Goal: Task Accomplishment & Management: Manage account settings

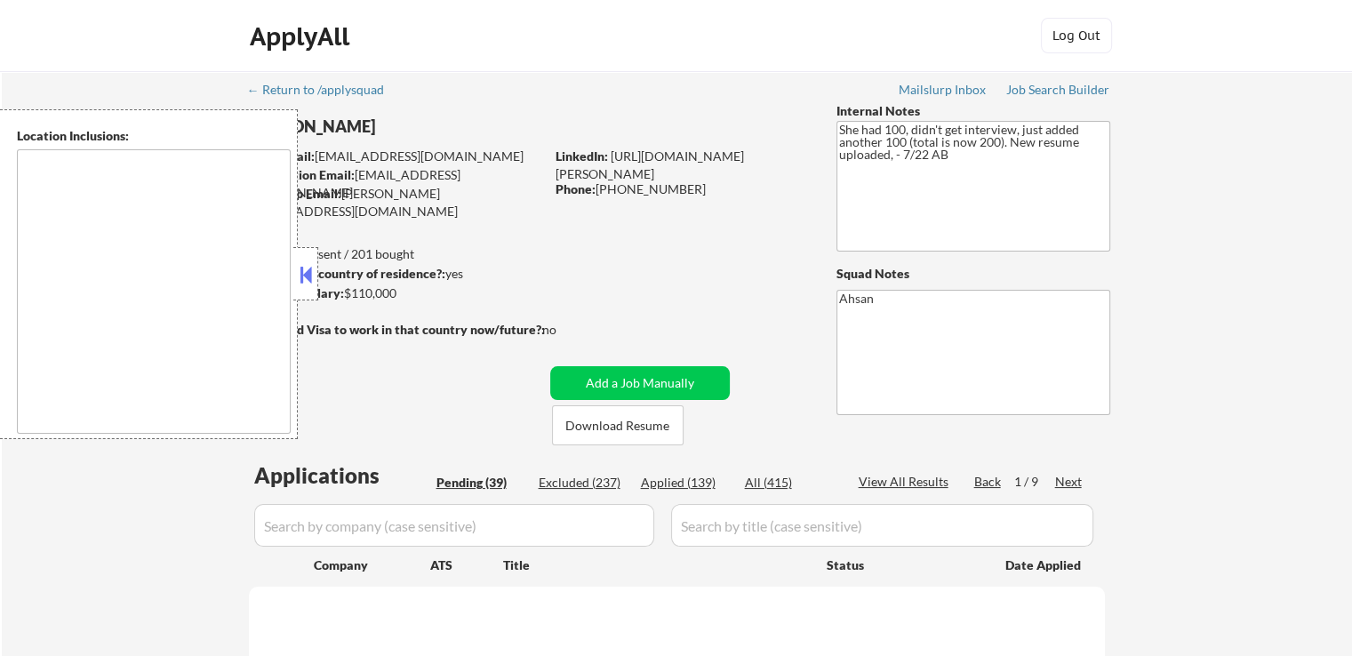
type textarea "[GEOGRAPHIC_DATA], [GEOGRAPHIC_DATA] [GEOGRAPHIC_DATA], [GEOGRAPHIC_DATA] [GEOG…"
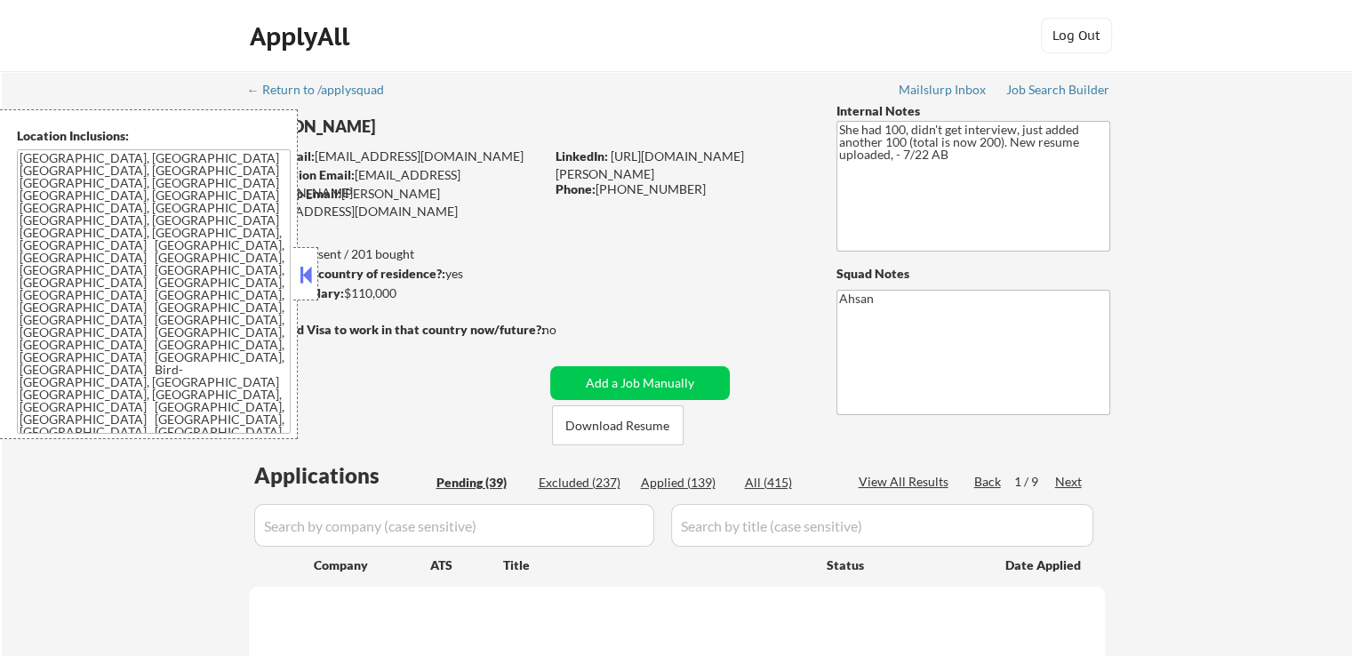
select select ""pending""
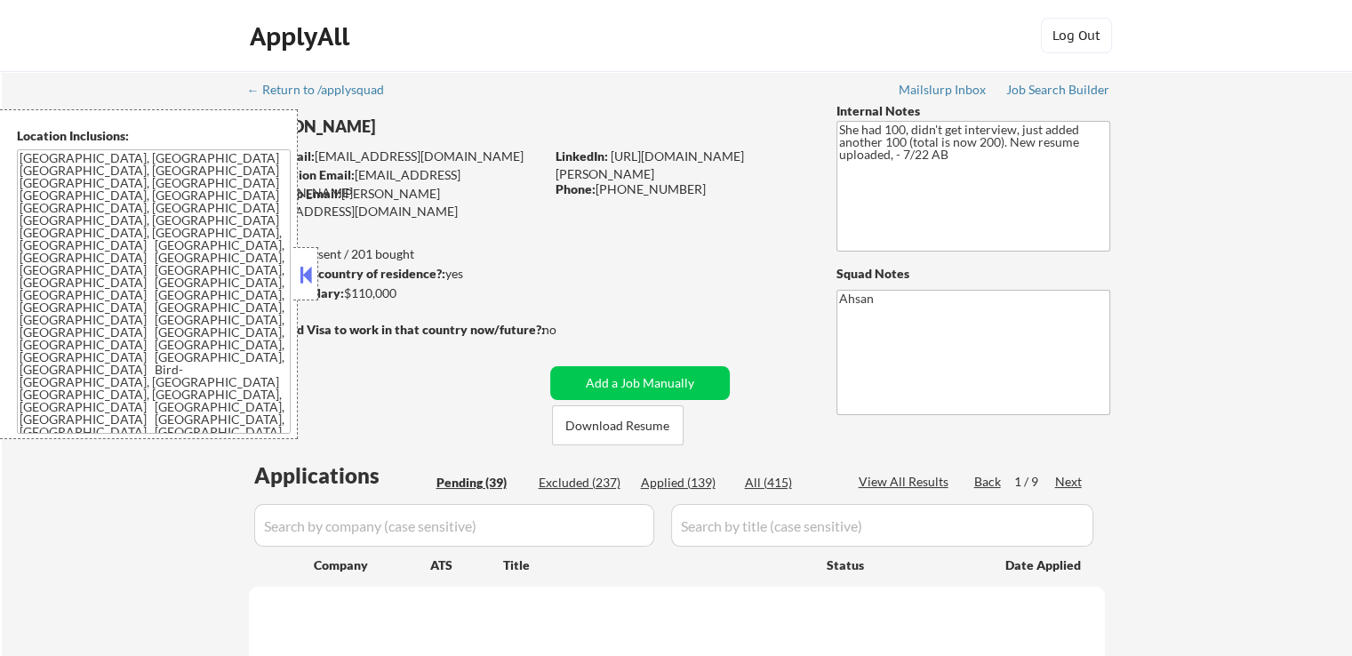
select select ""pending""
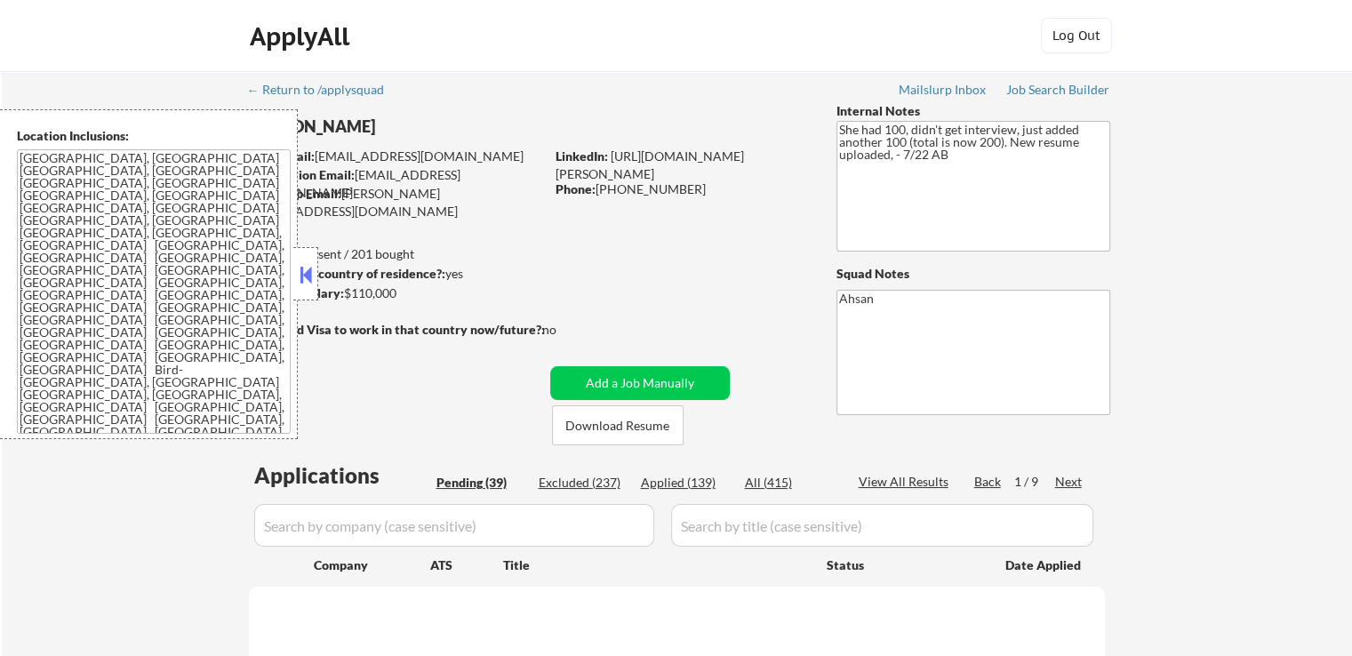
select select ""pending""
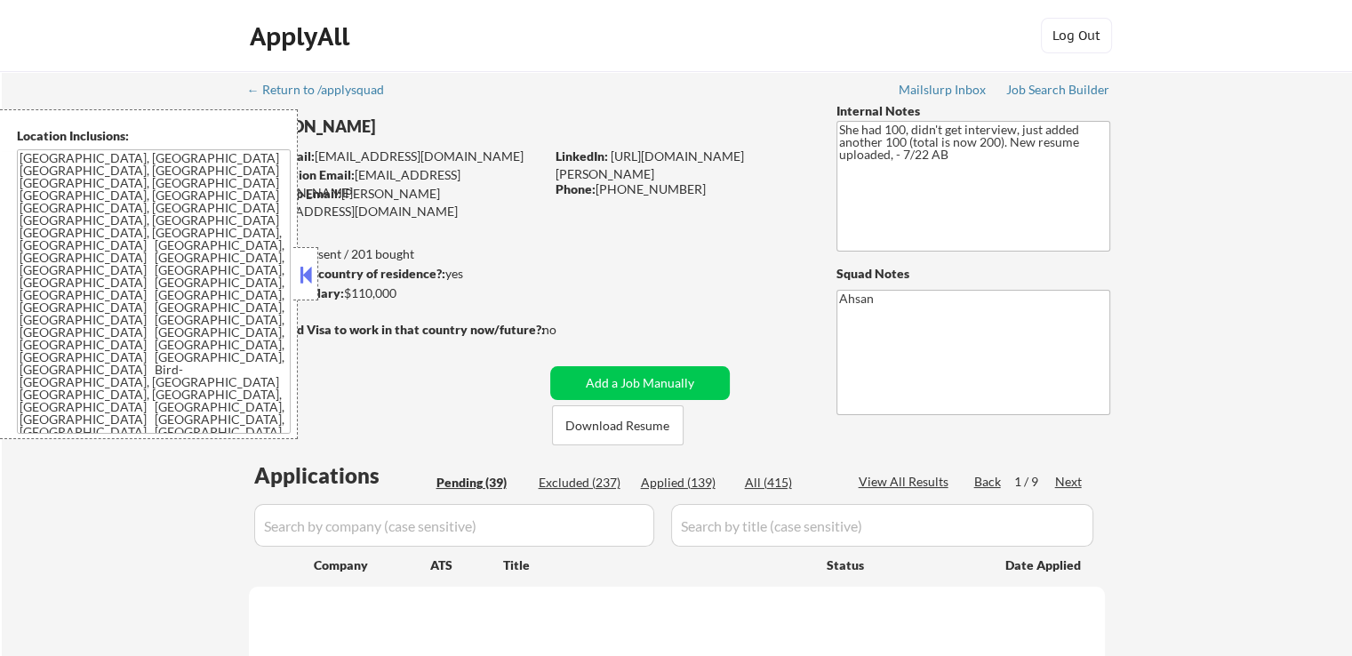
select select ""pending""
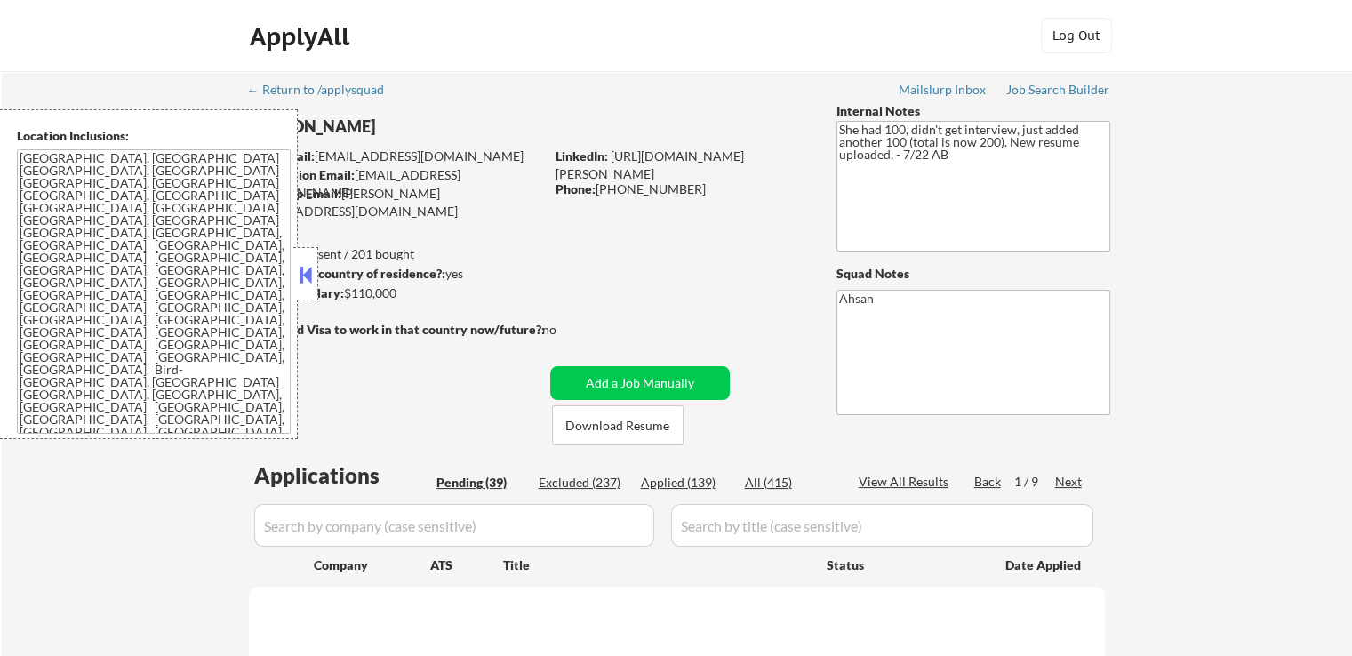
select select ""pending""
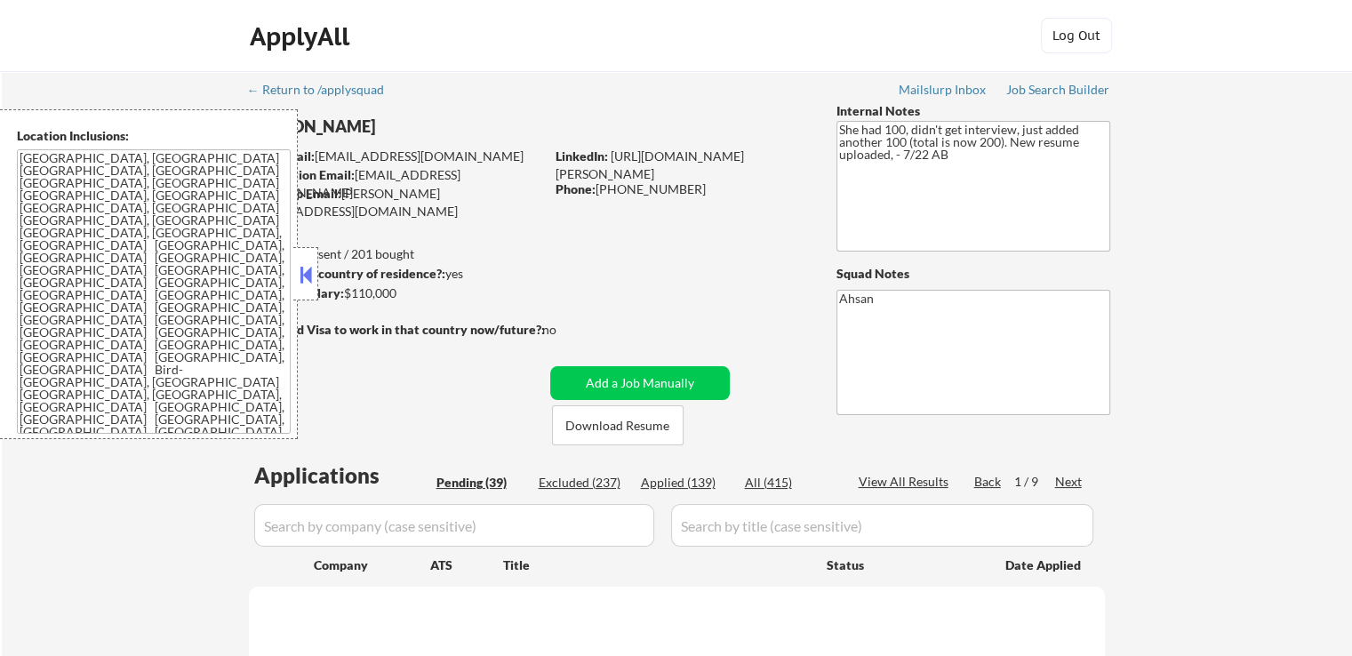
select select ""pending""
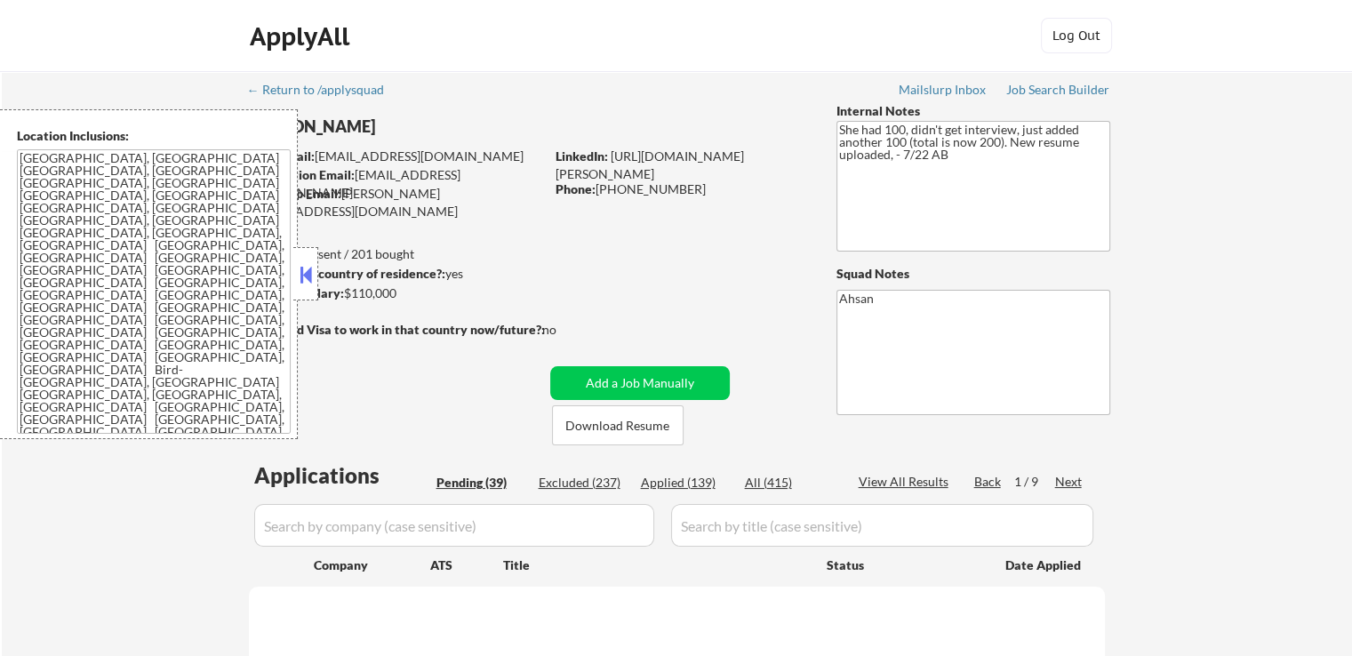
select select ""pending""
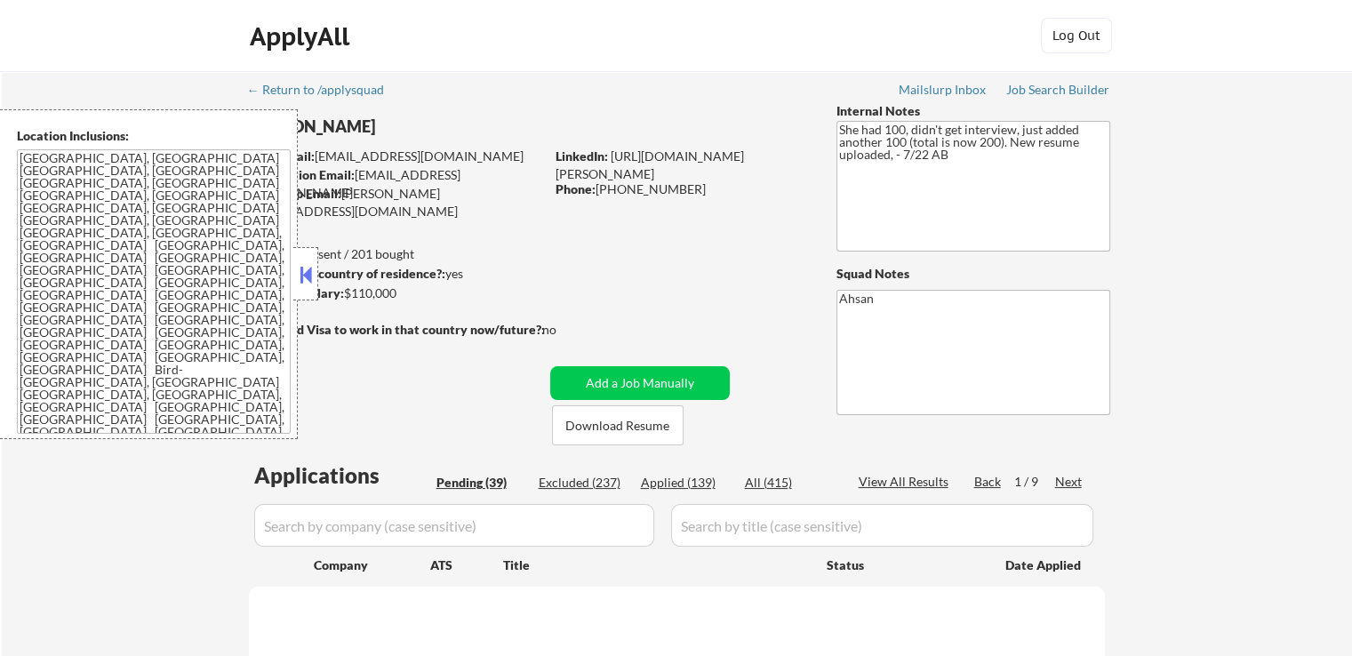
select select ""pending""
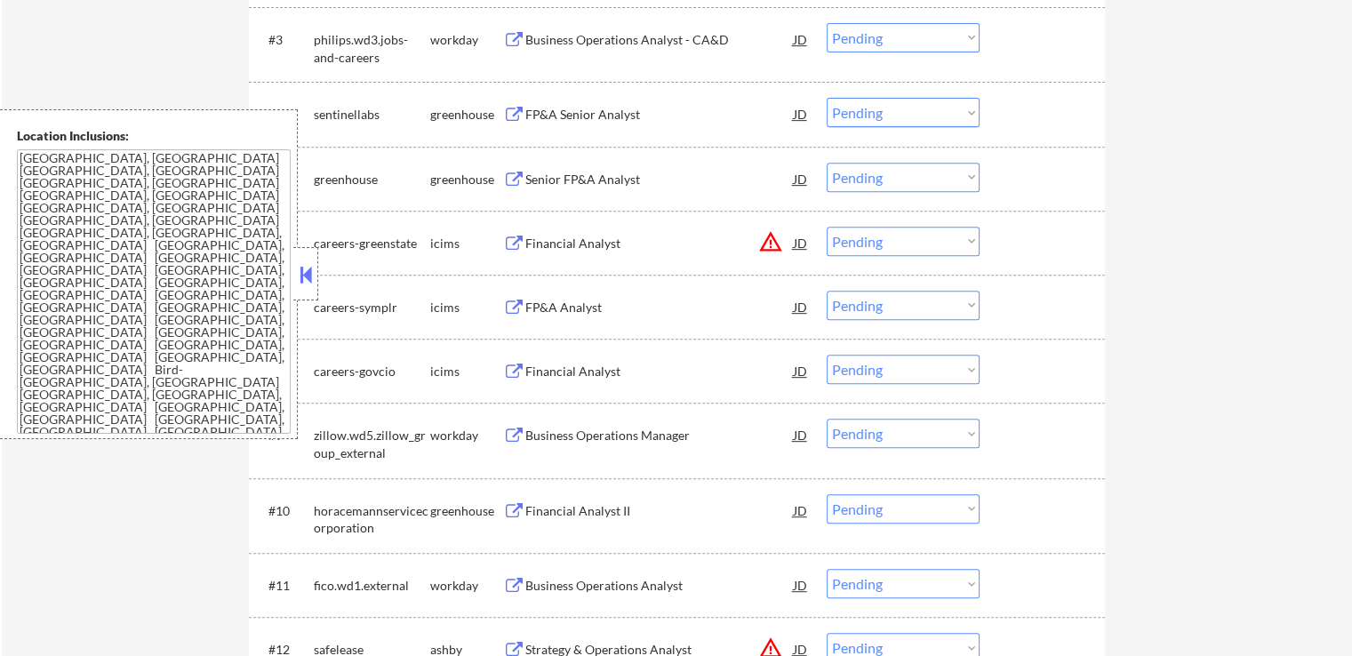
scroll to position [800, 0]
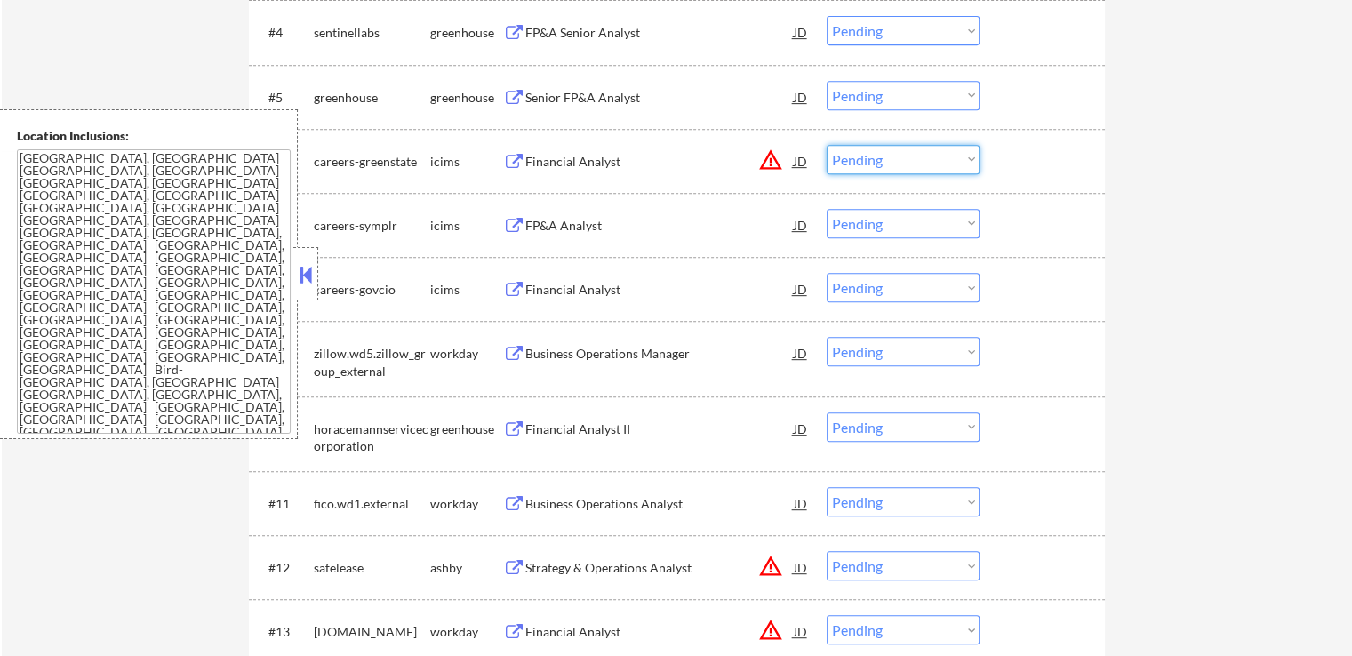
drag, startPoint x: 883, startPoint y: 157, endPoint x: 887, endPoint y: 173, distance: 15.8
click at [883, 157] on select "Choose an option... Pending Applied Excluded (Questions) Excluded (Expired) Exc…" at bounding box center [903, 159] width 153 height 29
click at [827, 145] on select "Choose an option... Pending Applied Excluded (Questions) Excluded (Expired) Exc…" at bounding box center [903, 159] width 153 height 29
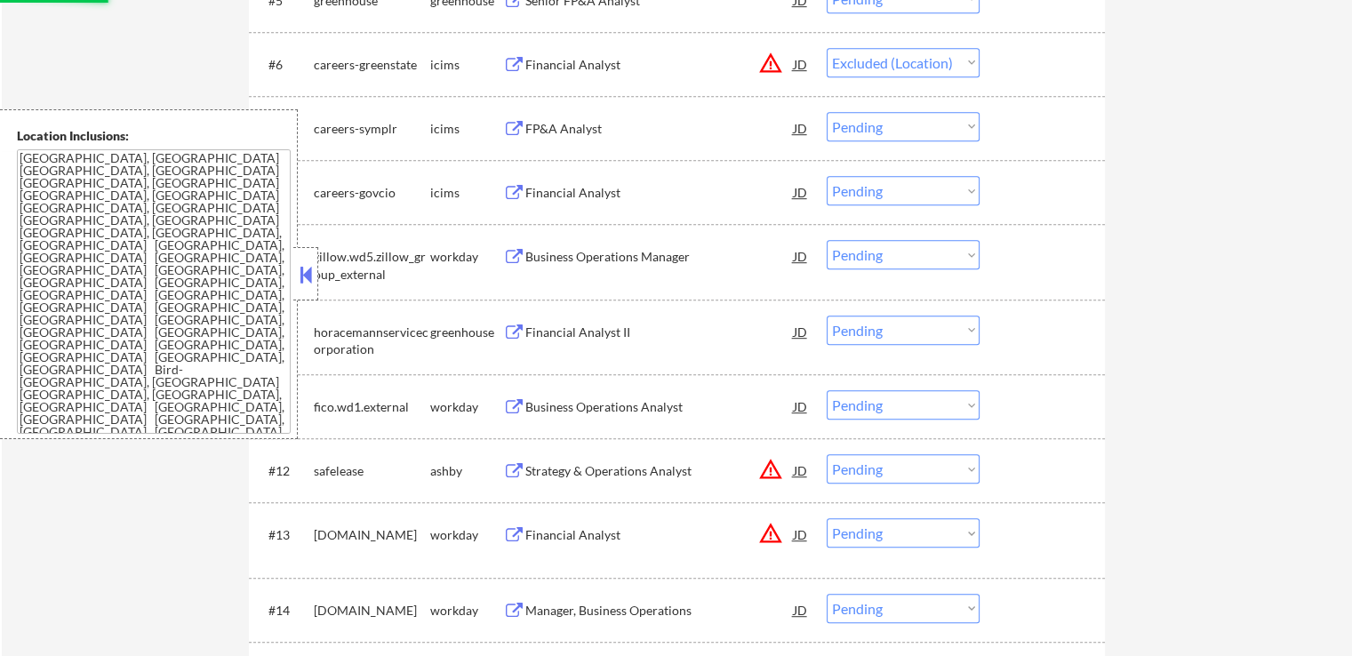
scroll to position [1067, 0]
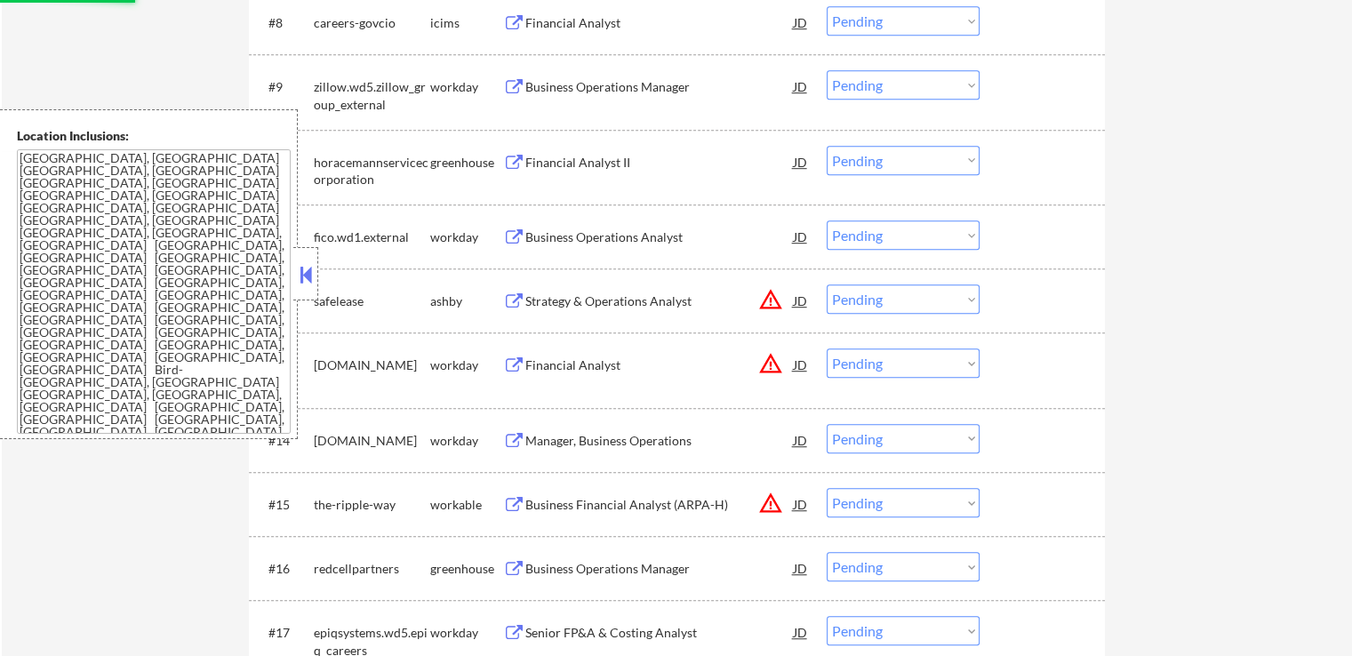
select select ""pending""
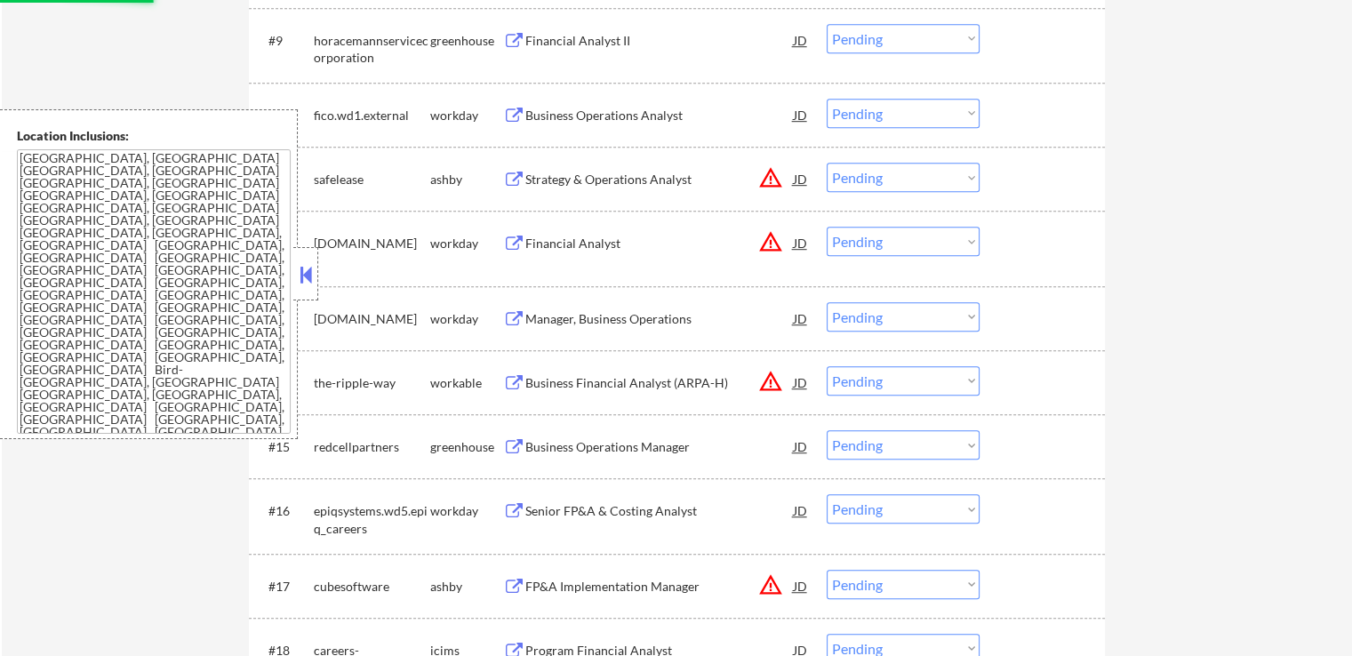
scroll to position [1156, 0]
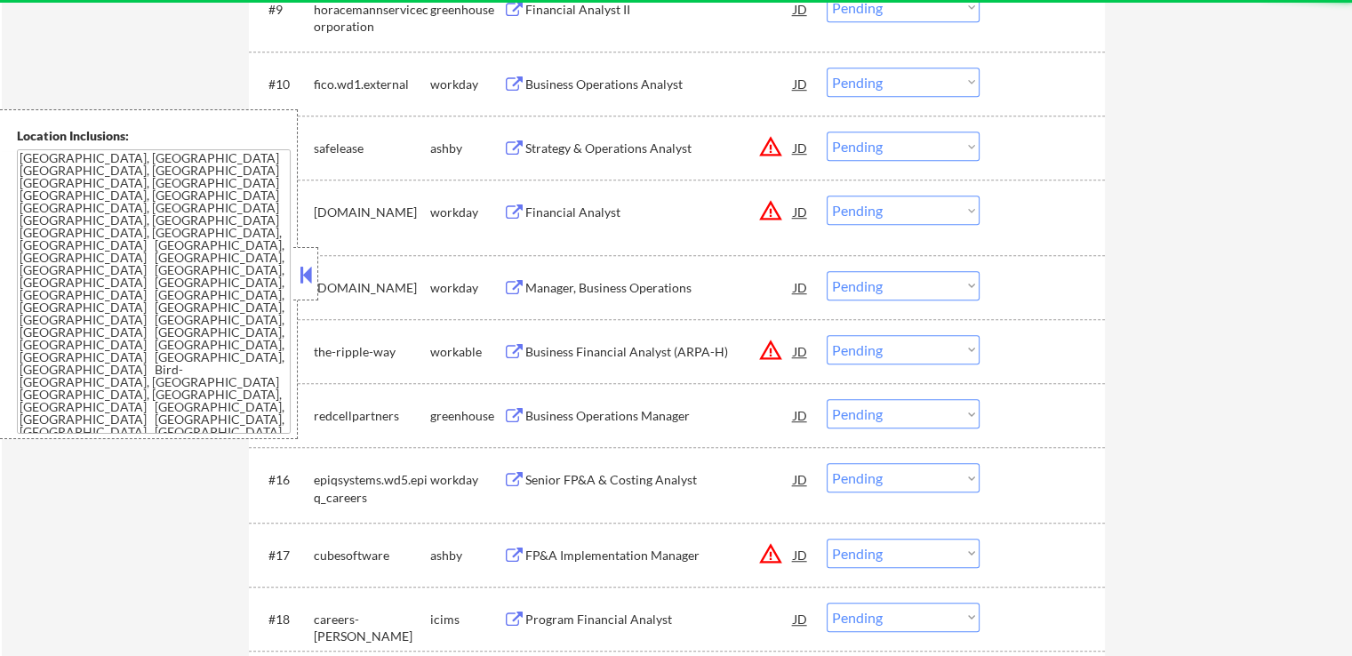
click at [879, 147] on select "Choose an option... Pending Applied Excluded (Questions) Excluded (Expired) Exc…" at bounding box center [903, 146] width 153 height 29
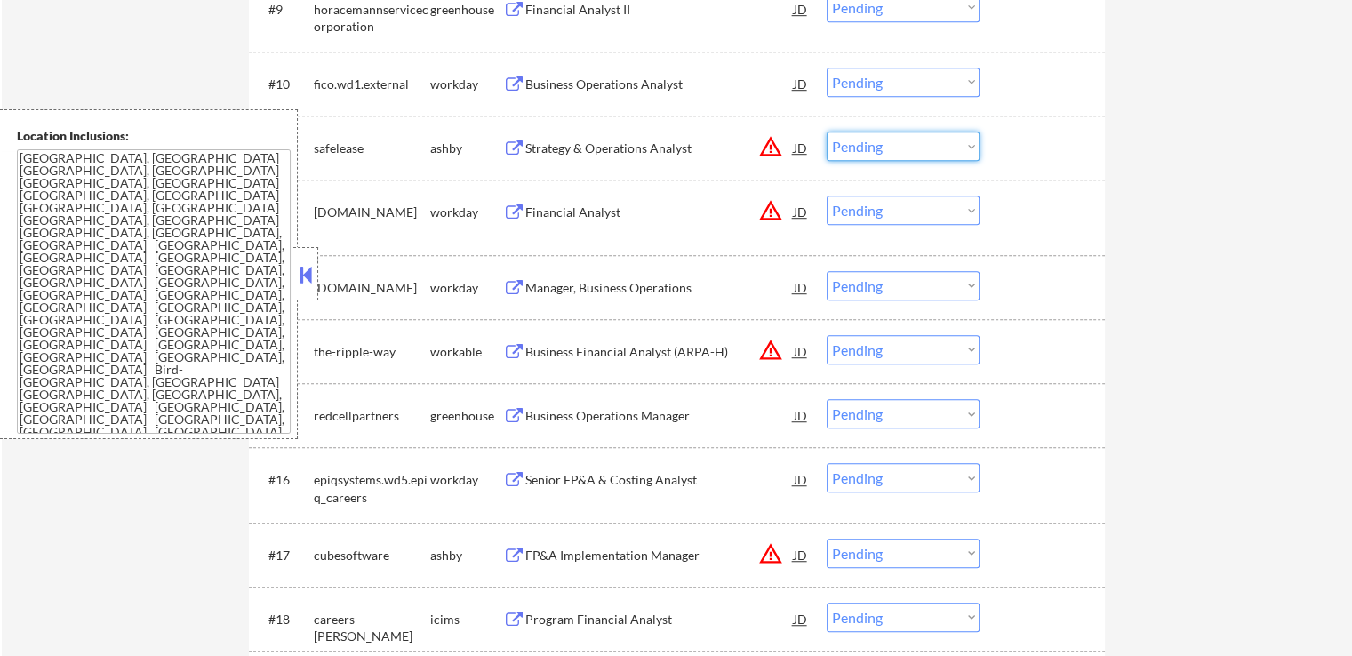
select select ""excluded__location_""
click at [827, 132] on select "Choose an option... Pending Applied Excluded (Questions) Excluded (Expired) Exc…" at bounding box center [903, 146] width 153 height 29
drag, startPoint x: 887, startPoint y: 207, endPoint x: 898, endPoint y: 220, distance: 17.0
click at [887, 207] on select "Choose an option... Pending Applied Excluded (Questions) Excluded (Expired) Exc…" at bounding box center [903, 210] width 153 height 29
select select ""excluded__location_""
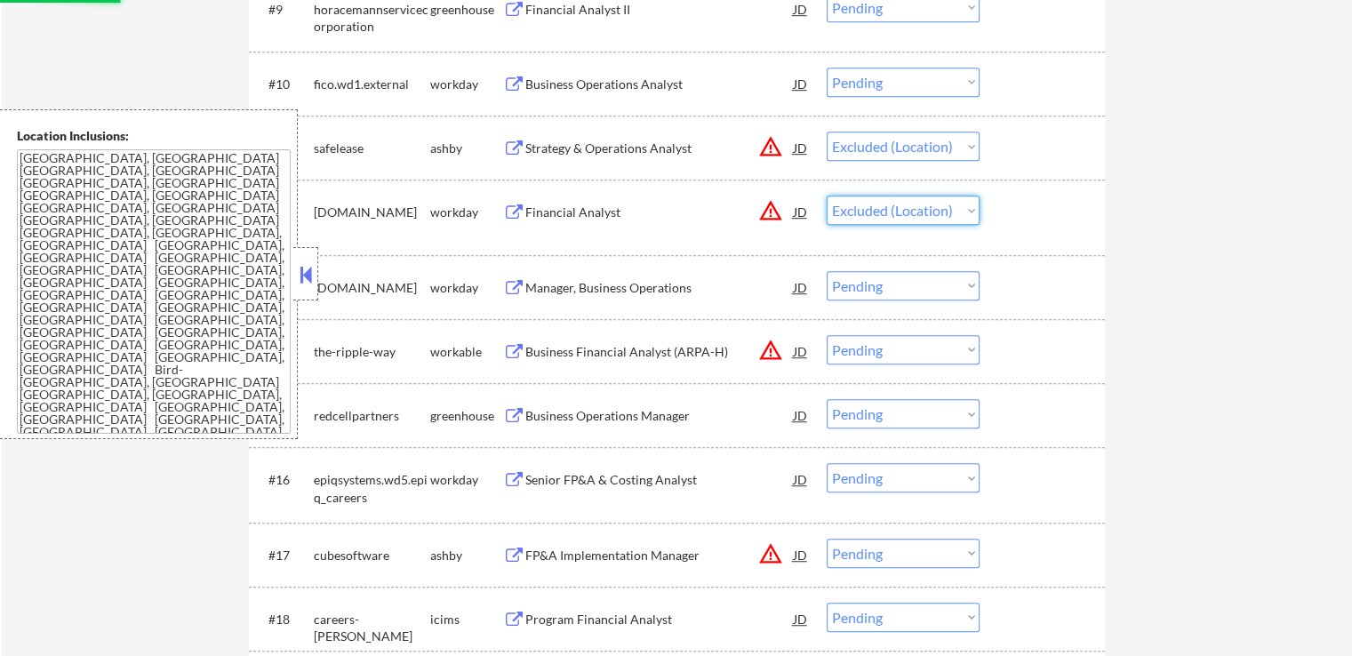
click at [827, 196] on select "Choose an option... Pending Applied Excluded (Questions) Excluded (Expired) Exc…" at bounding box center [903, 210] width 153 height 29
click at [1138, 277] on div "← Return to /applysquad Mailslurp Inbox Job Search Builder [PERSON_NAME] User E…" at bounding box center [677, 537] width 1351 height 3245
select select ""pending""
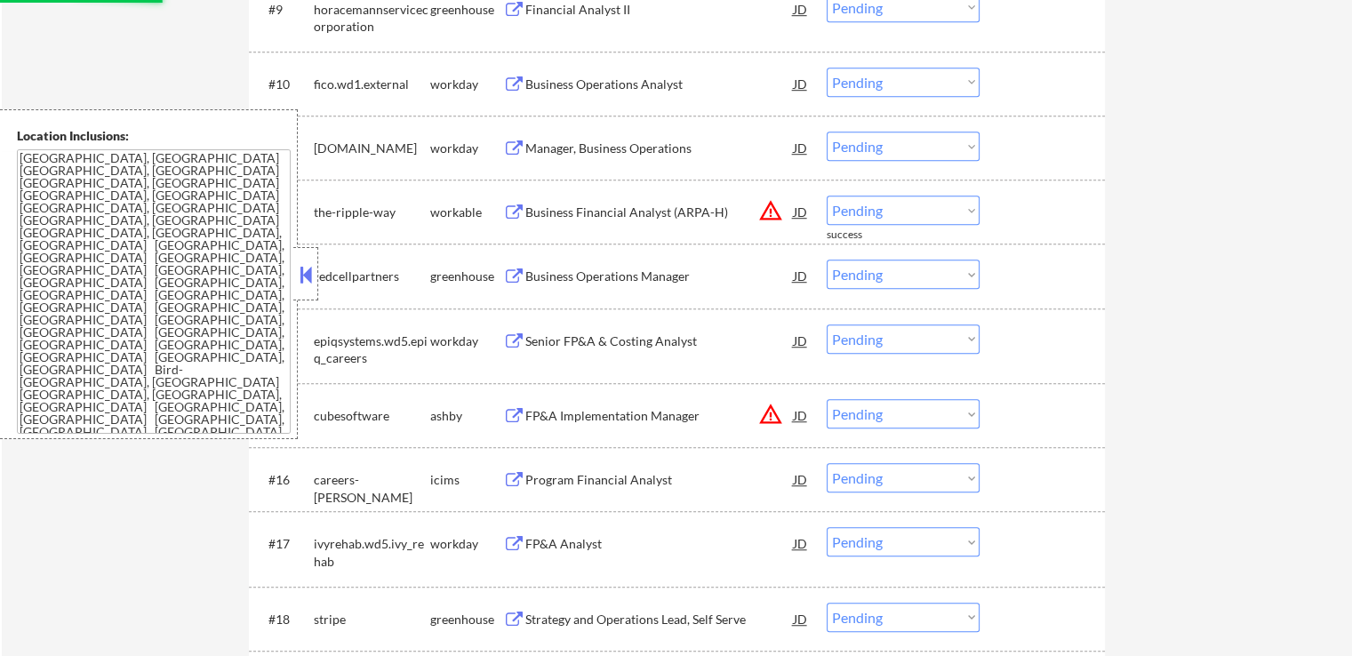
click at [893, 212] on select "Choose an option... Pending Applied Excluded (Questions) Excluded (Expired) Exc…" at bounding box center [903, 210] width 153 height 29
click at [827, 196] on select "Choose an option... Pending Applied Excluded (Questions) Excluded (Expired) Exc…" at bounding box center [903, 210] width 153 height 29
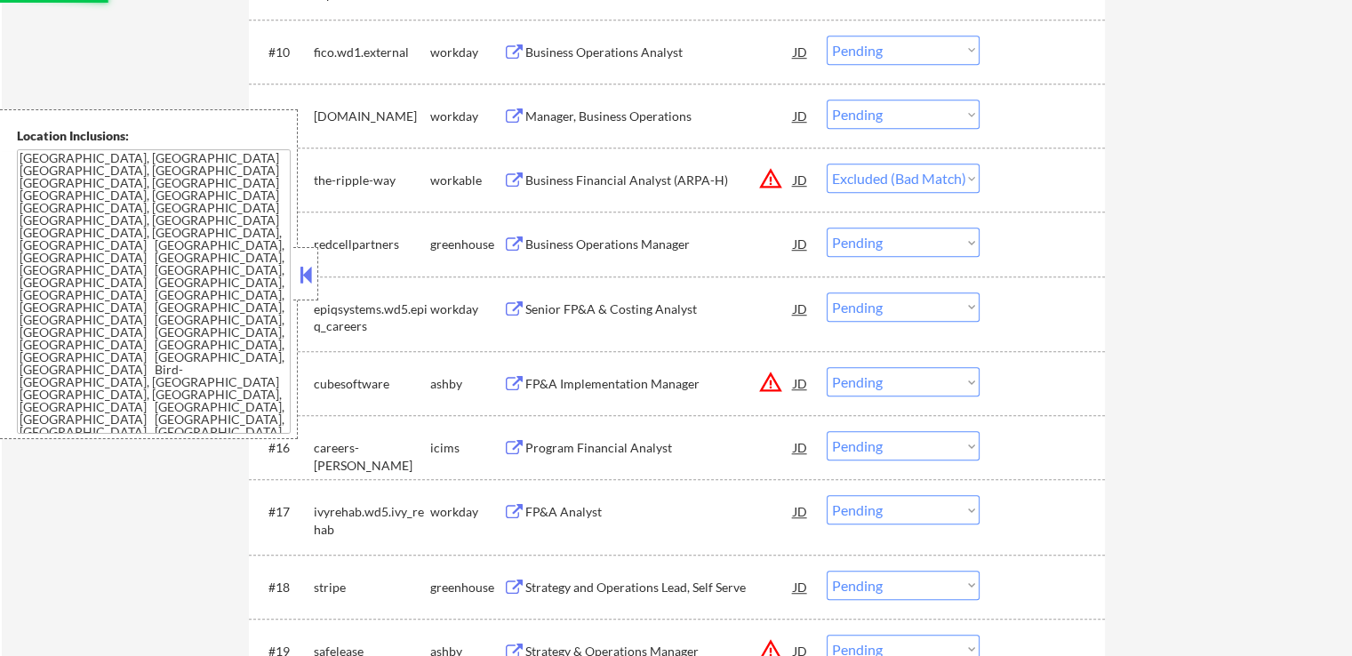
scroll to position [1245, 0]
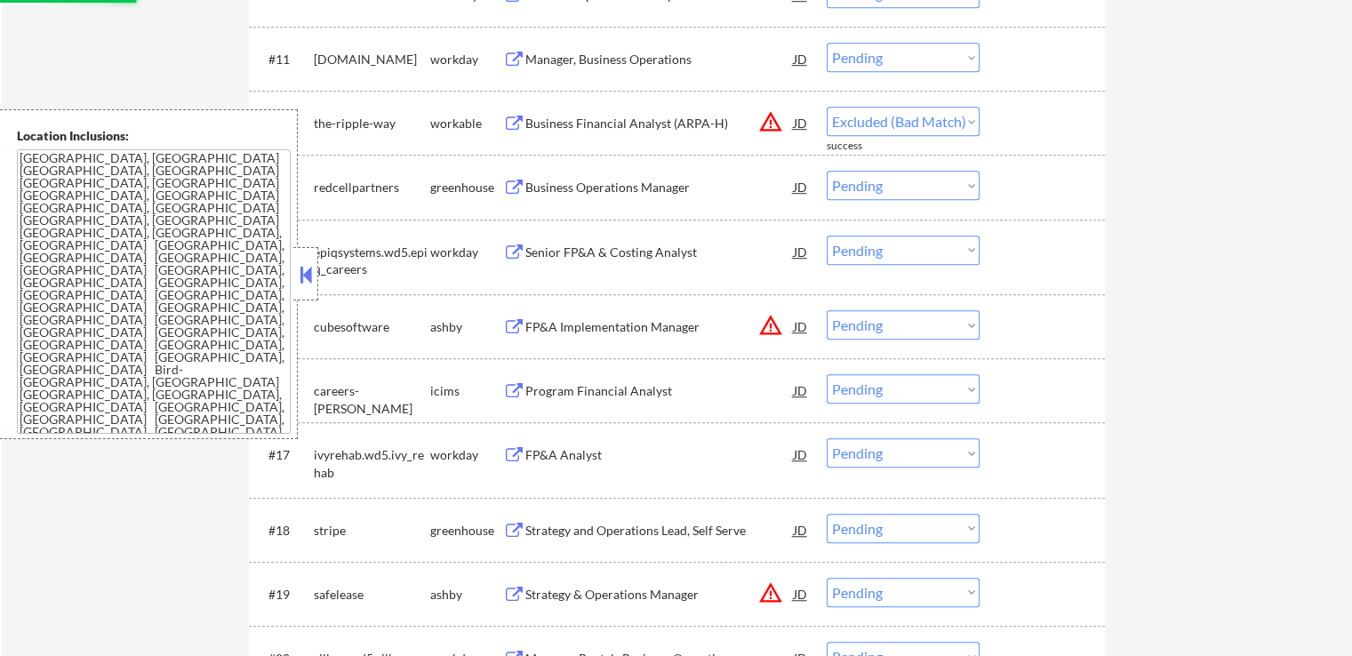
select select ""pending""
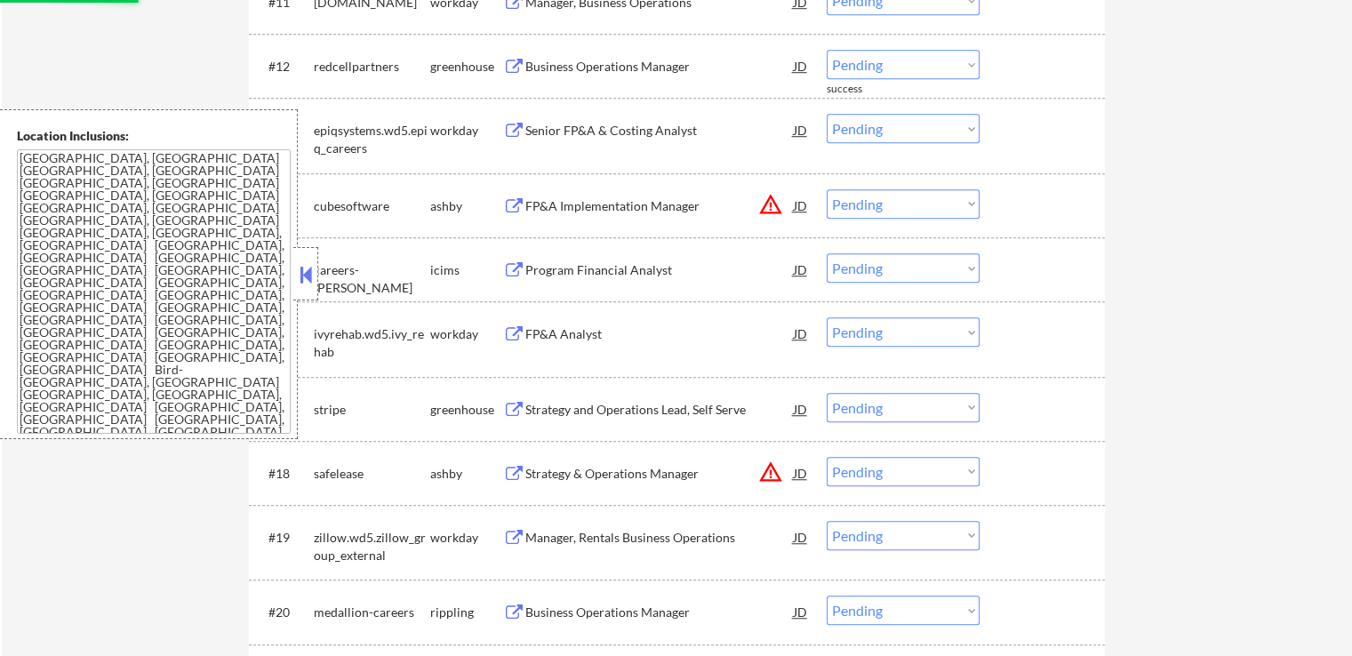
scroll to position [1334, 0]
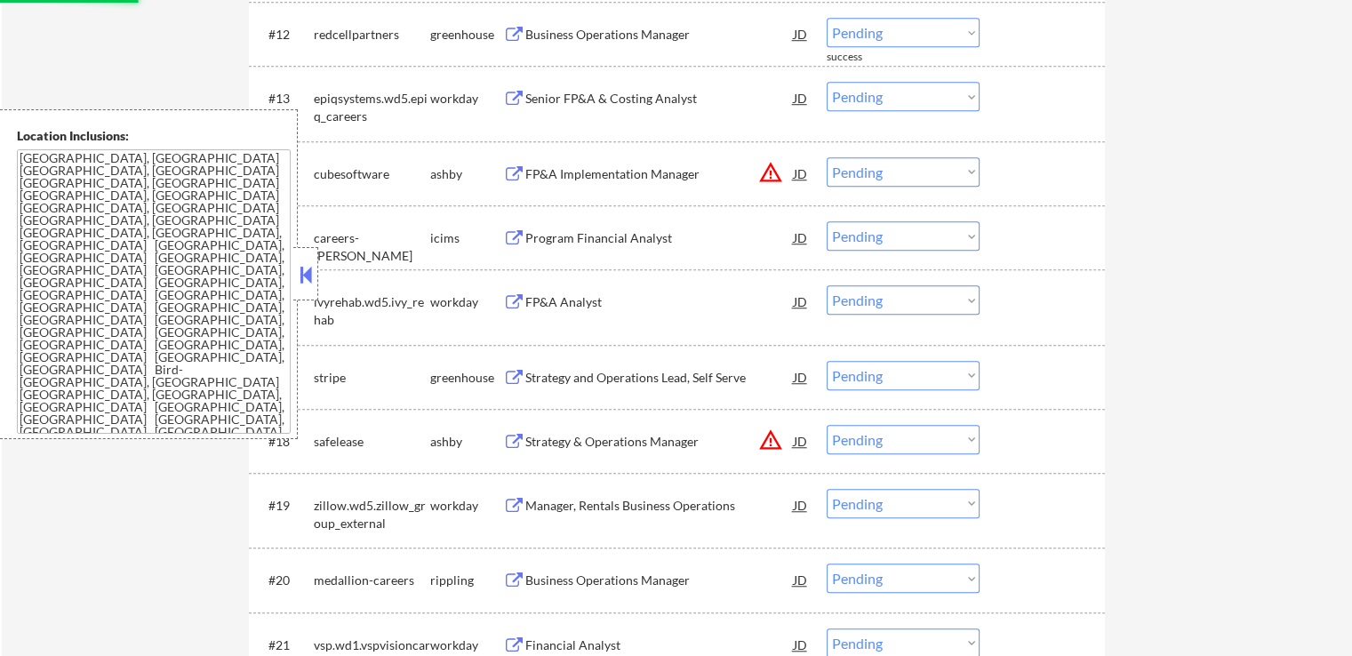
click at [880, 180] on select "Choose an option... Pending Applied Excluded (Questions) Excluded (Expired) Exc…" at bounding box center [903, 171] width 153 height 29
click at [895, 168] on select "Choose an option... Pending Applied Excluded (Questions) Excluded (Expired) Exc…" at bounding box center [903, 171] width 153 height 29
click at [827, 157] on select "Choose an option... Pending Applied Excluded (Questions) Excluded (Expired) Exc…" at bounding box center [903, 171] width 153 height 29
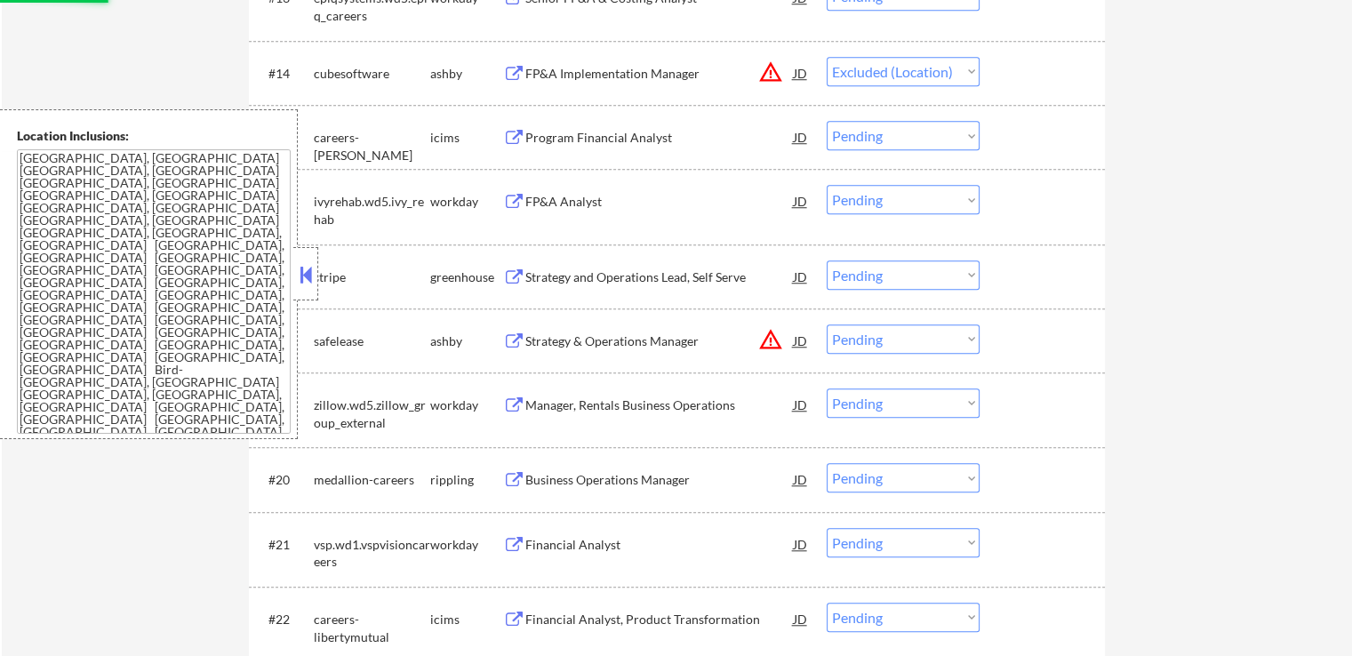
scroll to position [1512, 0]
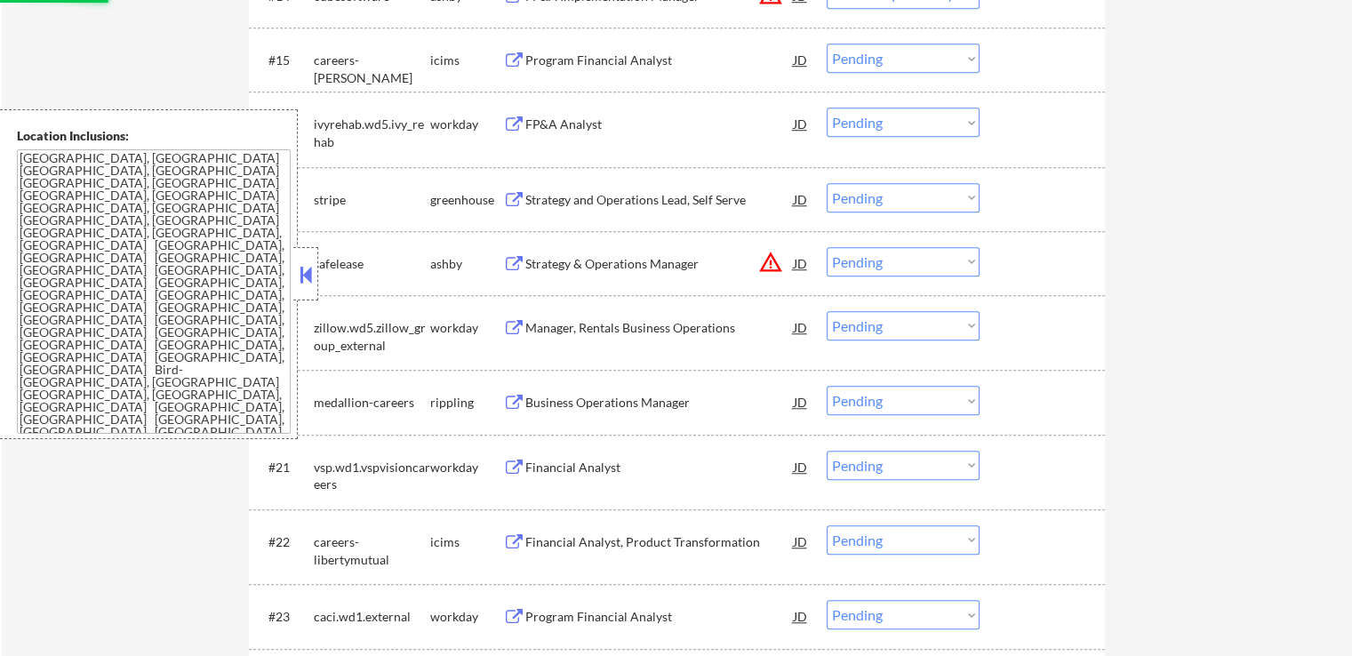
click at [1139, 273] on div "← Return to /applysquad Mailslurp Inbox Job Search Builder [PERSON_NAME] User E…" at bounding box center [677, 80] width 1351 height 3041
select select ""pending""
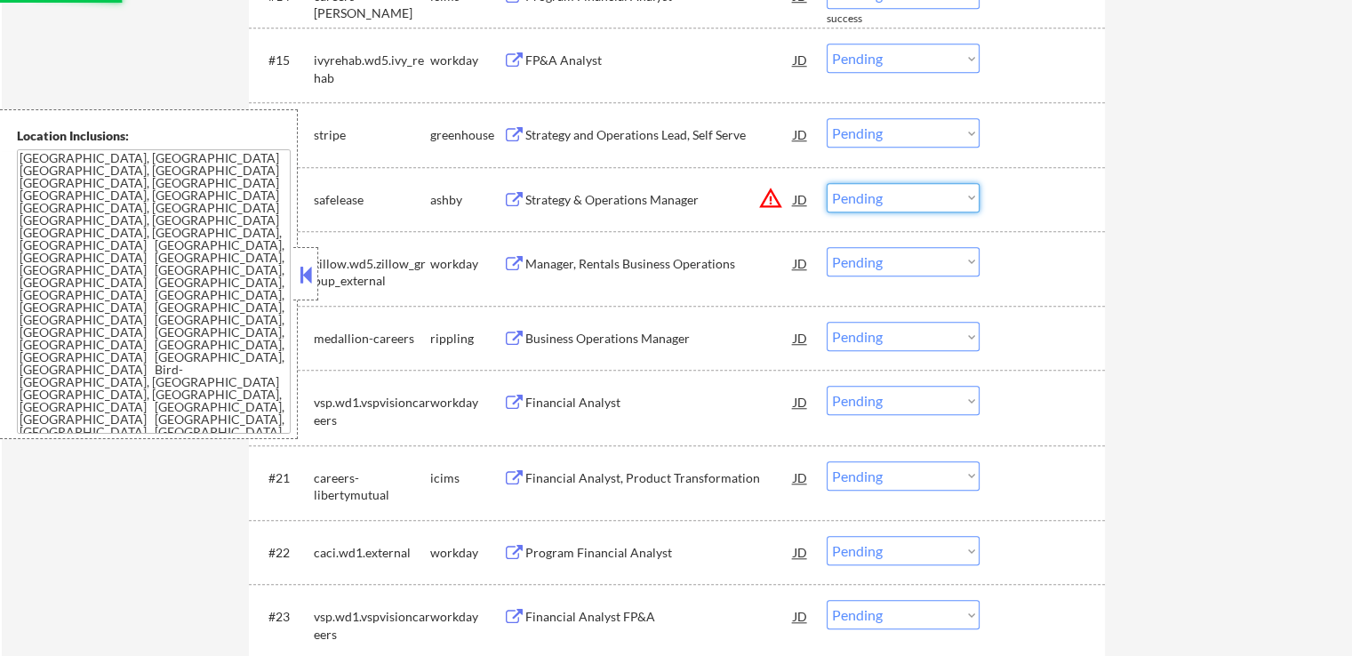
click at [897, 197] on select "Choose an option... Pending Applied Excluded (Questions) Excluded (Expired) Exc…" at bounding box center [903, 197] width 153 height 29
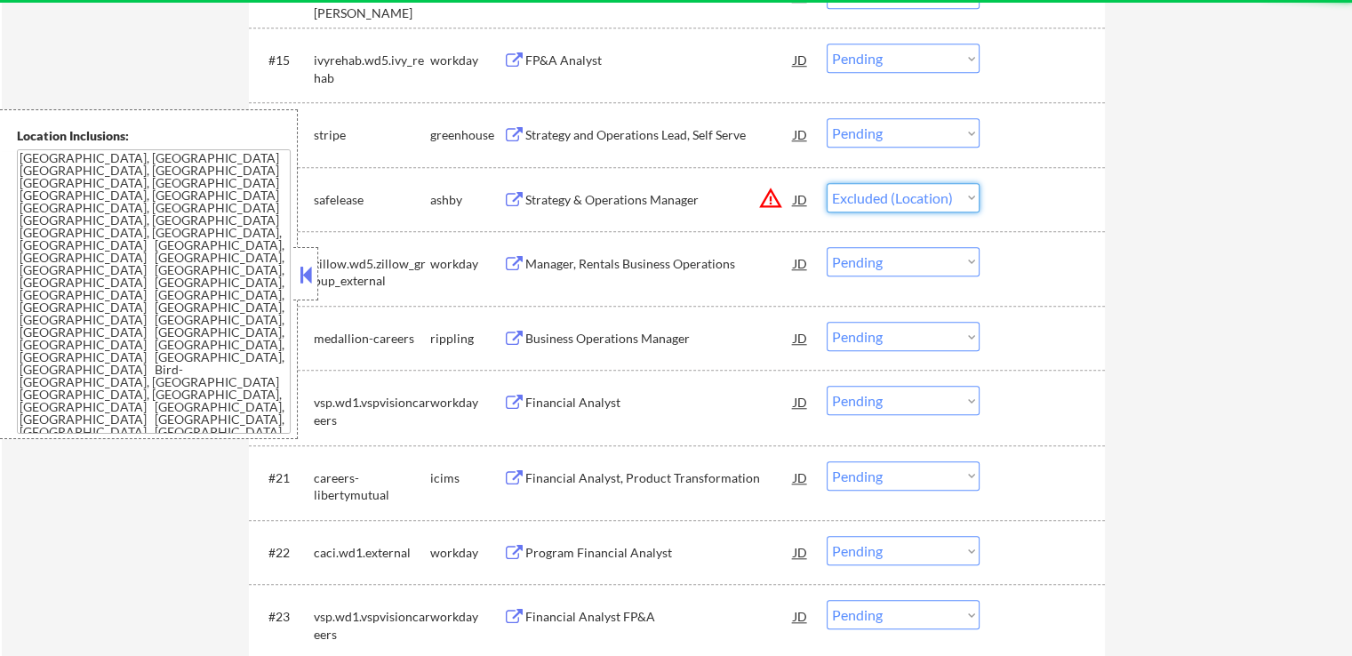
click at [827, 183] on select "Choose an option... Pending Applied Excluded (Questions) Excluded (Expired) Exc…" at bounding box center [903, 197] width 153 height 29
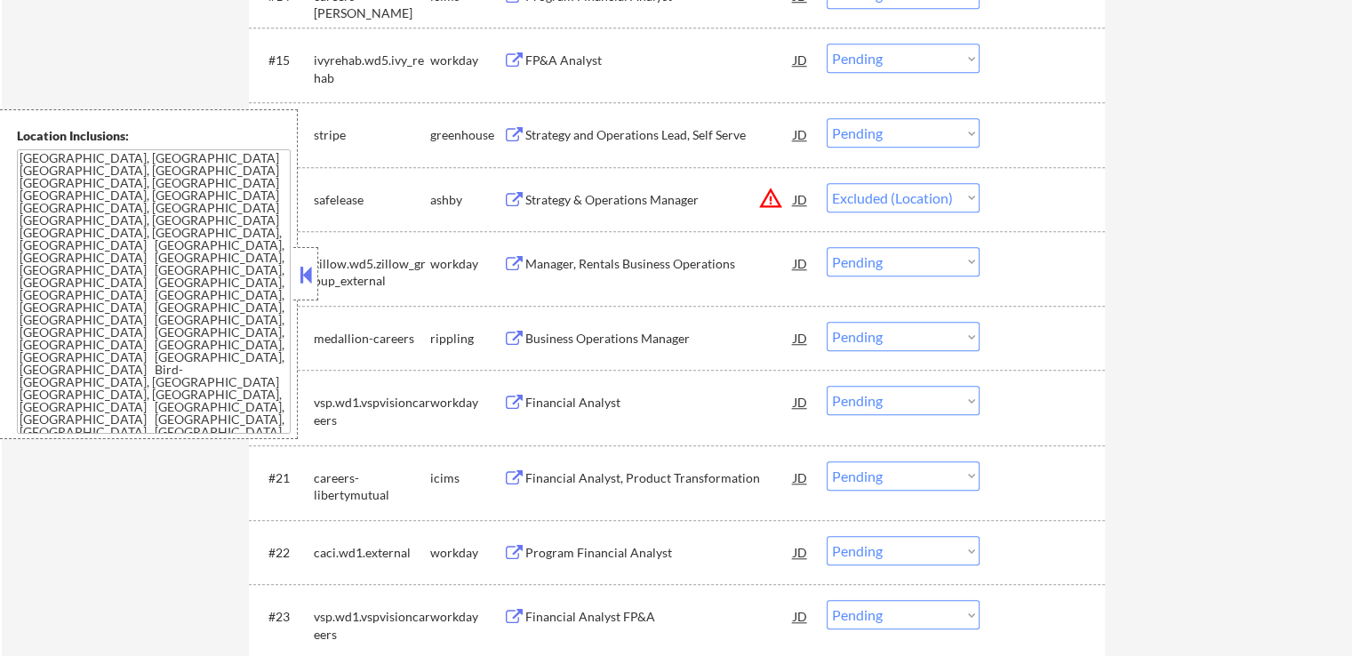
click at [1156, 301] on div "← Return to /applysquad Mailslurp Inbox Job Search Builder [PERSON_NAME] User E…" at bounding box center [677, 48] width 1351 height 2976
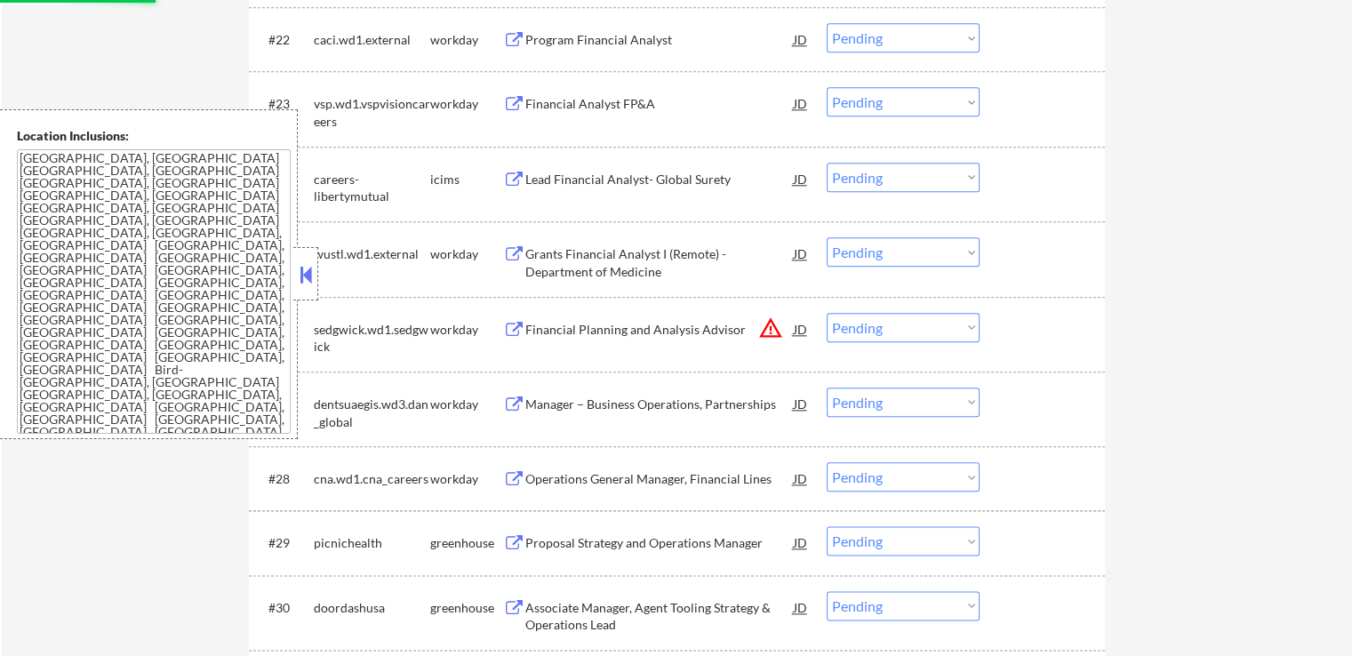
scroll to position [2045, 0]
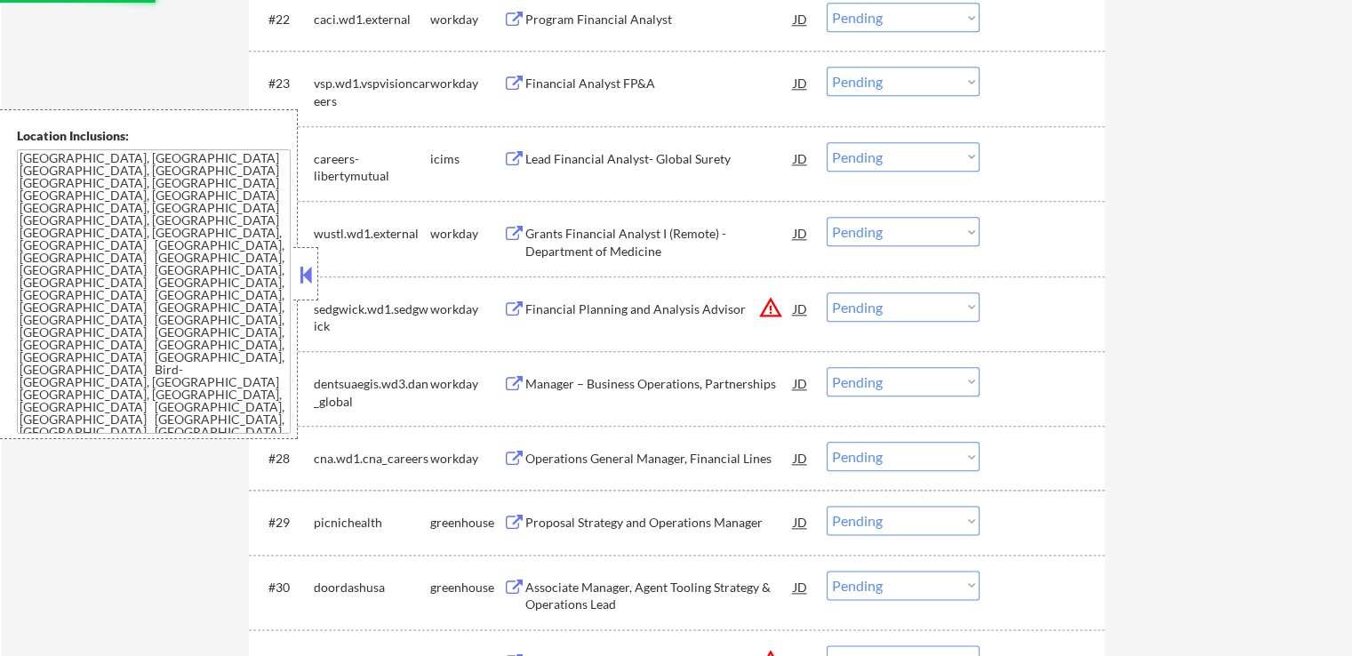
select select ""pending""
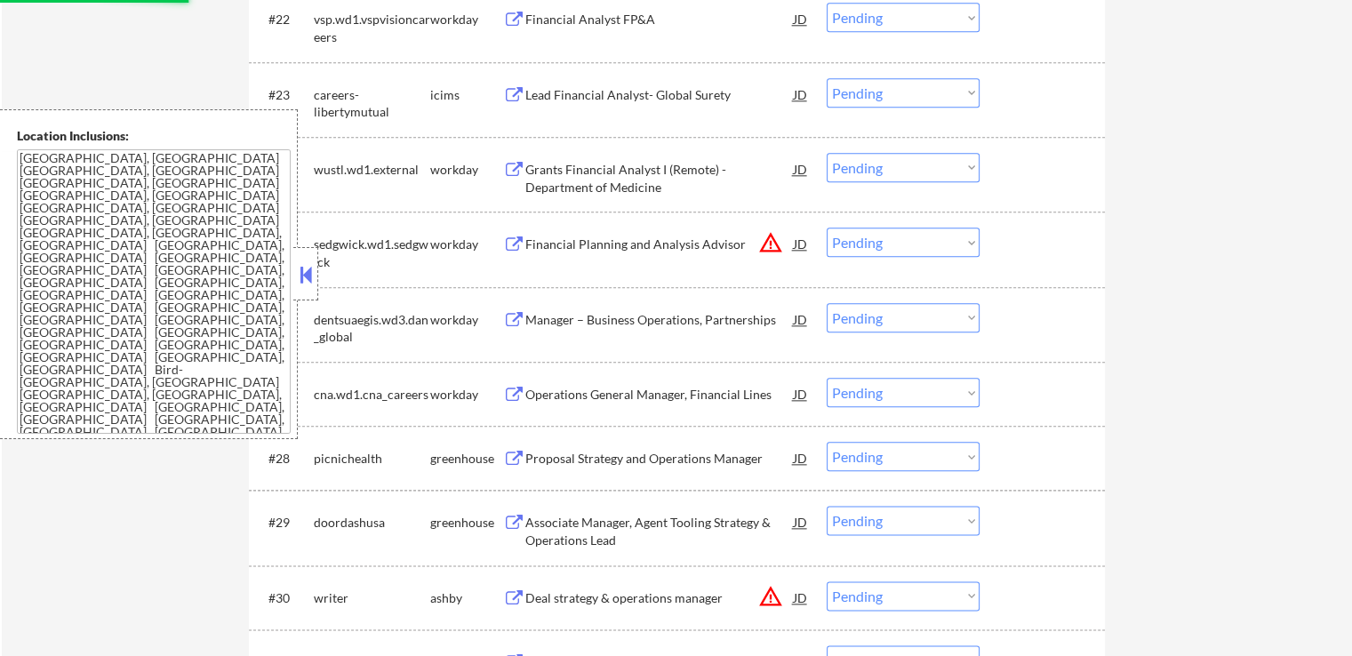
click at [911, 239] on select "Choose an option... Pending Applied Excluded (Questions) Excluded (Expired) Exc…" at bounding box center [903, 242] width 153 height 29
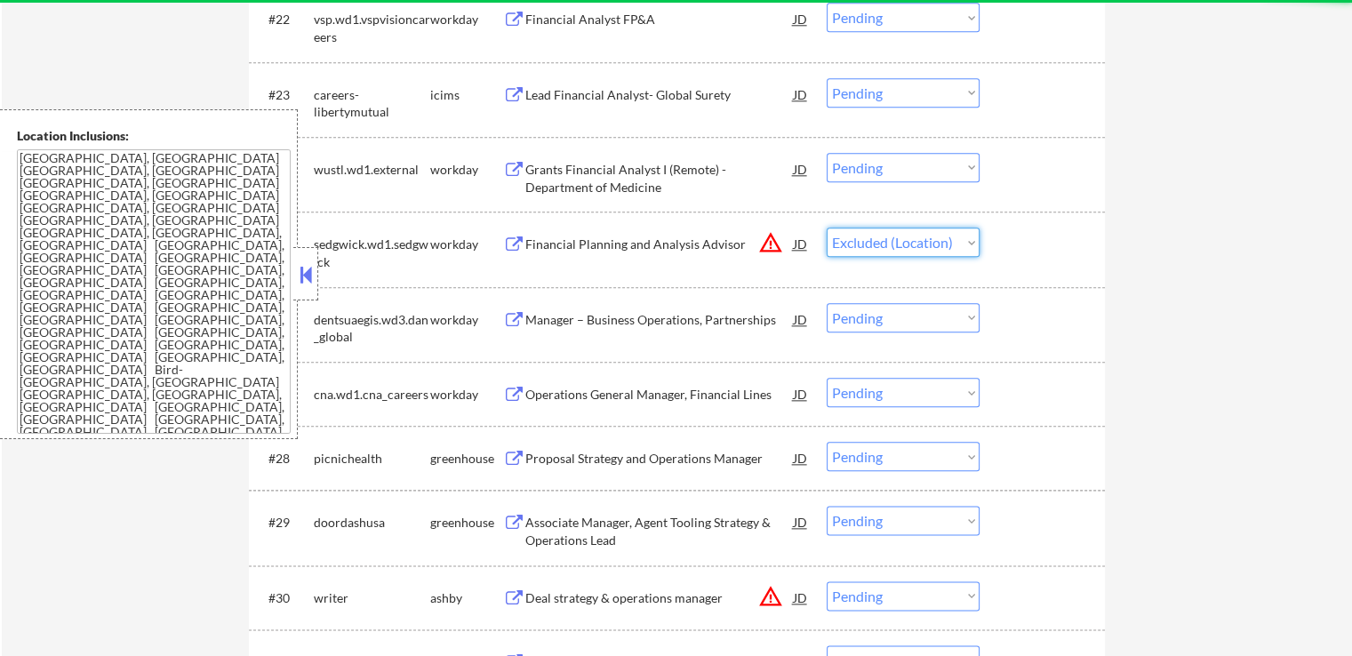
click at [827, 228] on select "Choose an option... Pending Applied Excluded (Questions) Excluded (Expired) Exc…" at bounding box center [903, 242] width 153 height 29
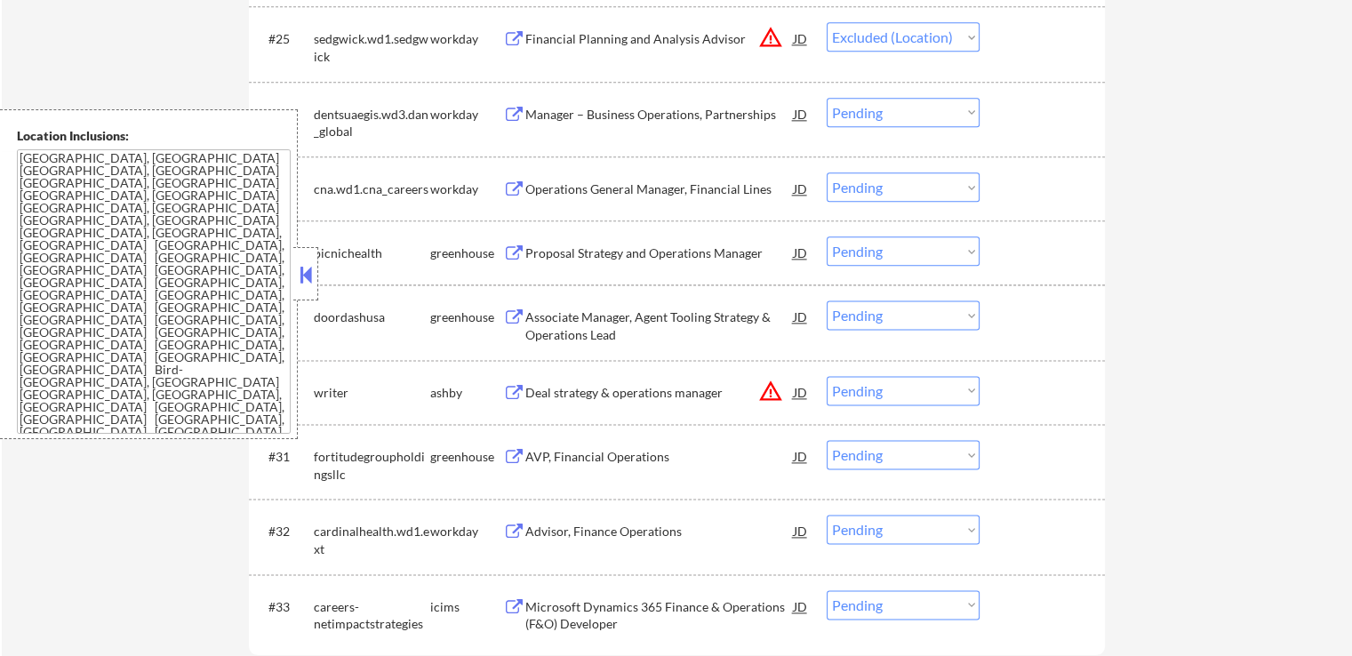
scroll to position [2312, 0]
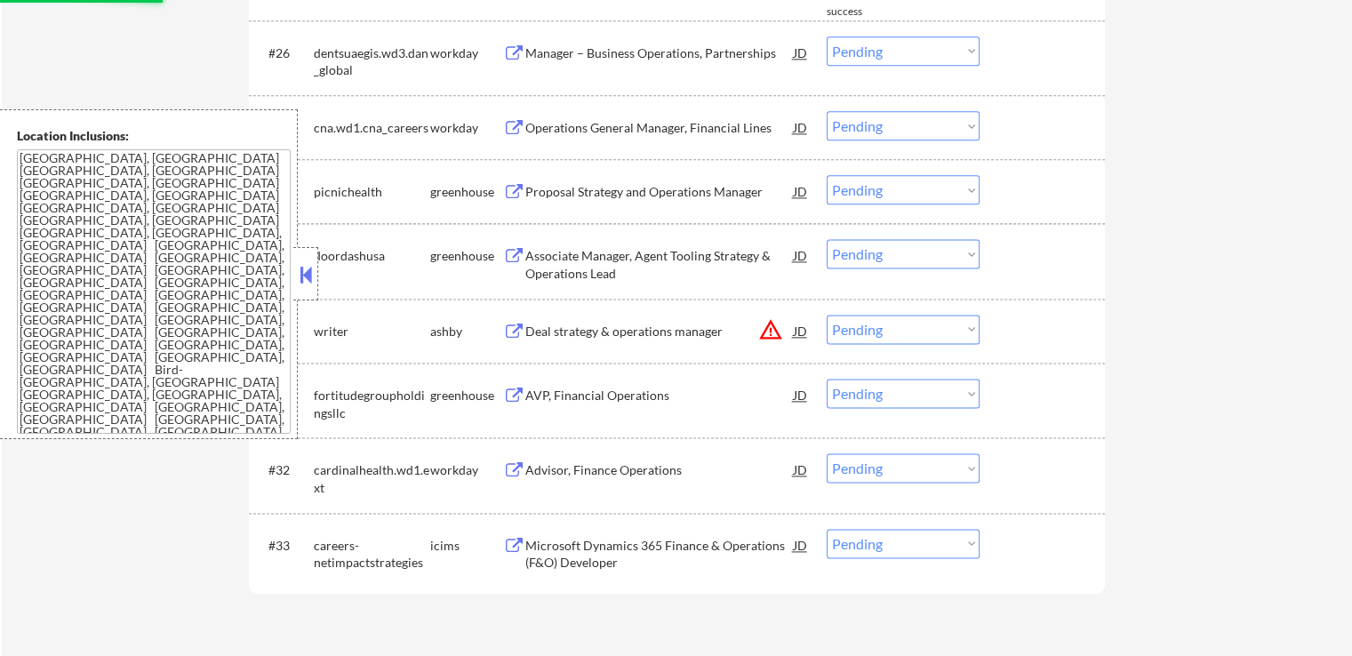
select select ""pending""
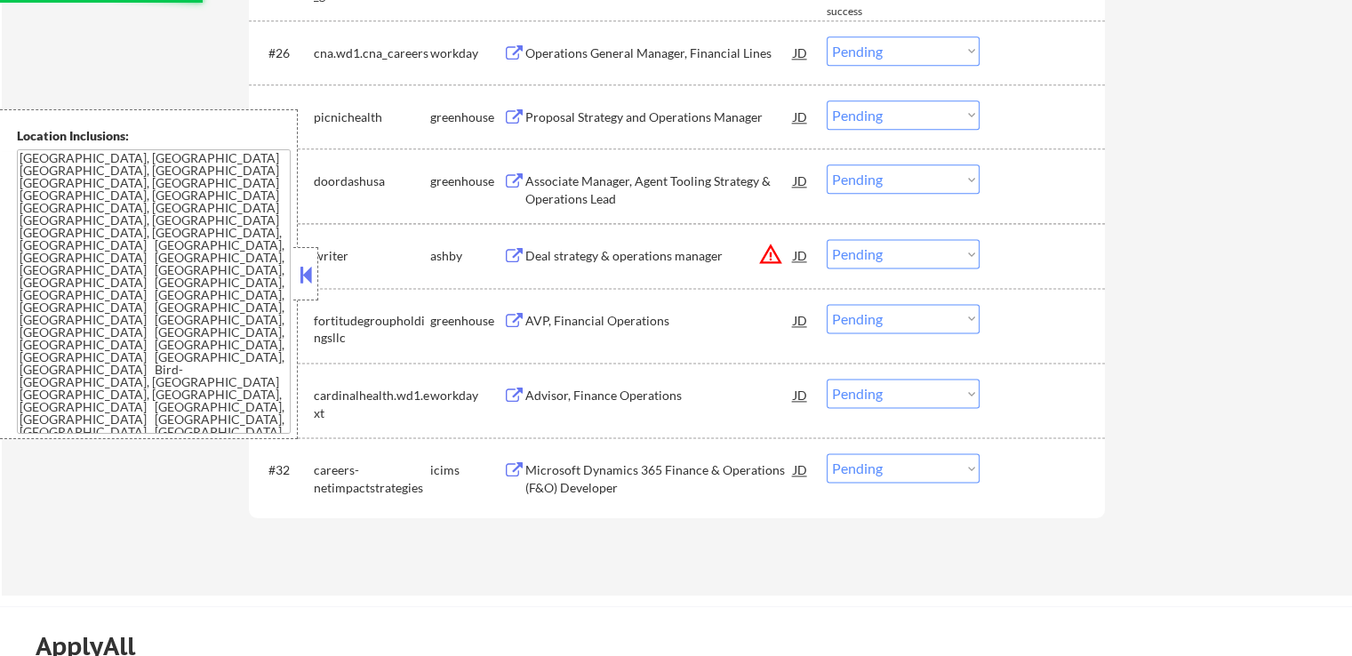
click at [894, 256] on select "Choose an option... Pending Applied Excluded (Questions) Excluded (Expired) Exc…" at bounding box center [903, 253] width 153 height 29
click at [827, 239] on select "Choose an option... Pending Applied Excluded (Questions) Excluded (Expired) Exc…" at bounding box center [903, 253] width 153 height 29
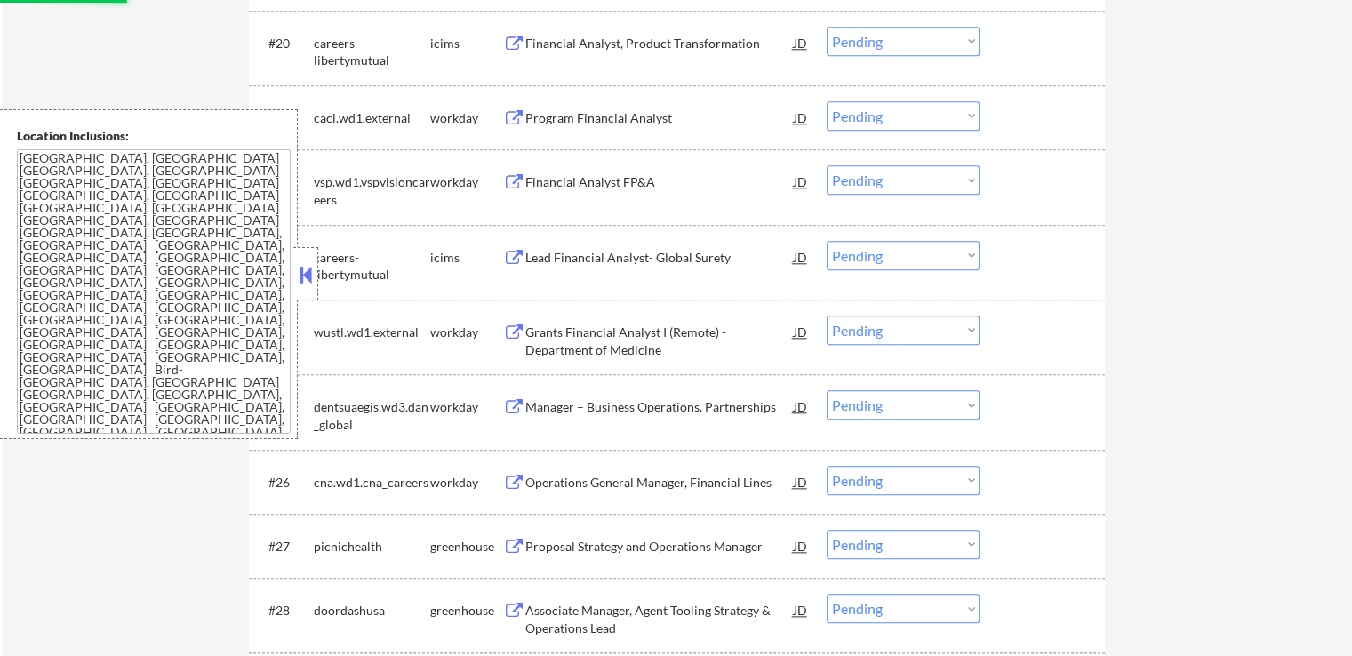
select select ""pending""
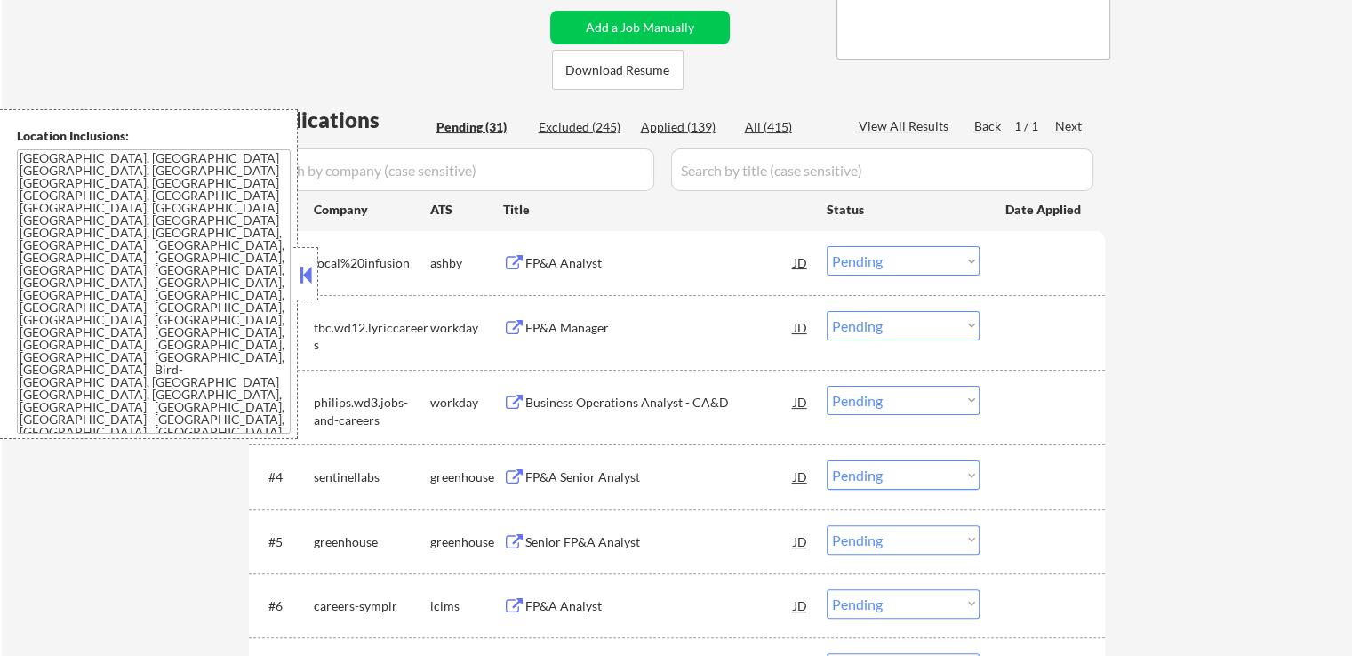
scroll to position [445, 0]
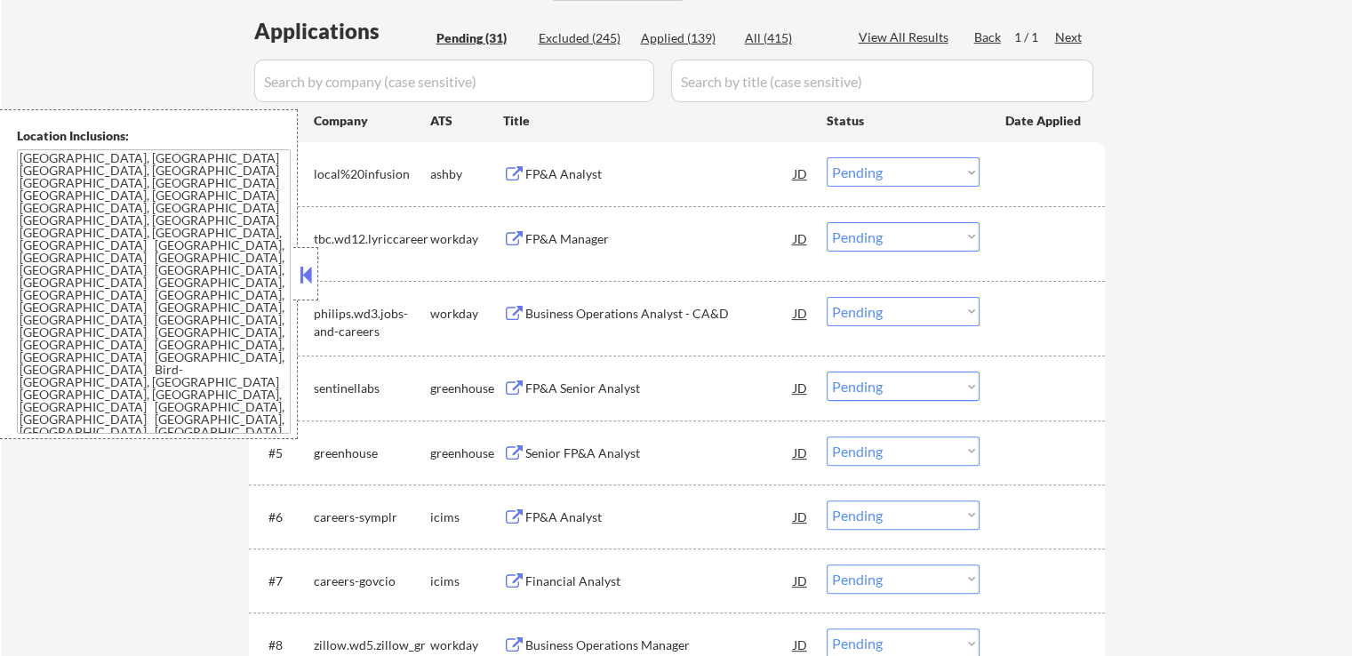
click at [577, 175] on div "FP&A Analyst" at bounding box center [660, 174] width 269 height 18
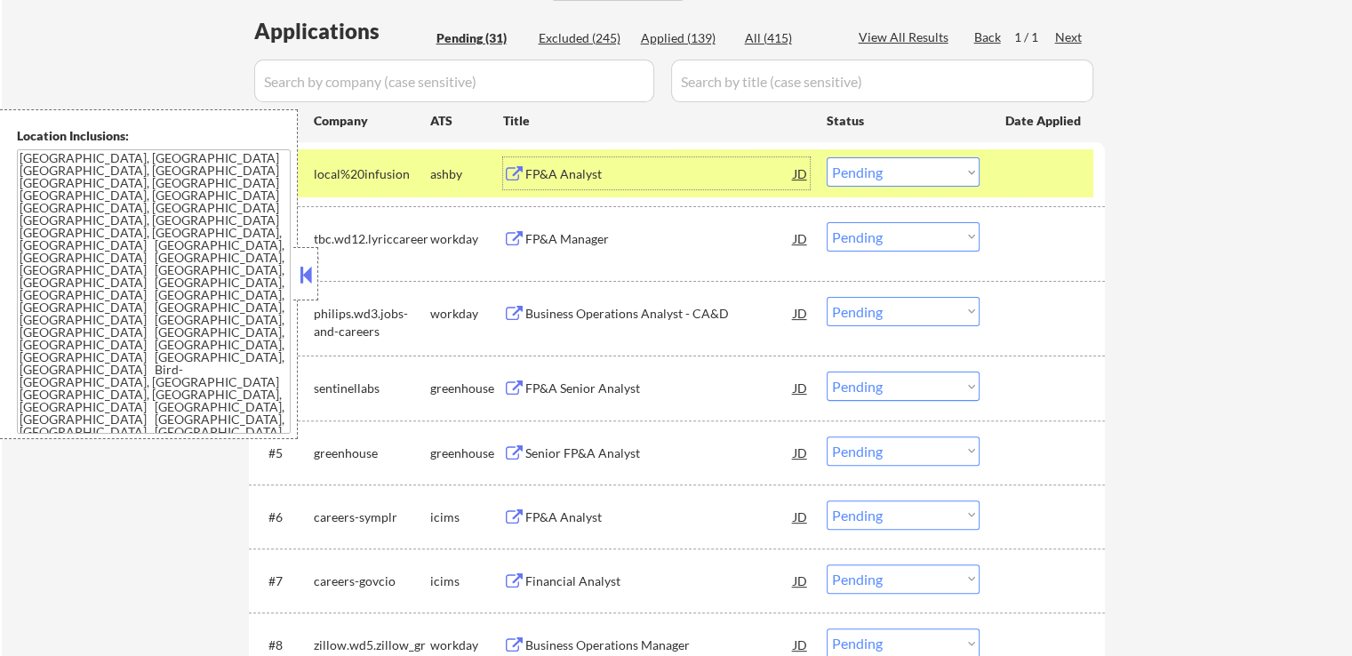
click at [638, 235] on div "FP&A Manager" at bounding box center [660, 239] width 269 height 18
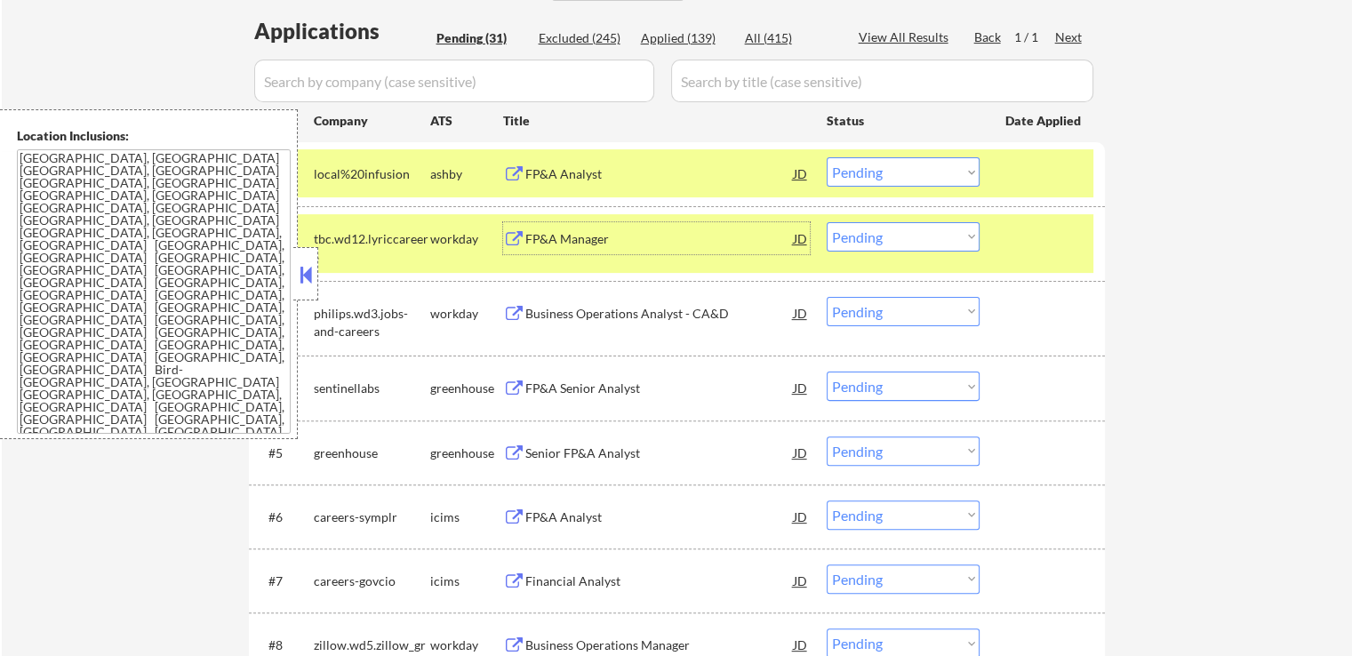
click at [896, 177] on select "Choose an option... Pending Applied Excluded (Questions) Excluded (Expired) Exc…" at bounding box center [903, 171] width 153 height 29
click at [827, 157] on select "Choose an option... Pending Applied Excluded (Questions) Excluded (Expired) Exc…" at bounding box center [903, 171] width 153 height 29
click at [682, 317] on div "Business Operations Analyst - CA&D" at bounding box center [660, 314] width 269 height 18
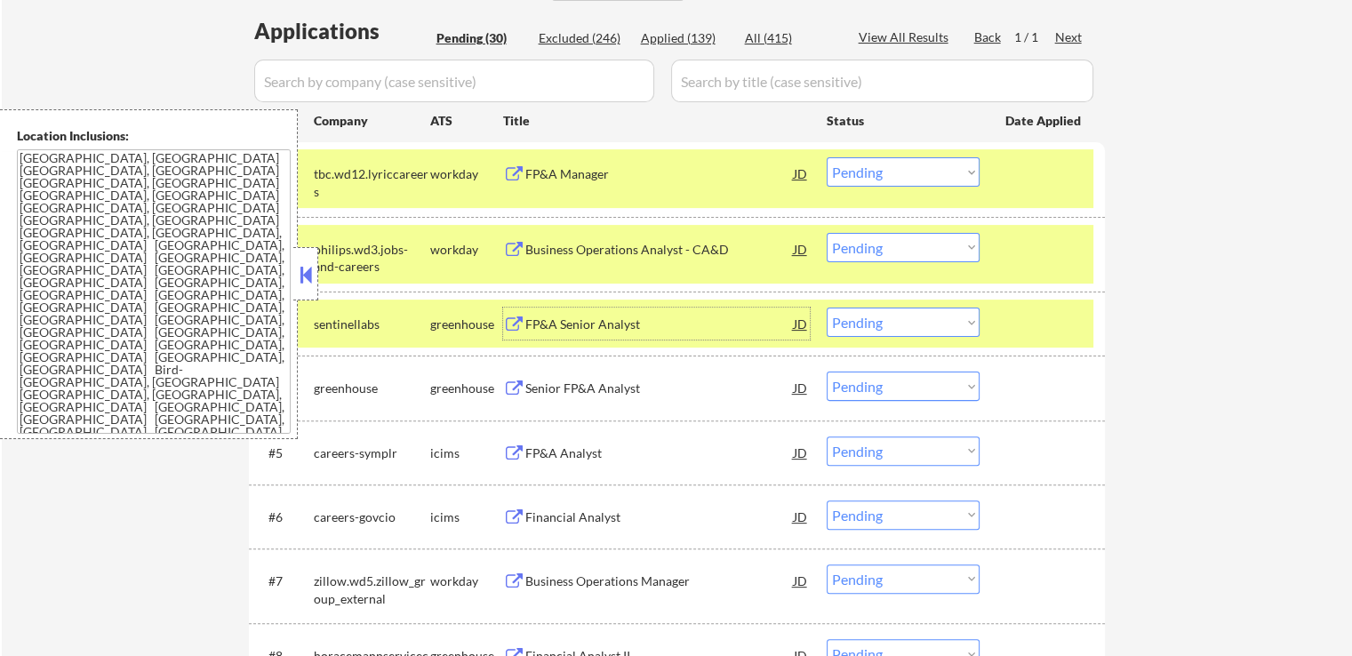
click at [911, 173] on select "Choose an option... Pending Applied Excluded (Questions) Excluded (Expired) Exc…" at bounding box center [903, 171] width 153 height 29
click at [827, 157] on select "Choose an option... Pending Applied Excluded (Questions) Excluded (Expired) Exc…" at bounding box center [903, 171] width 153 height 29
click at [701, 316] on div "FP&A Senior Analyst" at bounding box center [660, 325] width 269 height 18
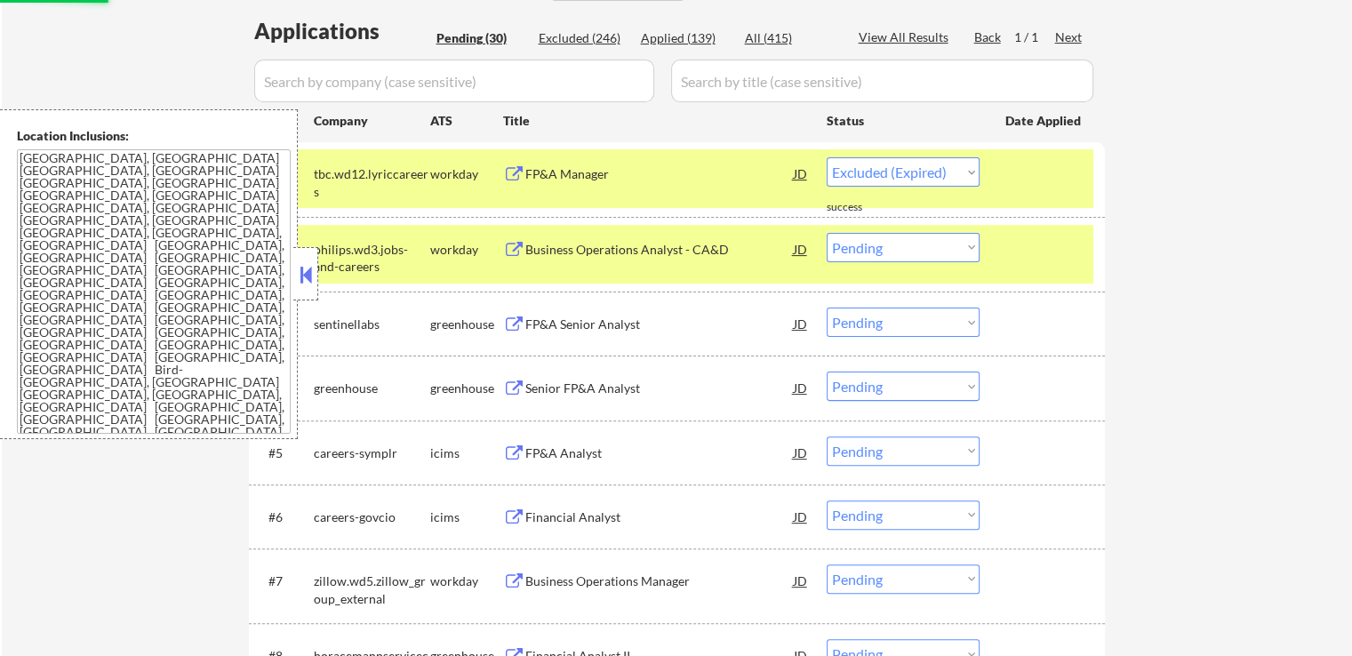
select select ""pending""
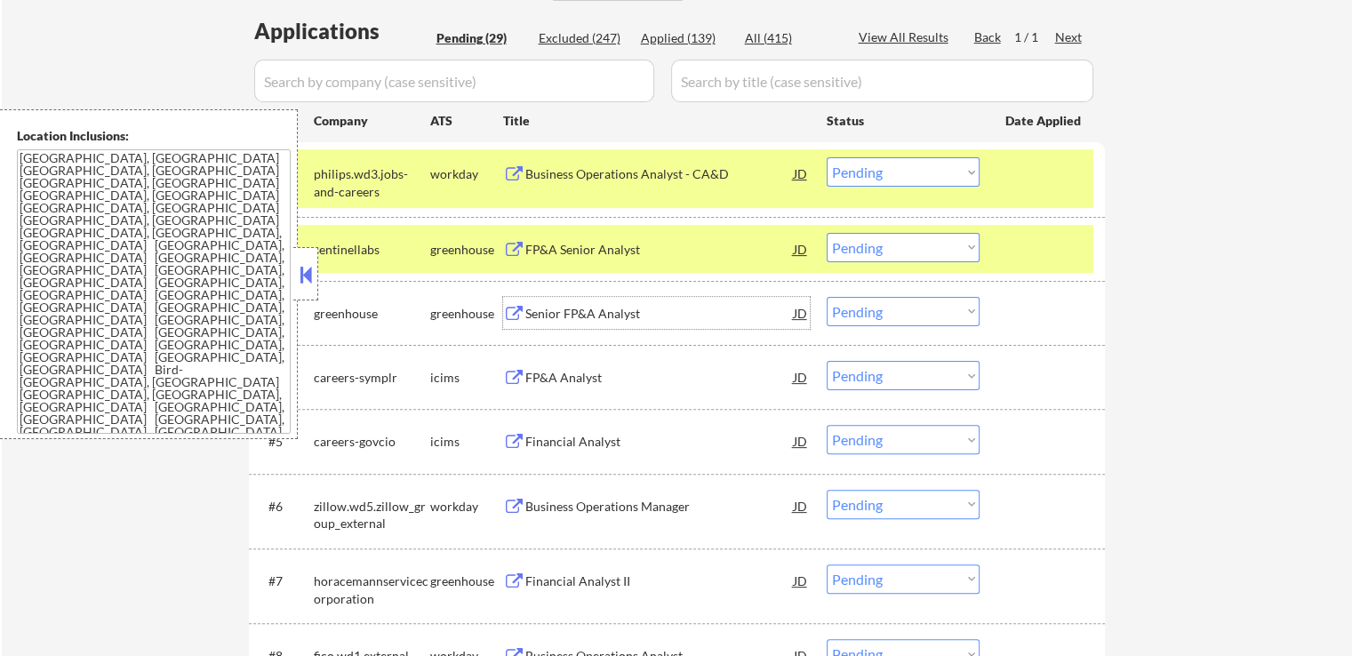
click at [879, 246] on select "Choose an option... Pending Applied Excluded (Questions) Excluded (Expired) Exc…" at bounding box center [903, 247] width 153 height 29
click at [827, 233] on select "Choose an option... Pending Applied Excluded (Questions) Excluded (Expired) Exc…" at bounding box center [903, 247] width 153 height 29
click at [670, 315] on div "Senior FP&A Analyst" at bounding box center [660, 314] width 269 height 18
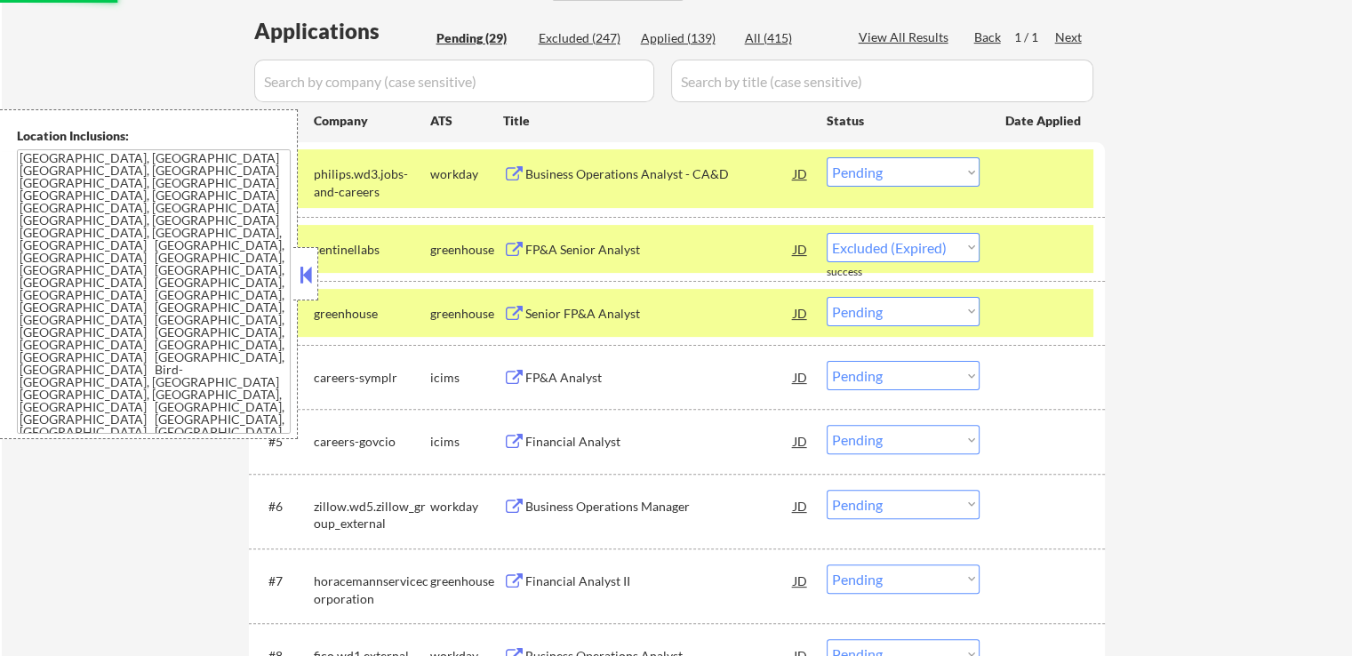
select select ""pending""
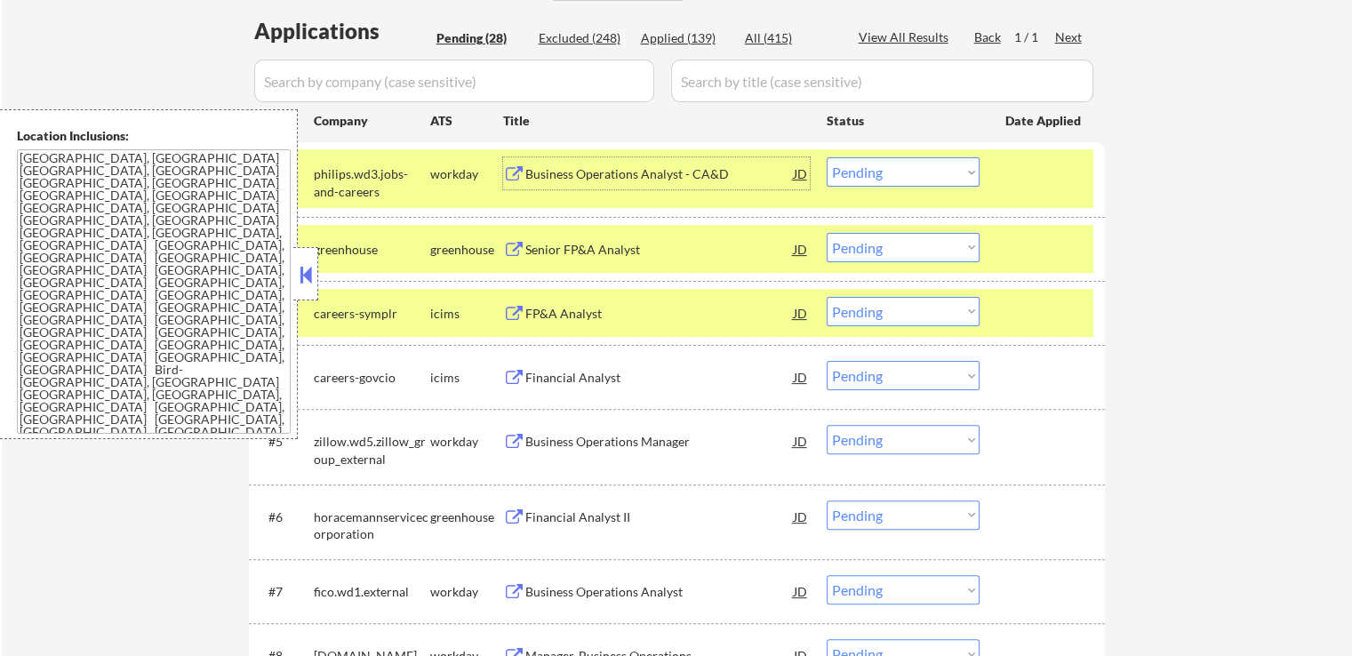
click at [652, 172] on div "Business Operations Analyst - CA&D" at bounding box center [660, 174] width 269 height 18
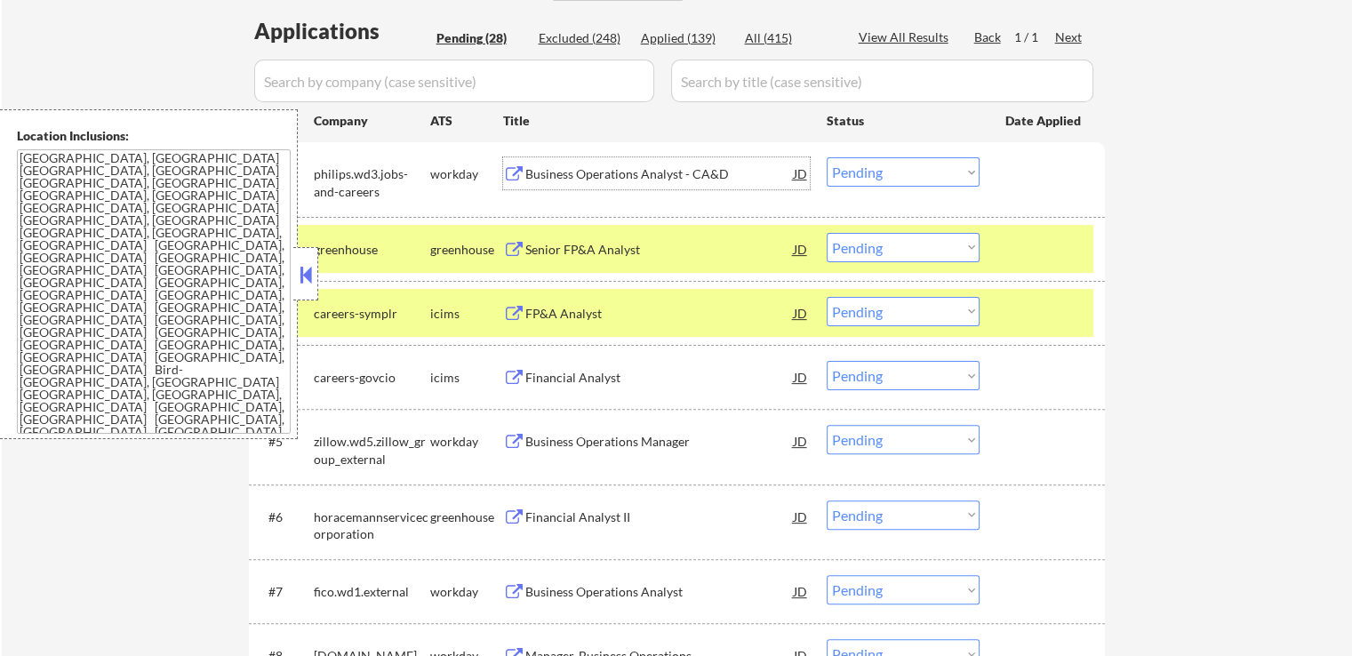
click at [886, 177] on select "Choose an option... Pending Applied Excluded (Questions) Excluded (Expired) Exc…" at bounding box center [903, 171] width 153 height 29
click at [827, 157] on select "Choose an option... Pending Applied Excluded (Questions) Excluded (Expired) Exc…" at bounding box center [903, 171] width 153 height 29
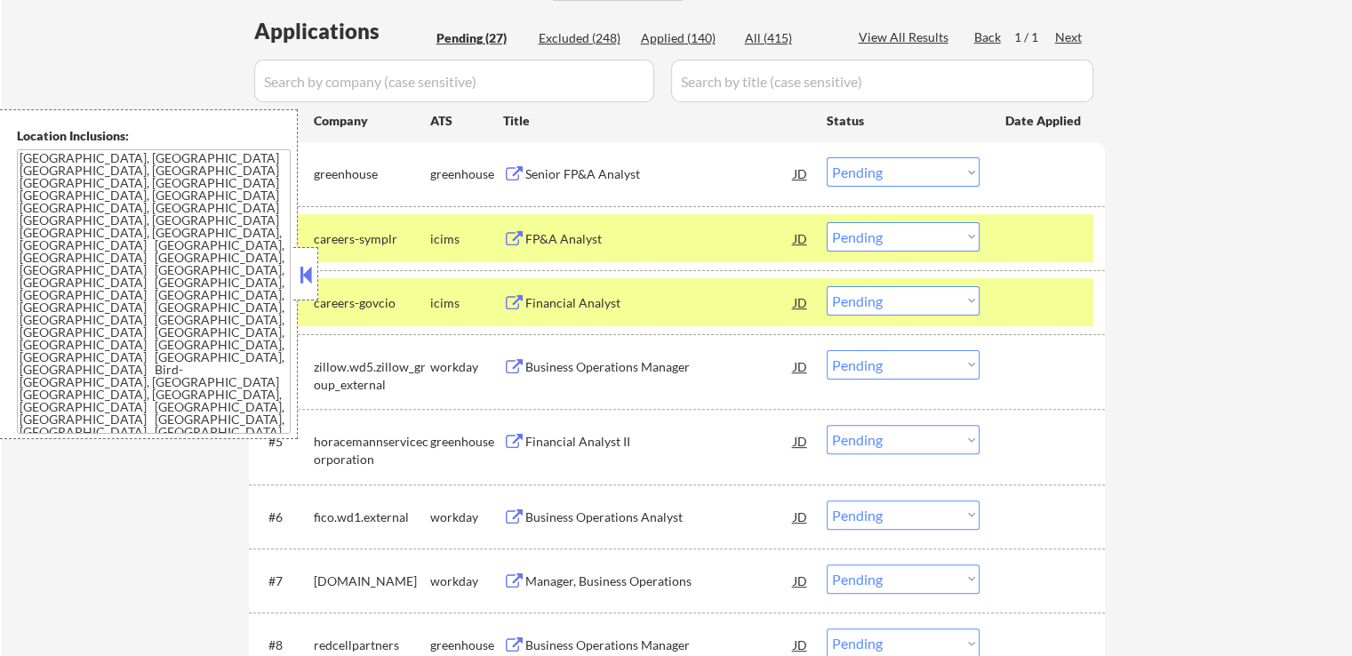
click at [632, 230] on div "FP&A Analyst" at bounding box center [660, 239] width 269 height 18
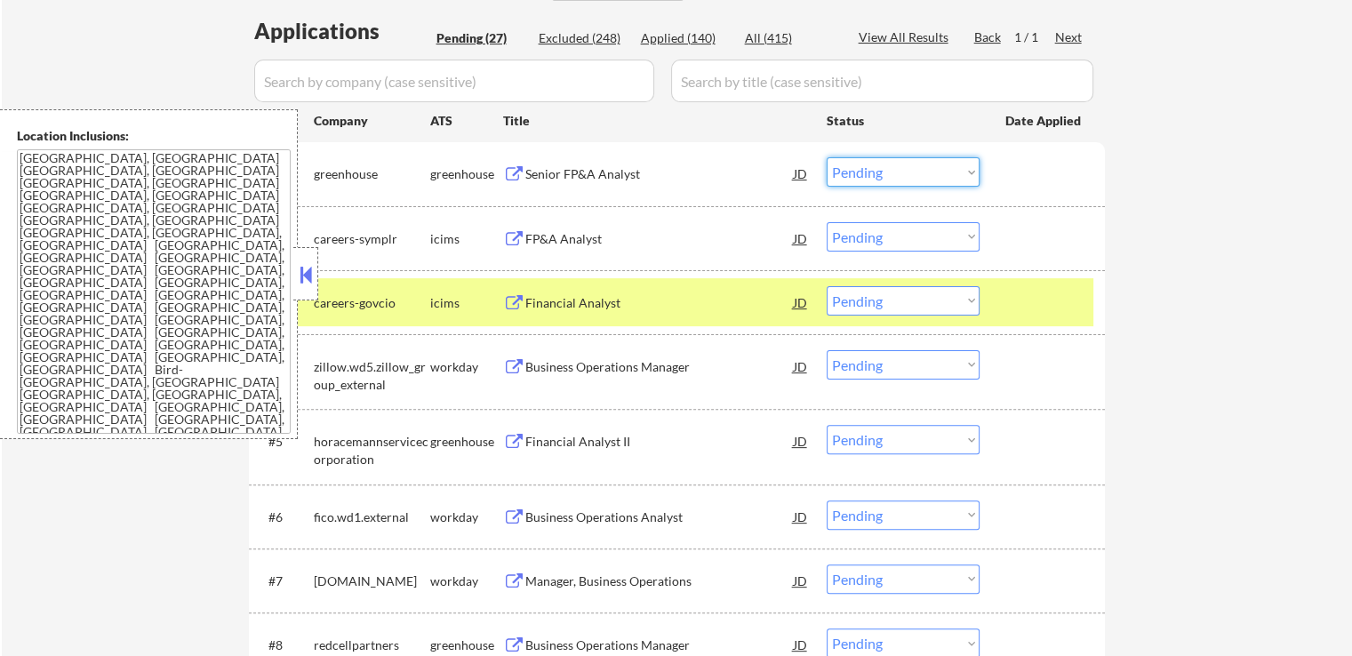
drag, startPoint x: 864, startPoint y: 175, endPoint x: 874, endPoint y: 185, distance: 13.8
click at [864, 175] on select "Choose an option... Pending Applied Excluded (Questions) Excluded (Expired) Exc…" at bounding box center [903, 171] width 153 height 29
click at [827, 157] on select "Choose an option... Pending Applied Excluded (Questions) Excluded (Expired) Exc…" at bounding box center [903, 171] width 153 height 29
click at [599, 303] on div "Financial Analyst" at bounding box center [660, 303] width 269 height 18
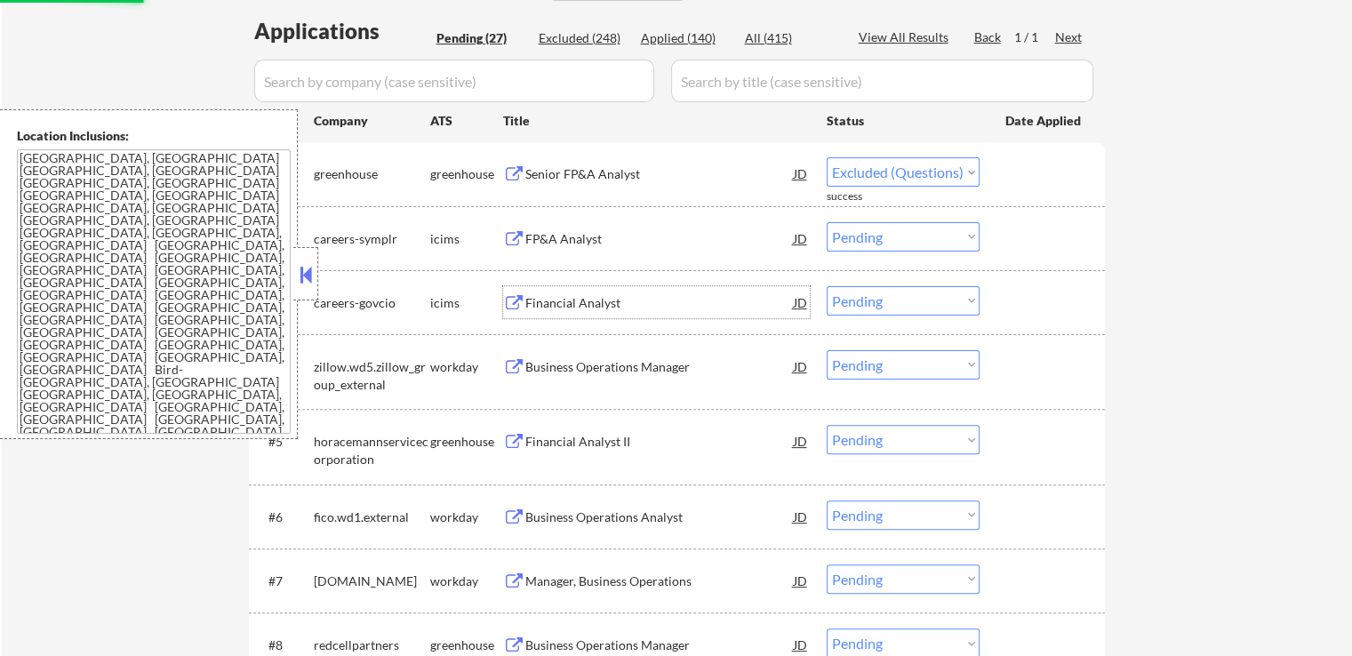
select select ""pending""
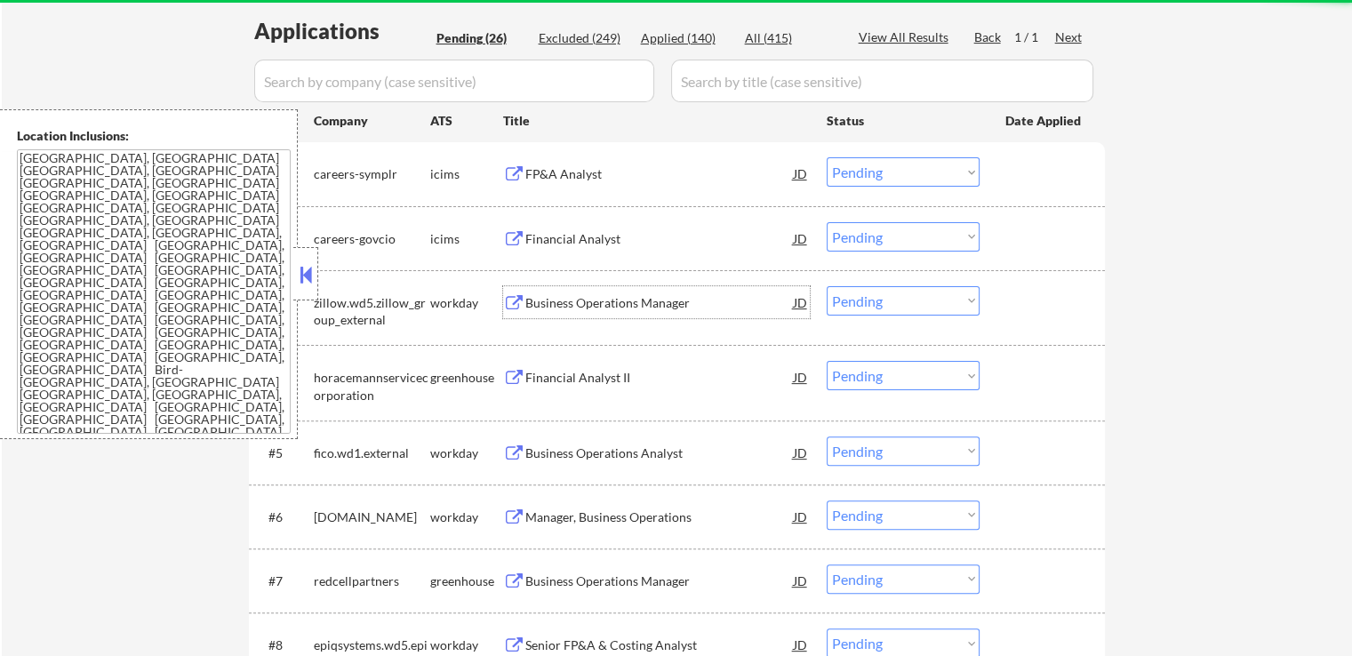
click at [638, 296] on div "Business Operations Manager" at bounding box center [660, 303] width 269 height 18
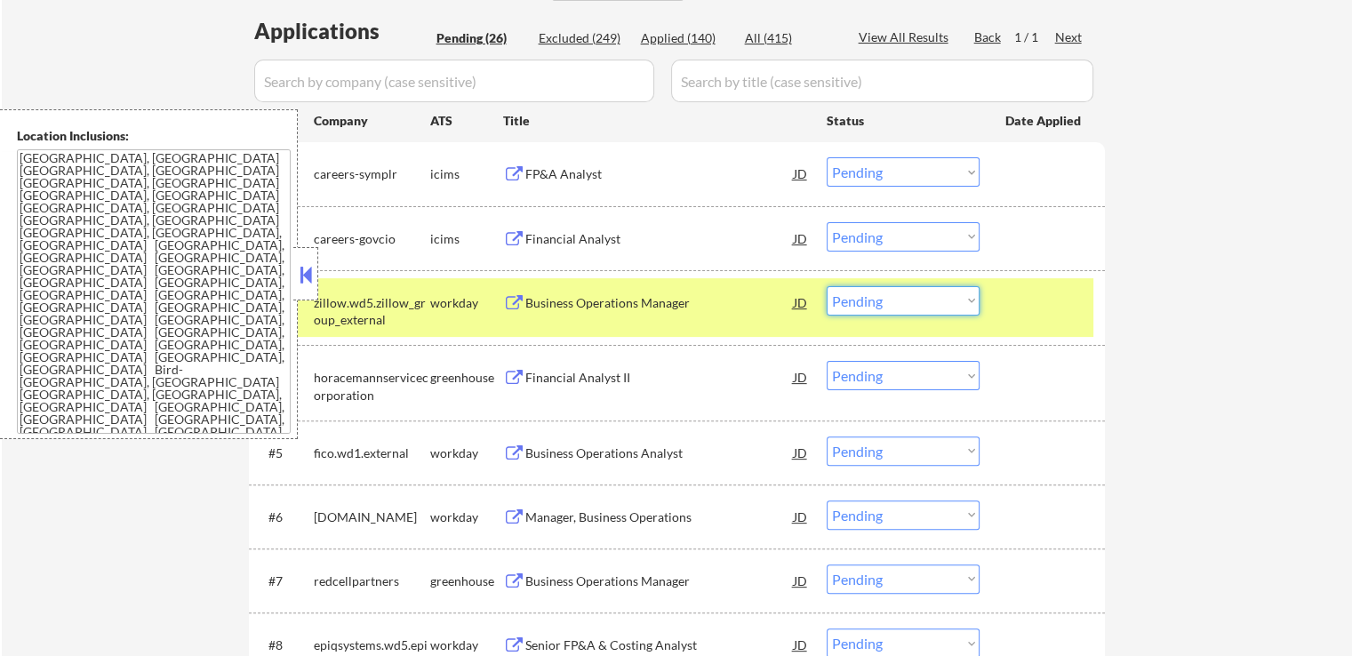
drag, startPoint x: 903, startPoint y: 296, endPoint x: 903, endPoint y: 312, distance: 16.0
click at [903, 296] on select "Choose an option... Pending Applied Excluded (Questions) Excluded (Expired) Exc…" at bounding box center [903, 300] width 153 height 29
click at [827, 286] on select "Choose an option... Pending Applied Excluded (Questions) Excluded (Expired) Exc…" at bounding box center [903, 300] width 153 height 29
click at [657, 374] on div "Financial Analyst II" at bounding box center [660, 378] width 269 height 18
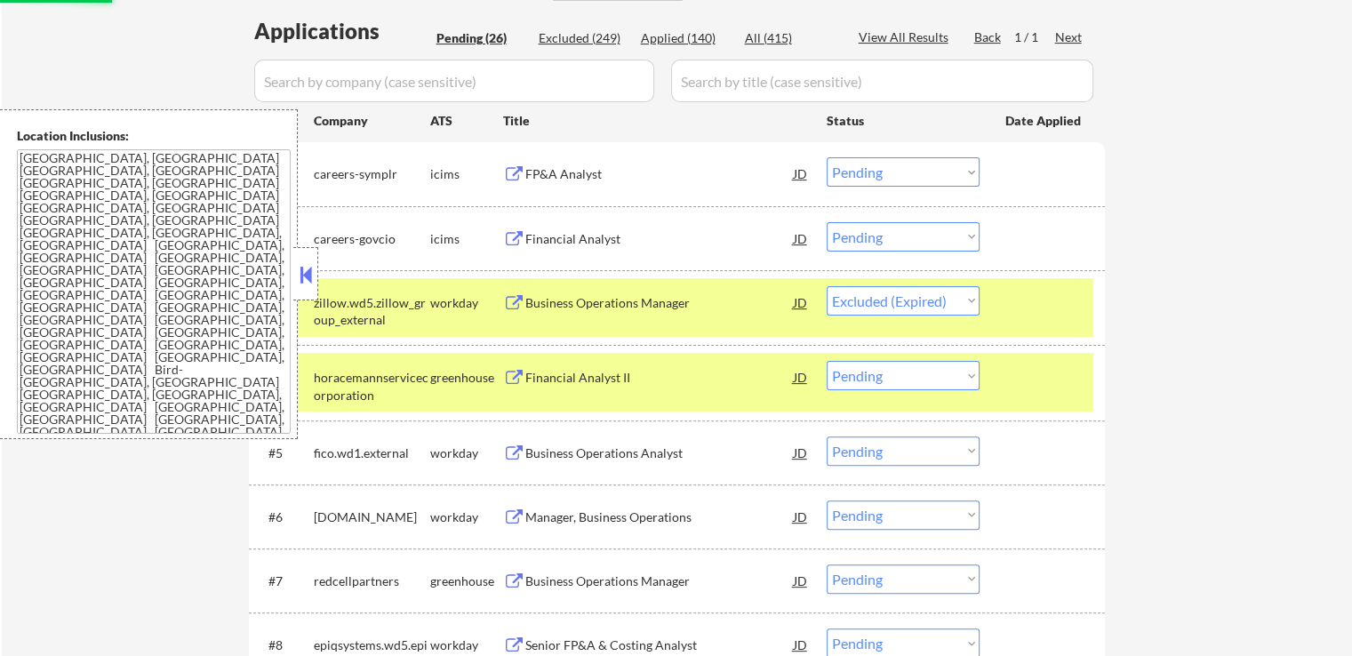
select select ""pending""
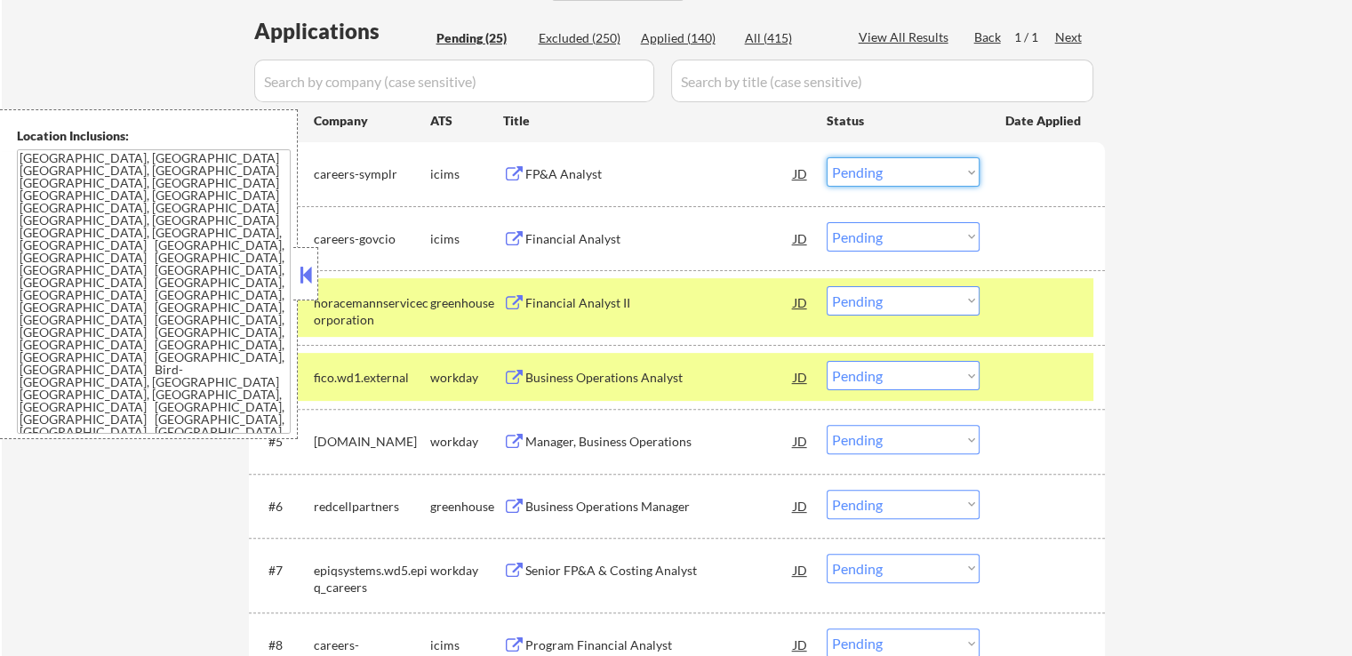
drag, startPoint x: 868, startPoint y: 170, endPoint x: 876, endPoint y: 185, distance: 17.1
click at [868, 170] on select "Choose an option... Pending Applied Excluded (Questions) Excluded (Expired) Exc…" at bounding box center [903, 171] width 153 height 29
click at [827, 157] on select "Choose an option... Pending Applied Excluded (Questions) Excluded (Expired) Exc…" at bounding box center [903, 171] width 153 height 29
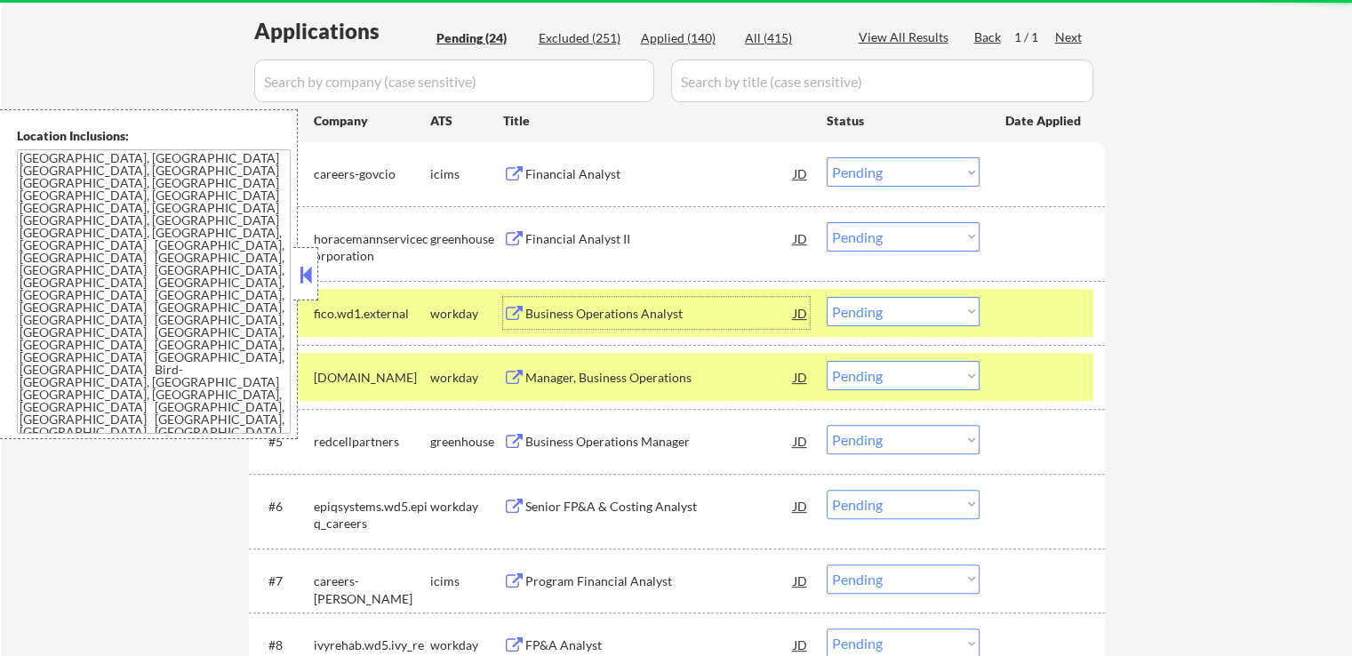
click at [649, 315] on div "Business Operations Analyst" at bounding box center [660, 314] width 269 height 18
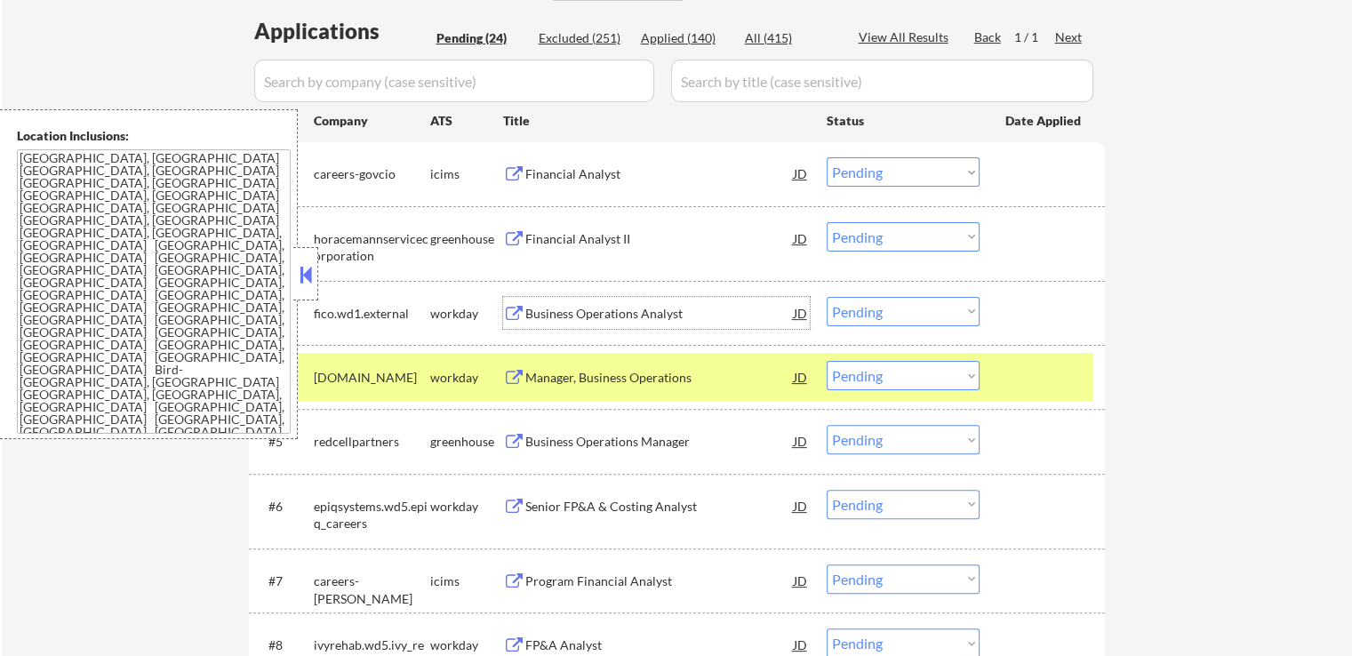
click at [879, 173] on select "Choose an option... Pending Applied Excluded (Questions) Excluded (Expired) Exc…" at bounding box center [903, 171] width 153 height 29
click at [827, 157] on select "Choose an option... Pending Applied Excluded (Questions) Excluded (Expired) Exc…" at bounding box center [903, 171] width 153 height 29
click at [702, 310] on div "Business Operations Analyst" at bounding box center [660, 314] width 269 height 18
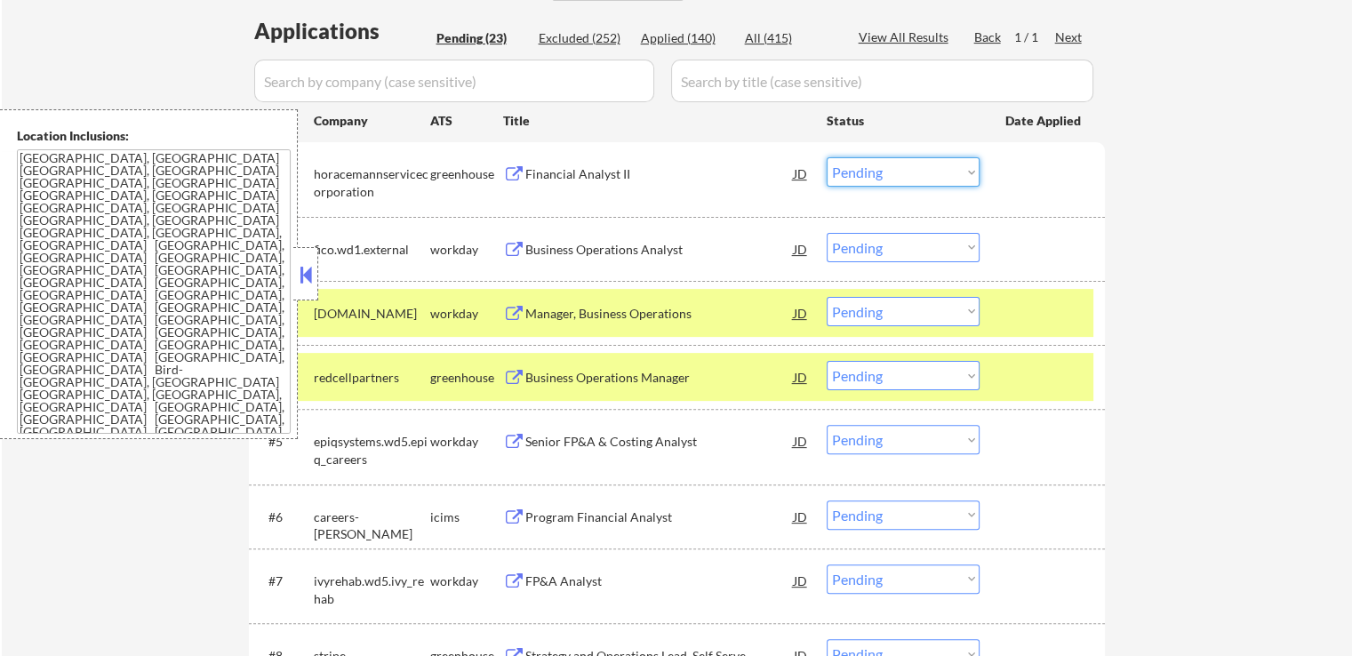
drag, startPoint x: 857, startPoint y: 173, endPoint x: 878, endPoint y: 182, distance: 22.3
click at [859, 173] on select "Choose an option... Pending Applied Excluded (Questions) Excluded (Expired) Exc…" at bounding box center [903, 171] width 153 height 29
click at [827, 157] on select "Choose an option... Pending Applied Excluded (Questions) Excluded (Expired) Exc…" at bounding box center [903, 171] width 153 height 29
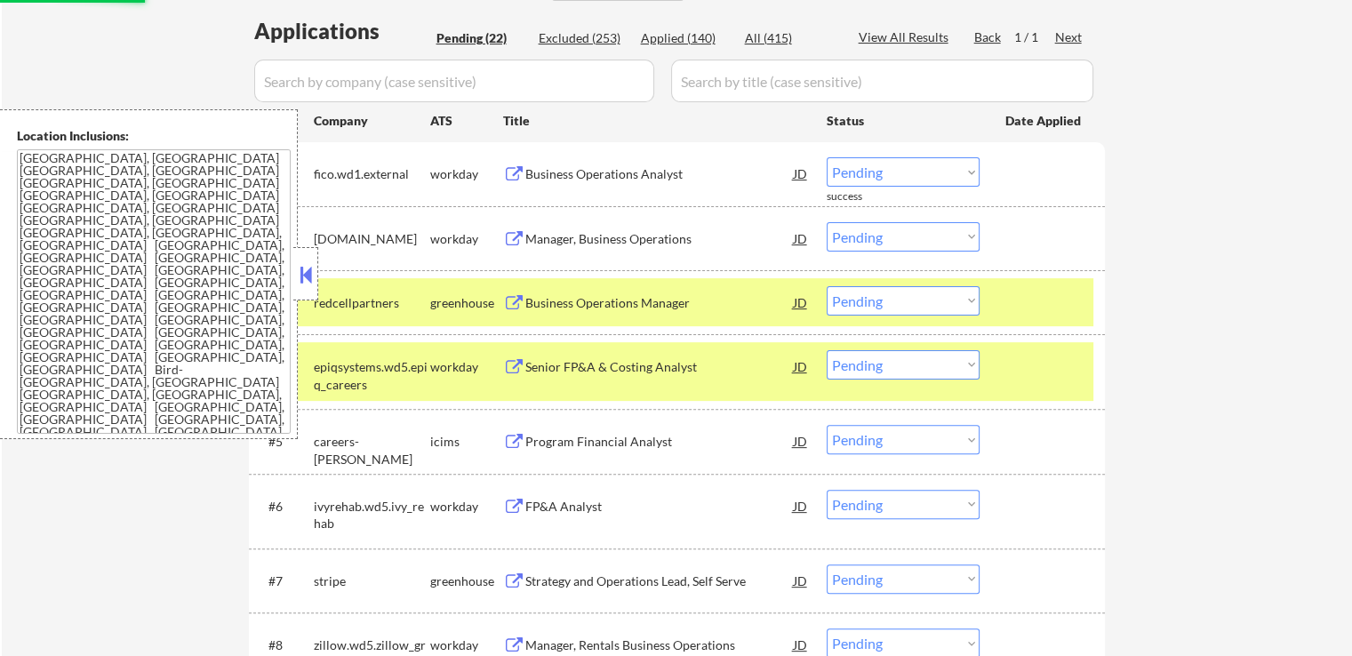
click at [661, 245] on div "Manager, Business Operations" at bounding box center [660, 239] width 269 height 18
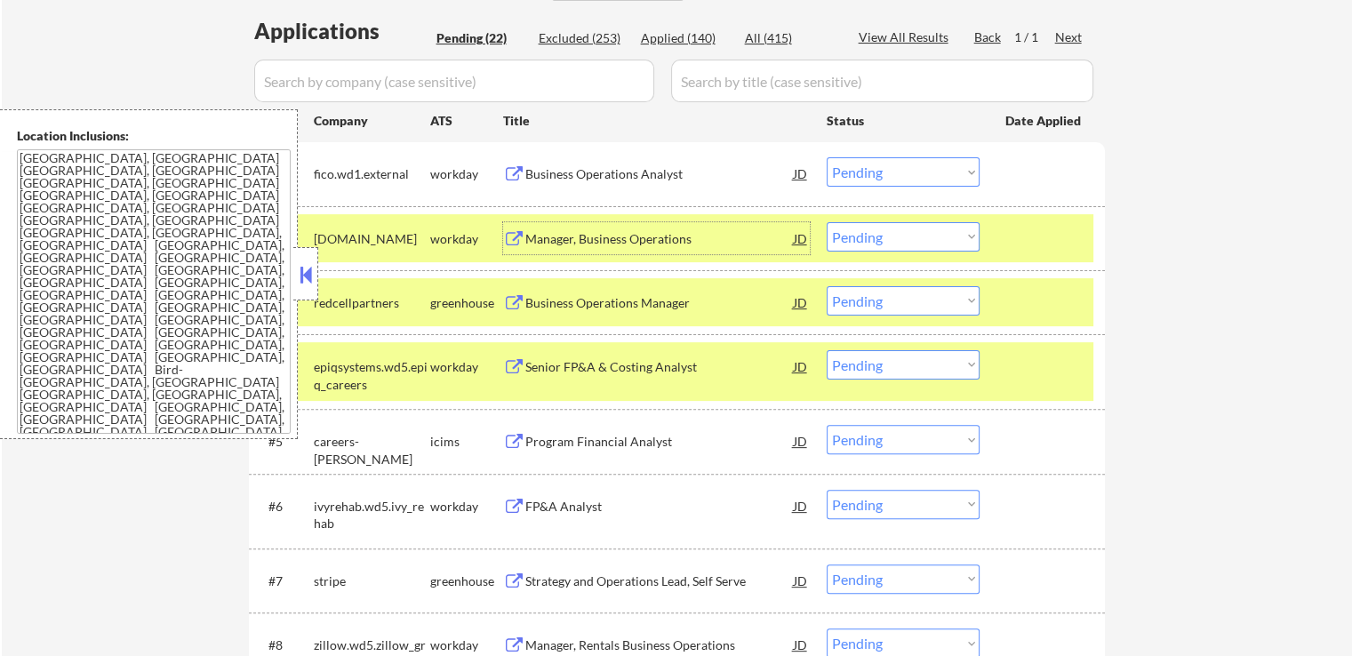
drag, startPoint x: 868, startPoint y: 177, endPoint x: 862, endPoint y: 185, distance: 10.1
click at [868, 177] on select "Choose an option... Pending Applied Excluded (Questions) Excluded (Expired) Exc…" at bounding box center [903, 171] width 153 height 29
click at [827, 157] on select "Choose an option... Pending Applied Excluded (Questions) Excluded (Expired) Exc…" at bounding box center [903, 171] width 153 height 29
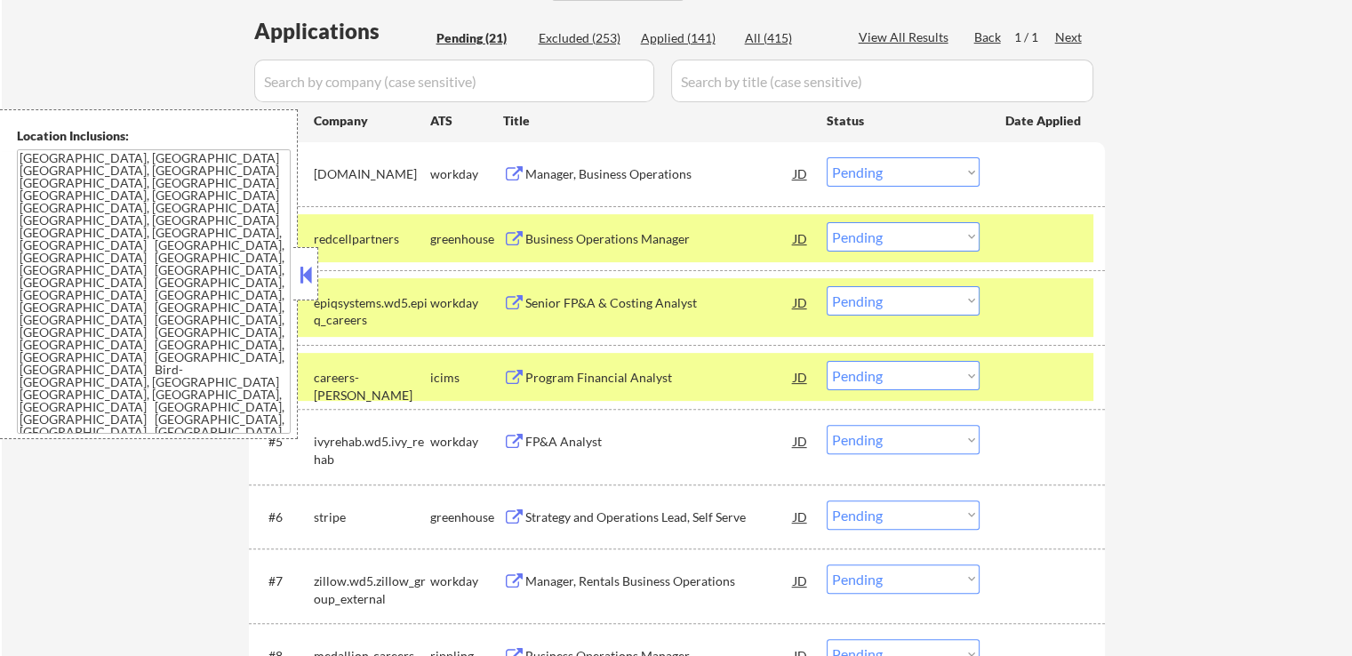
click at [878, 172] on select "Choose an option... Pending Applied Excluded (Questions) Excluded (Expired) Exc…" at bounding box center [903, 171] width 153 height 29
click at [827, 157] on select "Choose an option... Pending Applied Excluded (Questions) Excluded (Expired) Exc…" at bounding box center [903, 171] width 153 height 29
click at [661, 235] on div "Business Operations Manager" at bounding box center [660, 239] width 269 height 18
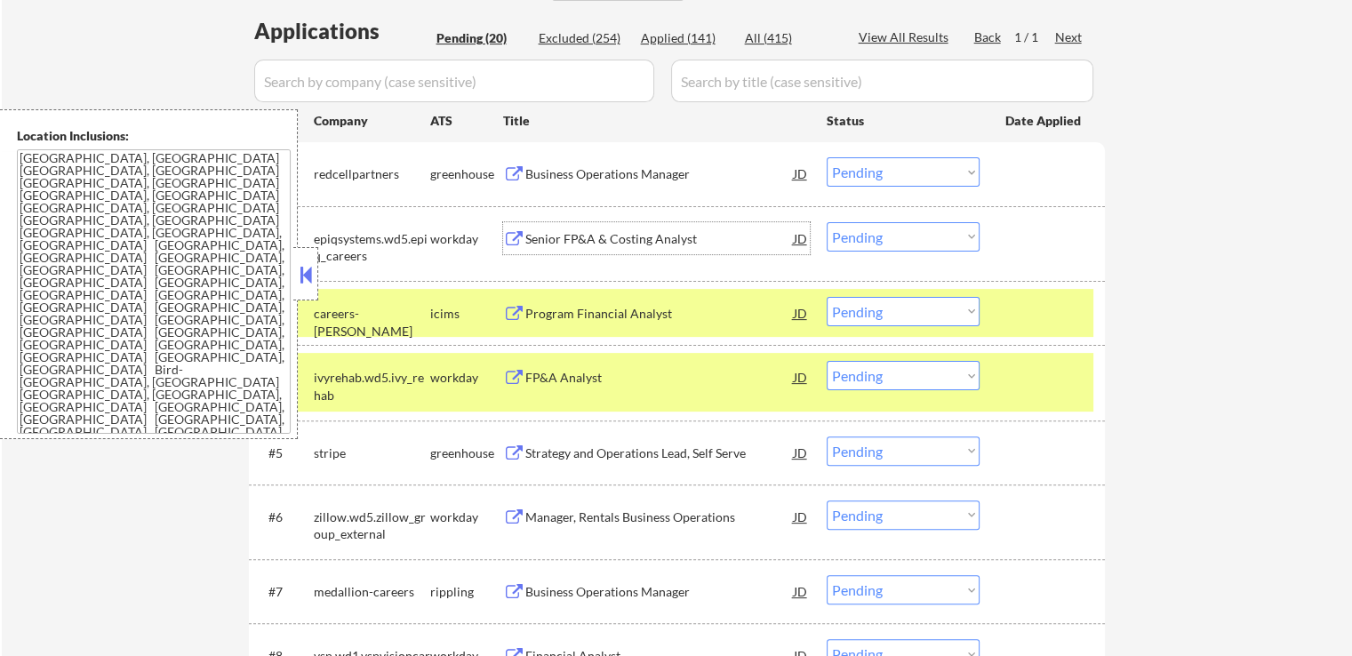
click at [689, 246] on div "Senior FP&A & Costing Analyst" at bounding box center [660, 239] width 269 height 18
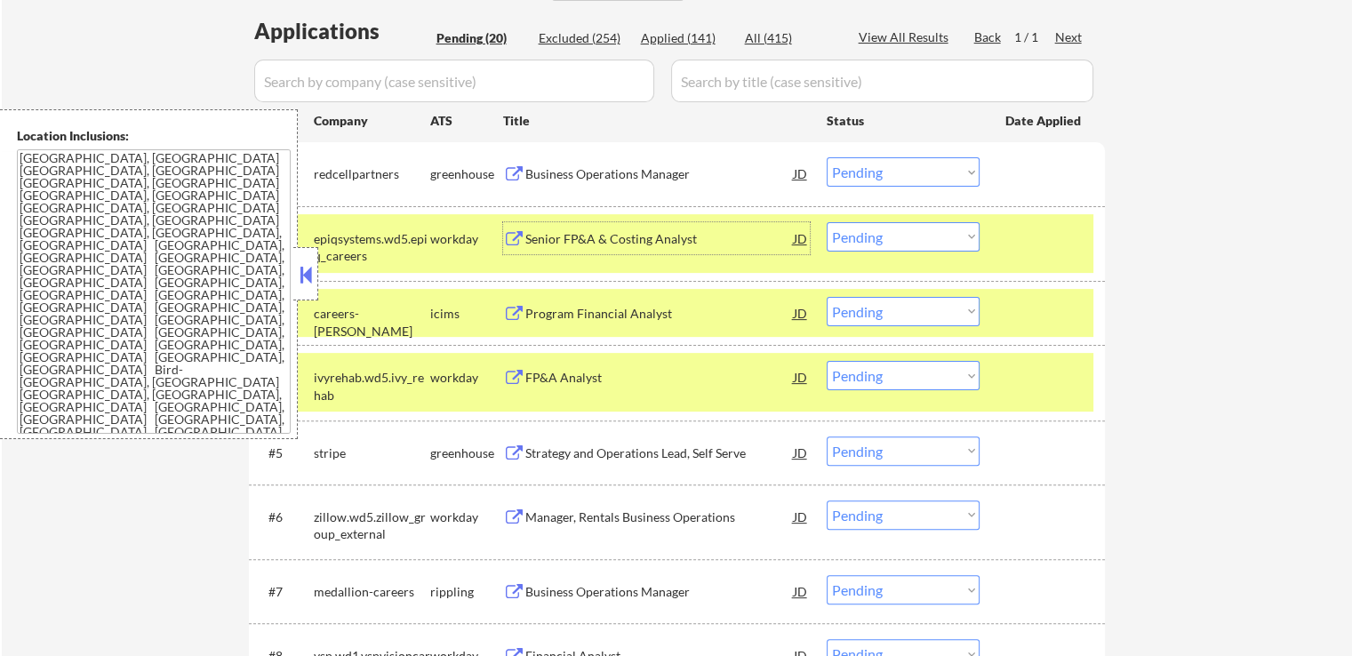
click at [871, 163] on select "Choose an option... Pending Applied Excluded (Questions) Excluded (Expired) Exc…" at bounding box center [903, 171] width 153 height 29
click at [827, 157] on select "Choose an option... Pending Applied Excluded (Questions) Excluded (Expired) Exc…" at bounding box center [903, 171] width 153 height 29
click at [649, 314] on div "Program Financial Analyst" at bounding box center [660, 314] width 269 height 18
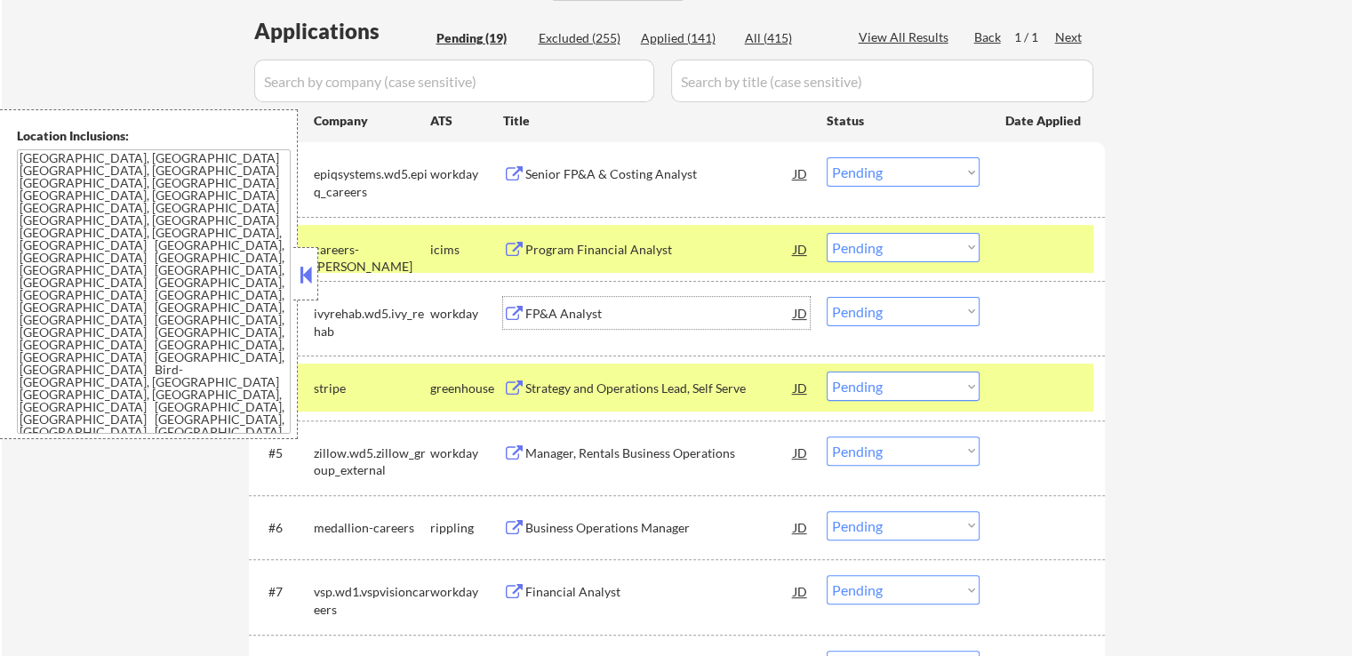
click at [883, 179] on select "Choose an option... Pending Applied Excluded (Questions) Excluded (Expired) Exc…" at bounding box center [903, 171] width 153 height 29
click at [827, 157] on select "Choose an option... Pending Applied Excluded (Questions) Excluded (Expired) Exc…" at bounding box center [903, 171] width 153 height 29
select select ""pending""
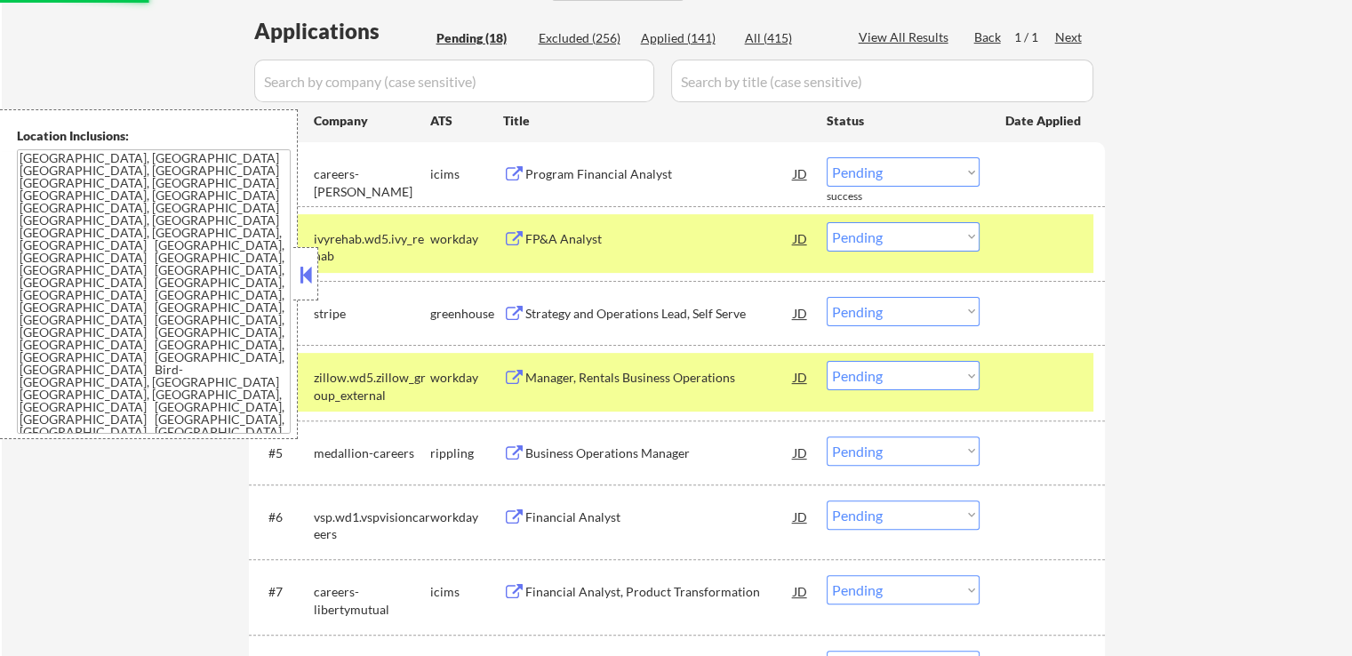
click at [613, 244] on div "FP&A Analyst" at bounding box center [660, 239] width 269 height 18
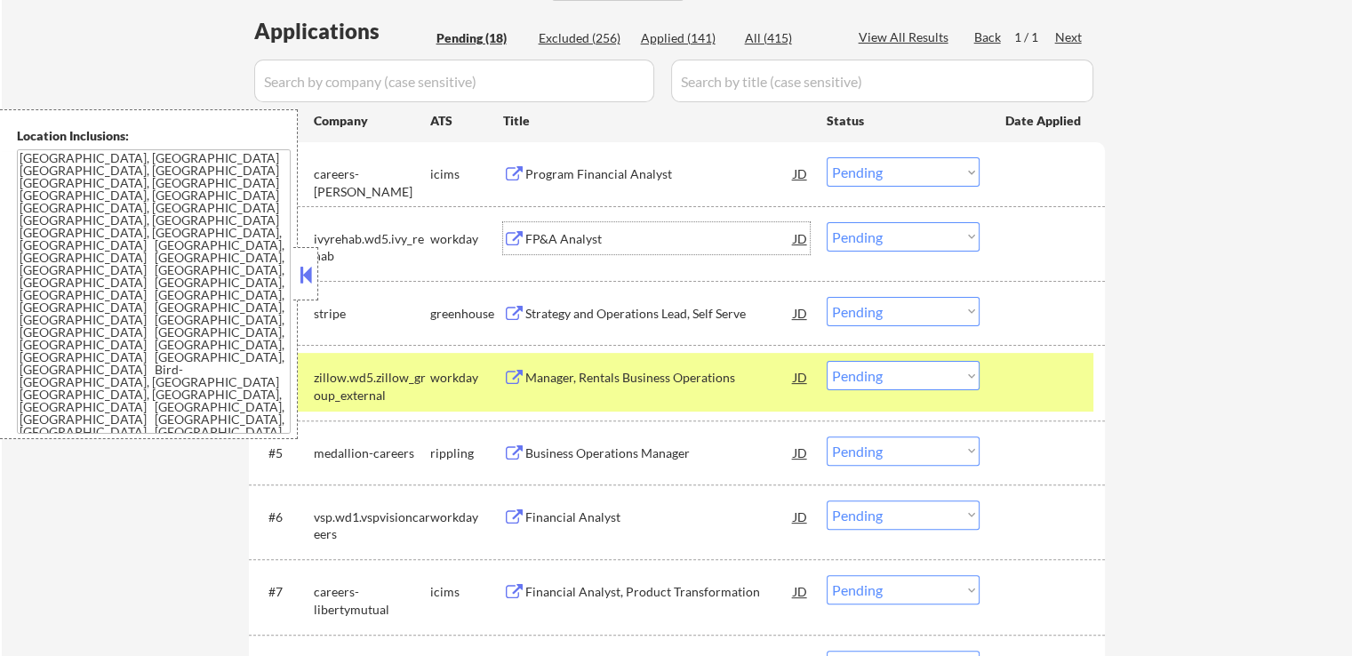
scroll to position [534, 0]
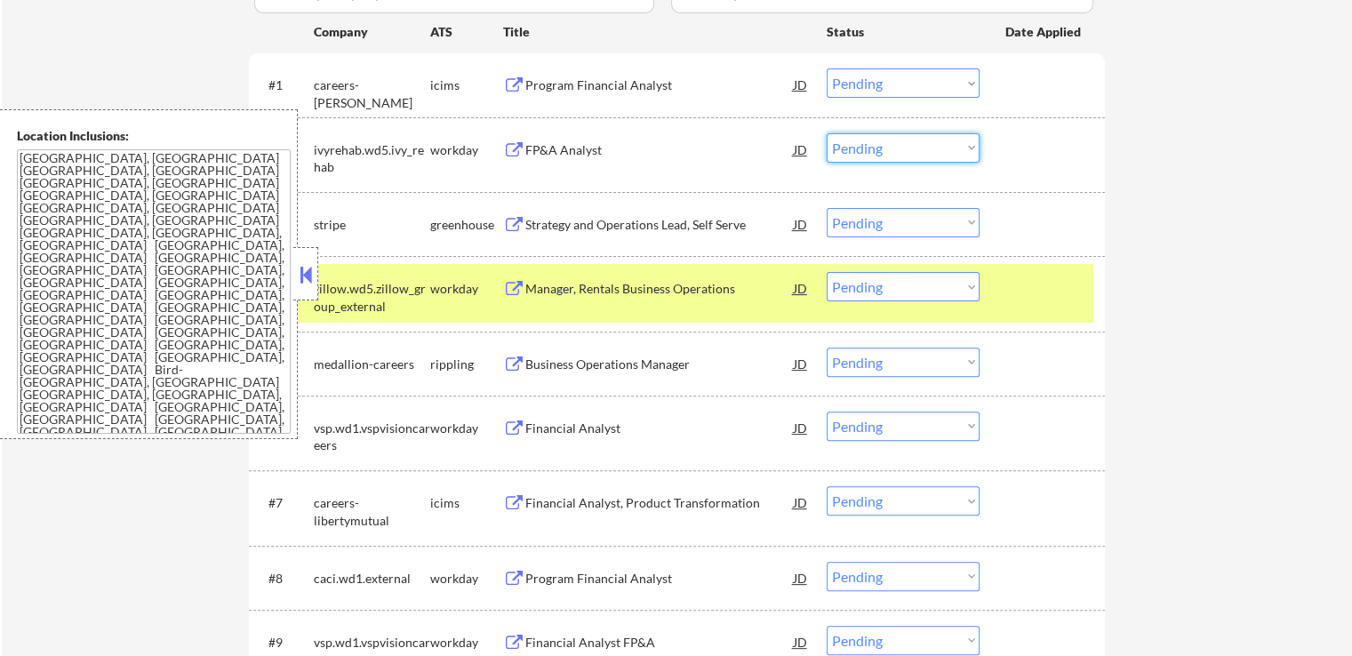
click at [859, 143] on select "Choose an option... Pending Applied Excluded (Questions) Excluded (Expired) Exc…" at bounding box center [903, 147] width 153 height 29
click at [882, 143] on select "Choose an option... Pending Applied Excluded (Questions) Excluded (Expired) Exc…" at bounding box center [903, 147] width 153 height 29
click at [827, 133] on select "Choose an option... Pending Applied Excluded (Questions) Excluded (Expired) Exc…" at bounding box center [903, 147] width 153 height 29
click at [683, 229] on div "Strategy and Operations Lead, Self Serve" at bounding box center [660, 225] width 269 height 18
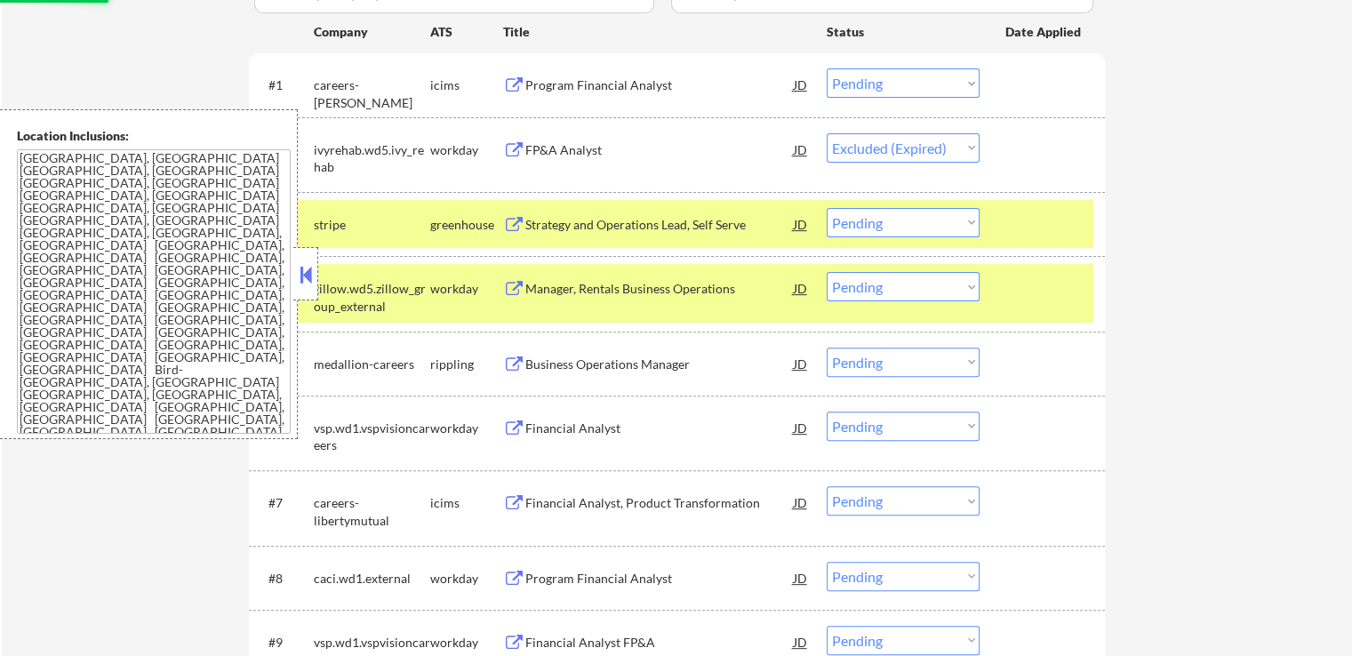
select select ""pending""
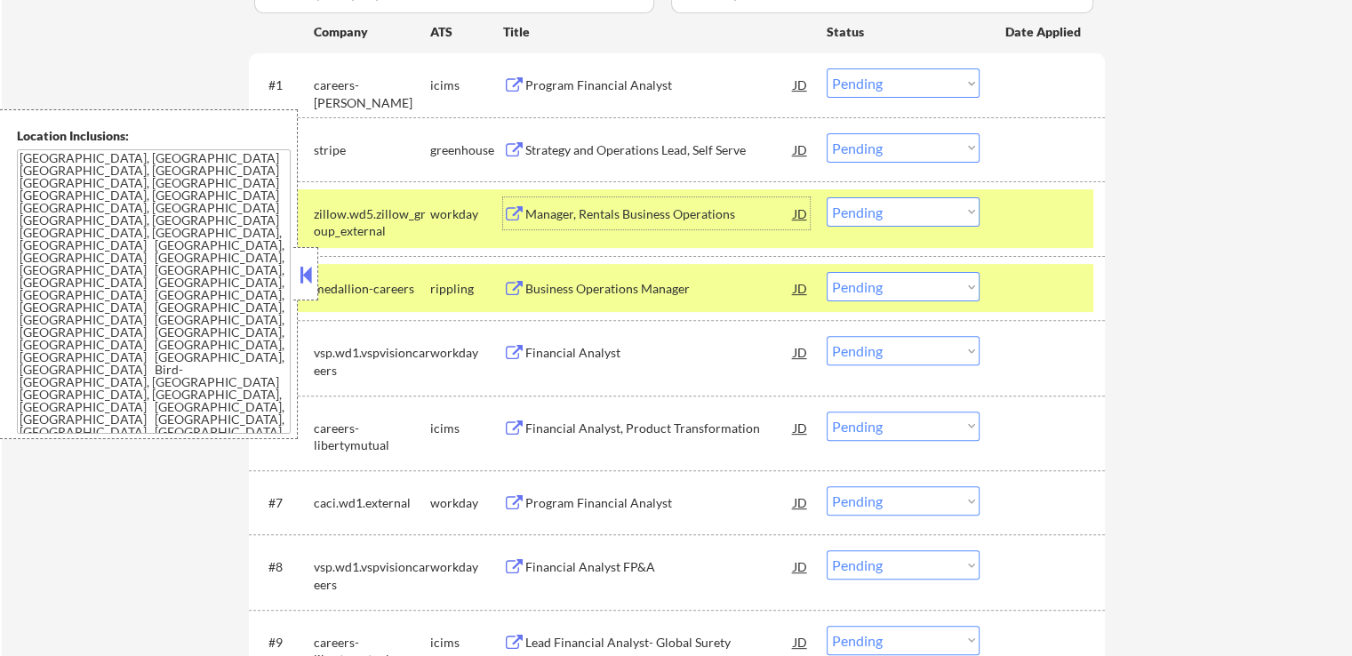
click at [879, 84] on select "Choose an option... Pending Applied Excluded (Questions) Excluded (Expired) Exc…" at bounding box center [903, 82] width 153 height 29
select select ""excluded__expired_""
click at [827, 68] on select "Choose an option... Pending Applied Excluded (Questions) Excluded (Expired) Exc…" at bounding box center [903, 82] width 153 height 29
drag, startPoint x: 888, startPoint y: 143, endPoint x: 896, endPoint y: 156, distance: 14.8
click at [889, 148] on select "Choose an option... Pending Applied Excluded (Questions) Excluded (Expired) Exc…" at bounding box center [903, 147] width 153 height 29
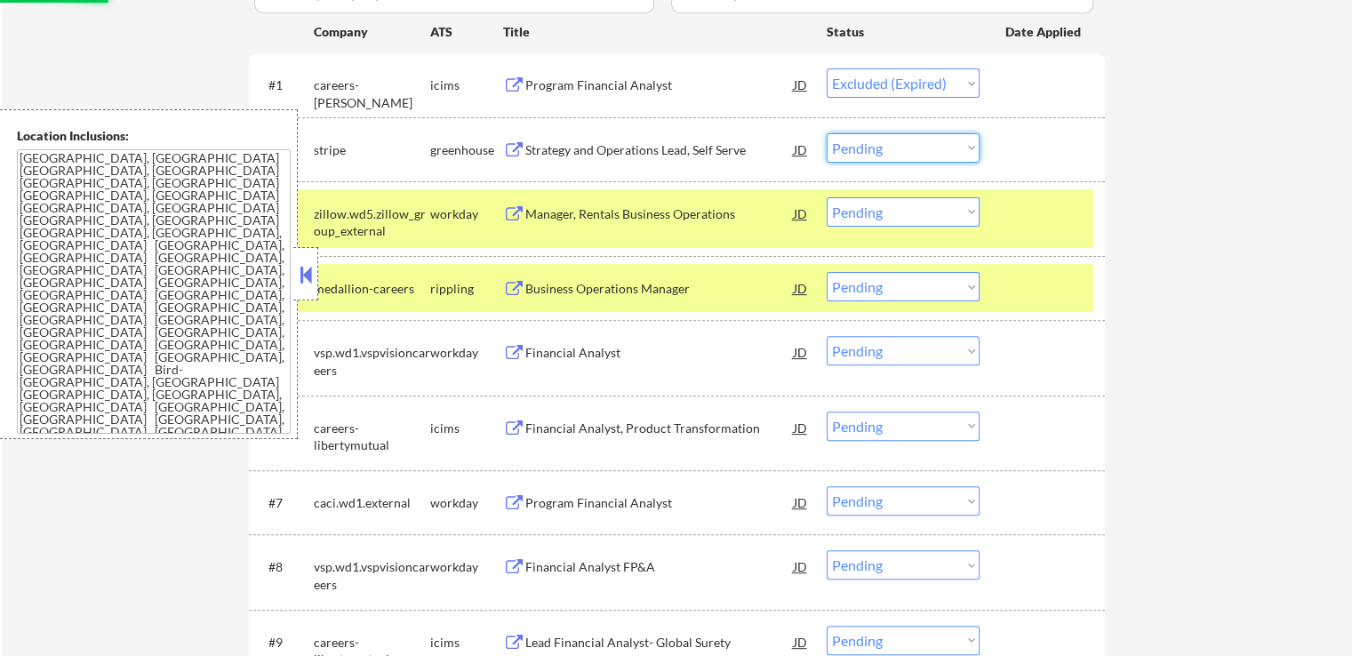
select select ""excluded__expired_""
click at [827, 133] on select "Choose an option... Pending Applied Excluded (Questions) Excluded (Expired) Exc…" at bounding box center [903, 147] width 153 height 29
click at [1211, 181] on div "← Return to /applysquad Mailslurp Inbox Job Search Builder [PERSON_NAME] User E…" at bounding box center [677, 441] width 1351 height 1806
select select ""pending""
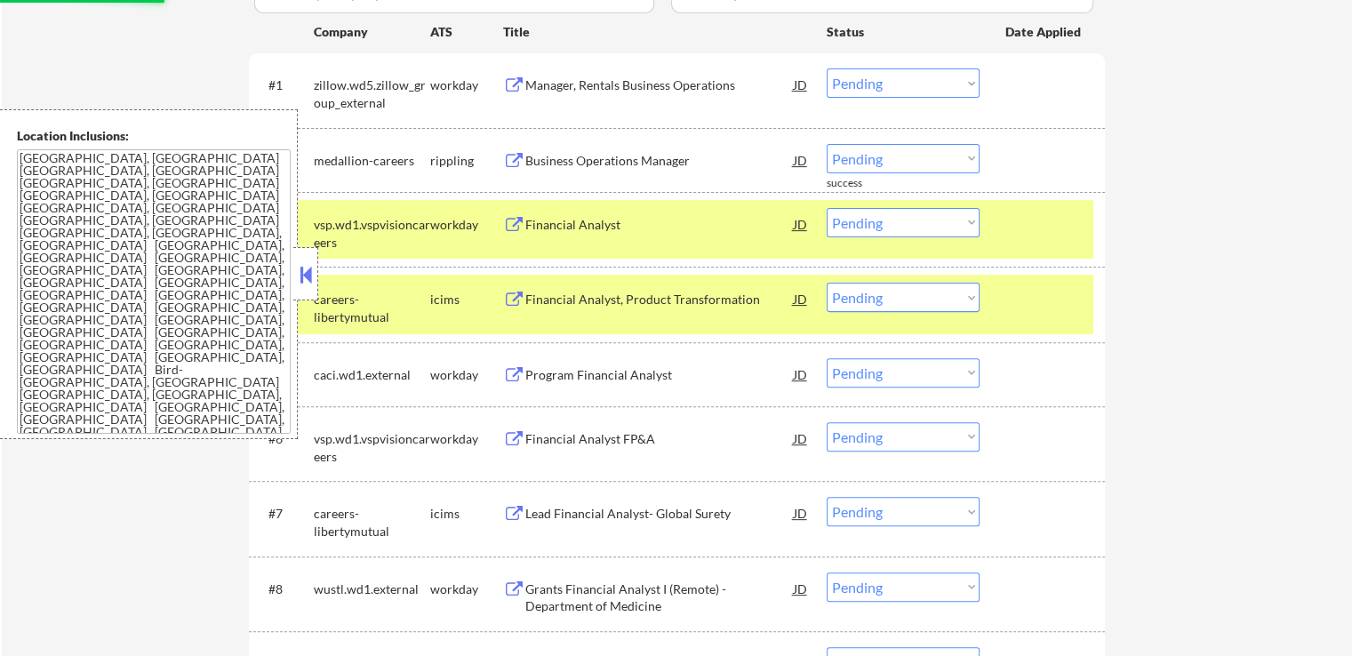
click at [676, 86] on div "Manager, Rentals Business Operations" at bounding box center [660, 85] width 269 height 18
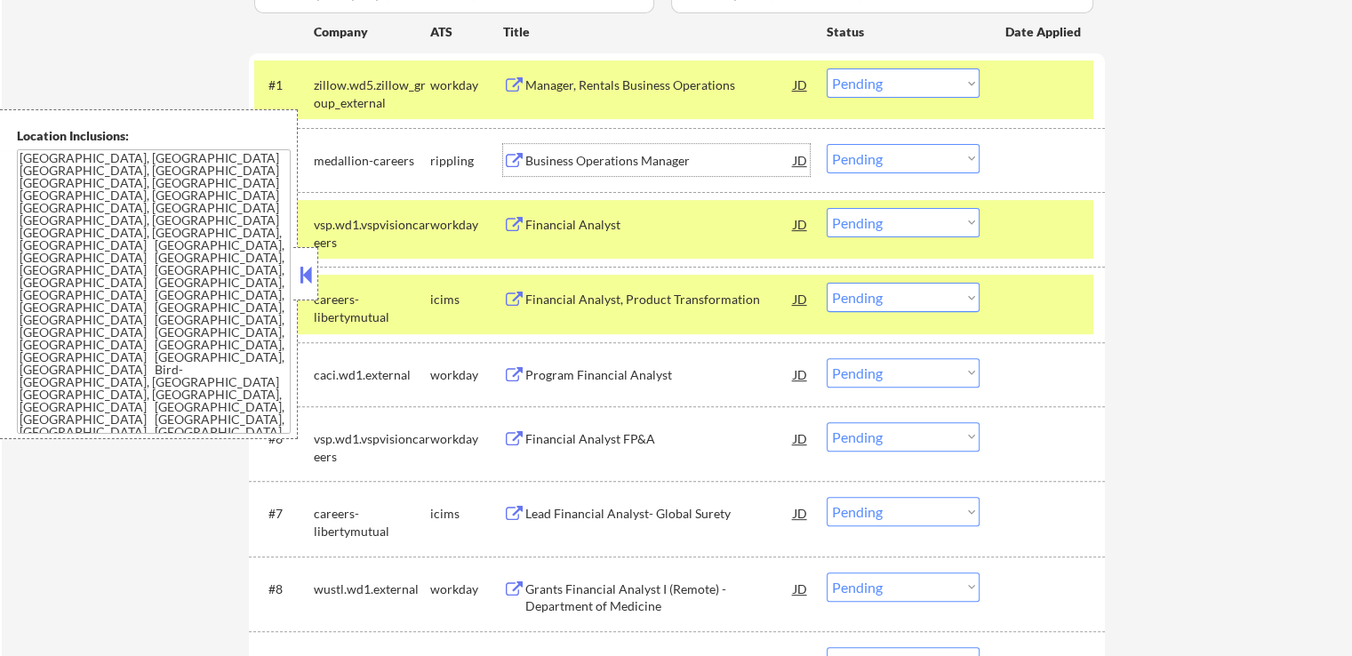
click at [669, 161] on div "Business Operations Manager" at bounding box center [660, 161] width 269 height 18
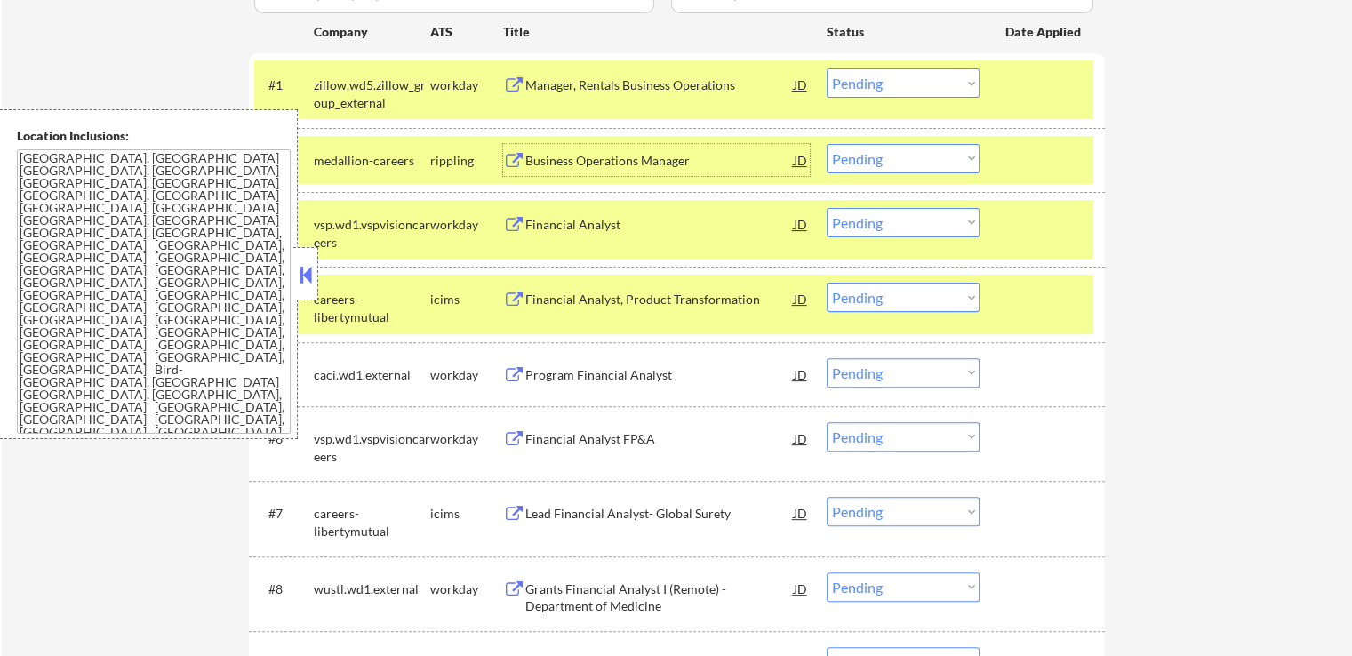
click at [871, 68] on select "Choose an option... Pending Applied Excluded (Questions) Excluded (Expired) Exc…" at bounding box center [903, 82] width 153 height 29
click at [827, 68] on select "Choose an option... Pending Applied Excluded (Questions) Excluded (Expired) Exc…" at bounding box center [903, 82] width 153 height 29
click at [644, 226] on div "Financial Analyst" at bounding box center [660, 225] width 269 height 18
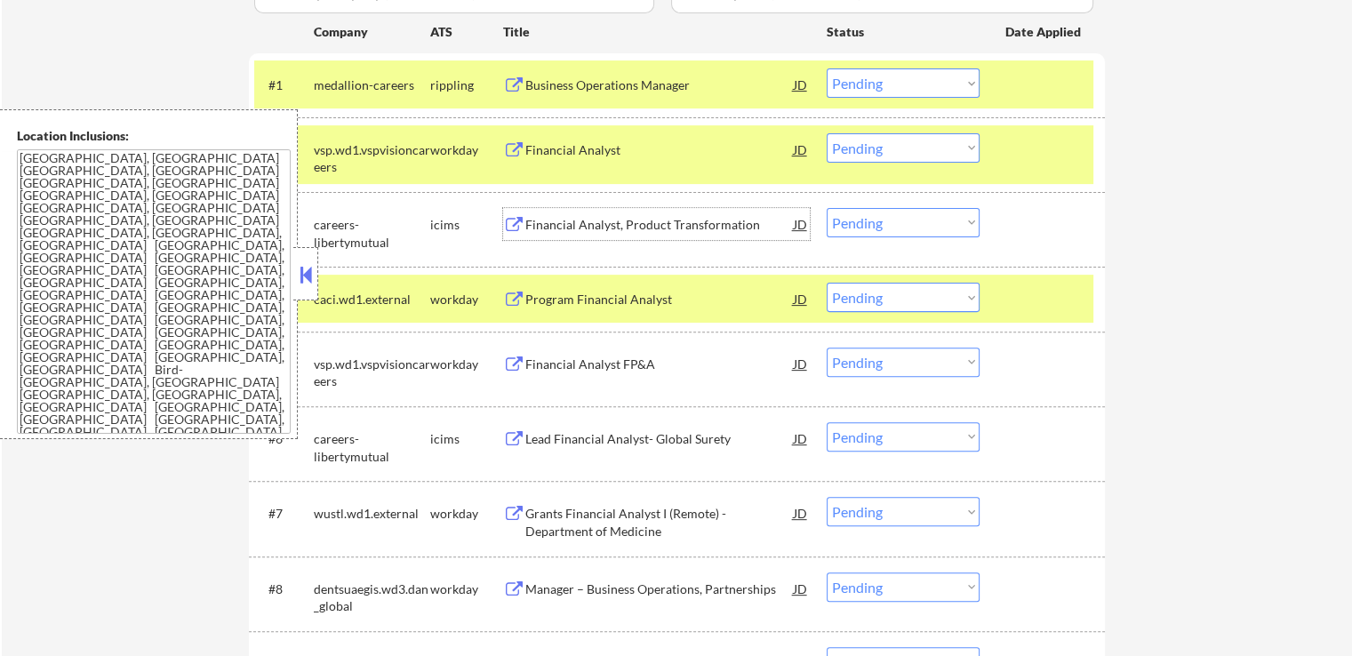
click at [879, 88] on select "Choose an option... Pending Applied Excluded (Questions) Excluded (Expired) Exc…" at bounding box center [903, 82] width 153 height 29
click at [827, 68] on select "Choose an option... Pending Applied Excluded (Questions) Excluded (Expired) Exc…" at bounding box center [903, 82] width 153 height 29
click at [662, 221] on div "Financial Analyst, Product Transformation" at bounding box center [660, 225] width 269 height 18
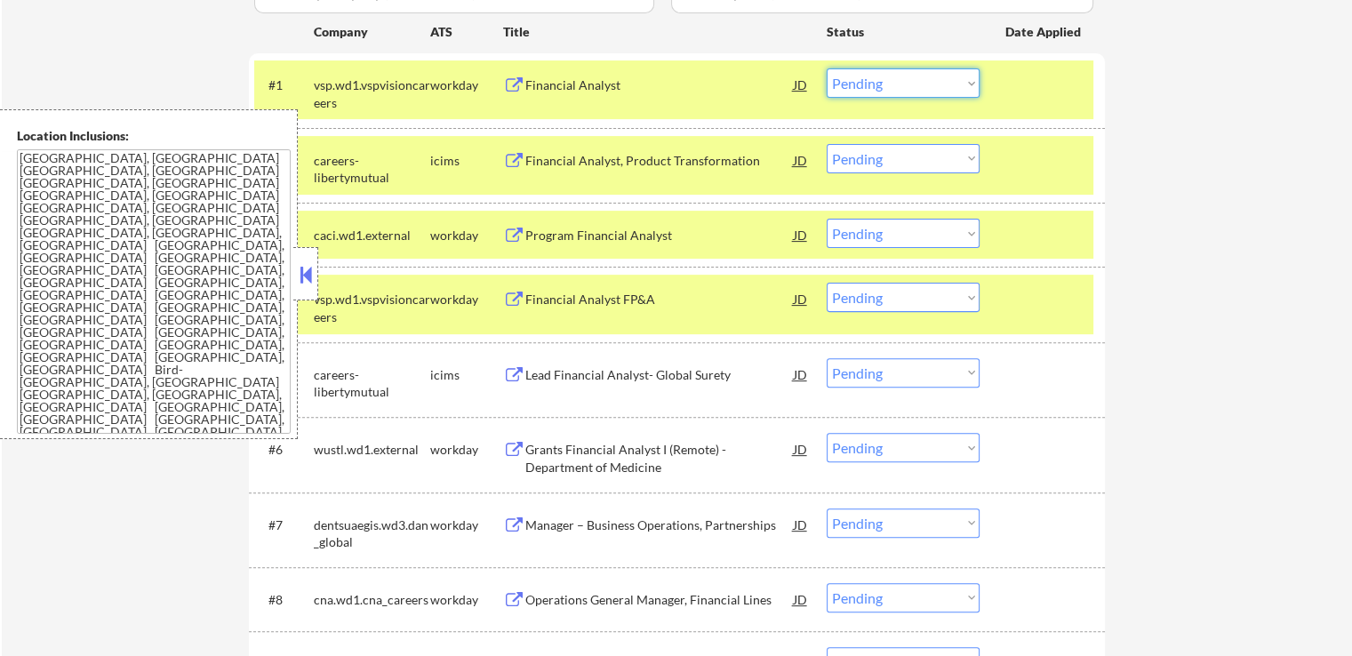
click at [895, 81] on select "Choose an option... Pending Applied Excluded (Questions) Excluded (Expired) Exc…" at bounding box center [903, 82] width 153 height 29
click at [827, 68] on select "Choose an option... Pending Applied Excluded (Questions) Excluded (Expired) Exc…" at bounding box center [903, 82] width 153 height 29
click at [689, 235] on div "Program Financial Analyst" at bounding box center [660, 236] width 269 height 18
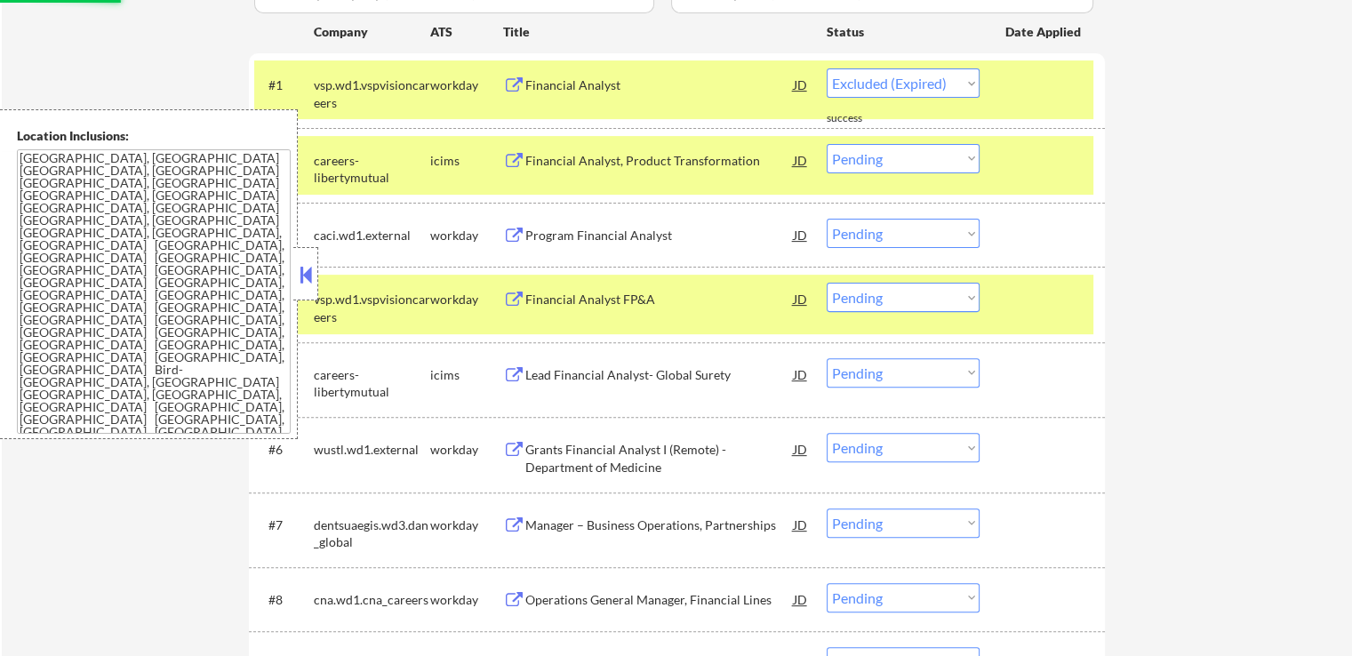
select select ""pending""
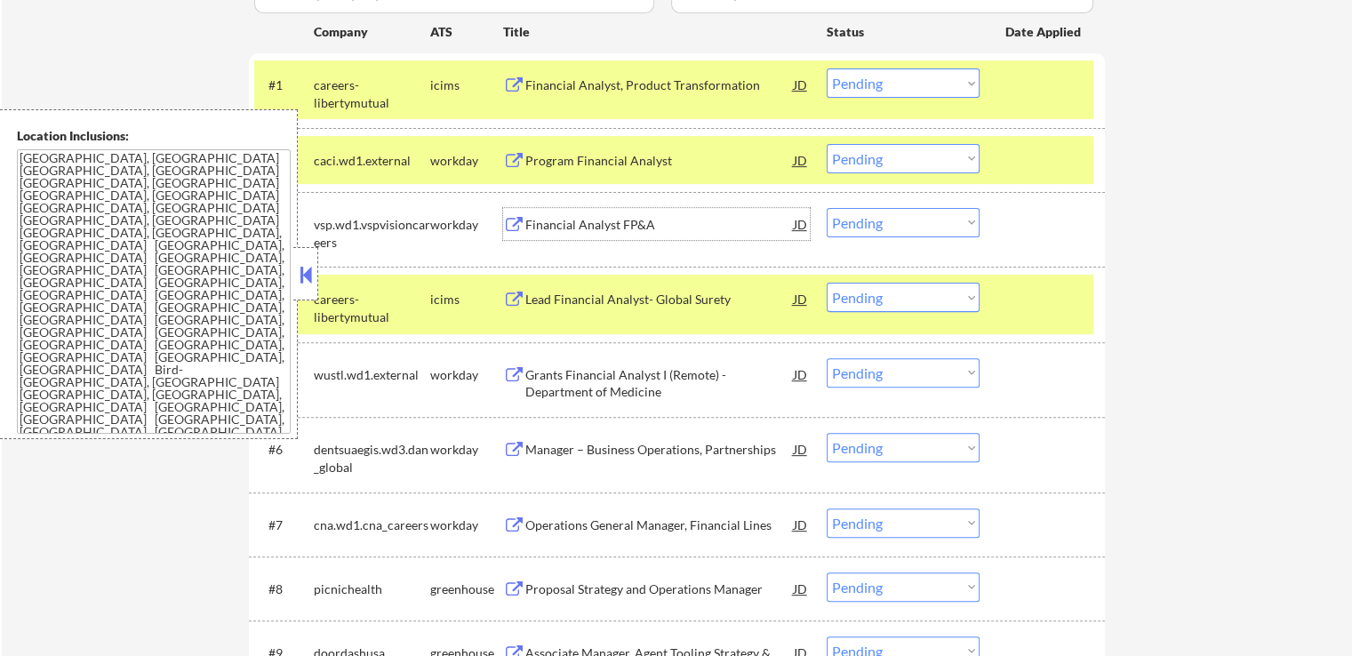
drag, startPoint x: 903, startPoint y: 153, endPoint x: 898, endPoint y: 171, distance: 18.3
click at [903, 154] on select "Choose an option... Pending Applied Excluded (Questions) Excluded (Expired) Exc…" at bounding box center [903, 158] width 153 height 29
click at [827, 144] on select "Choose an option... Pending Applied Excluded (Questions) Excluded (Expired) Exc…" at bounding box center [903, 158] width 153 height 29
click at [658, 229] on div "Financial Analyst FP&A" at bounding box center [660, 225] width 269 height 18
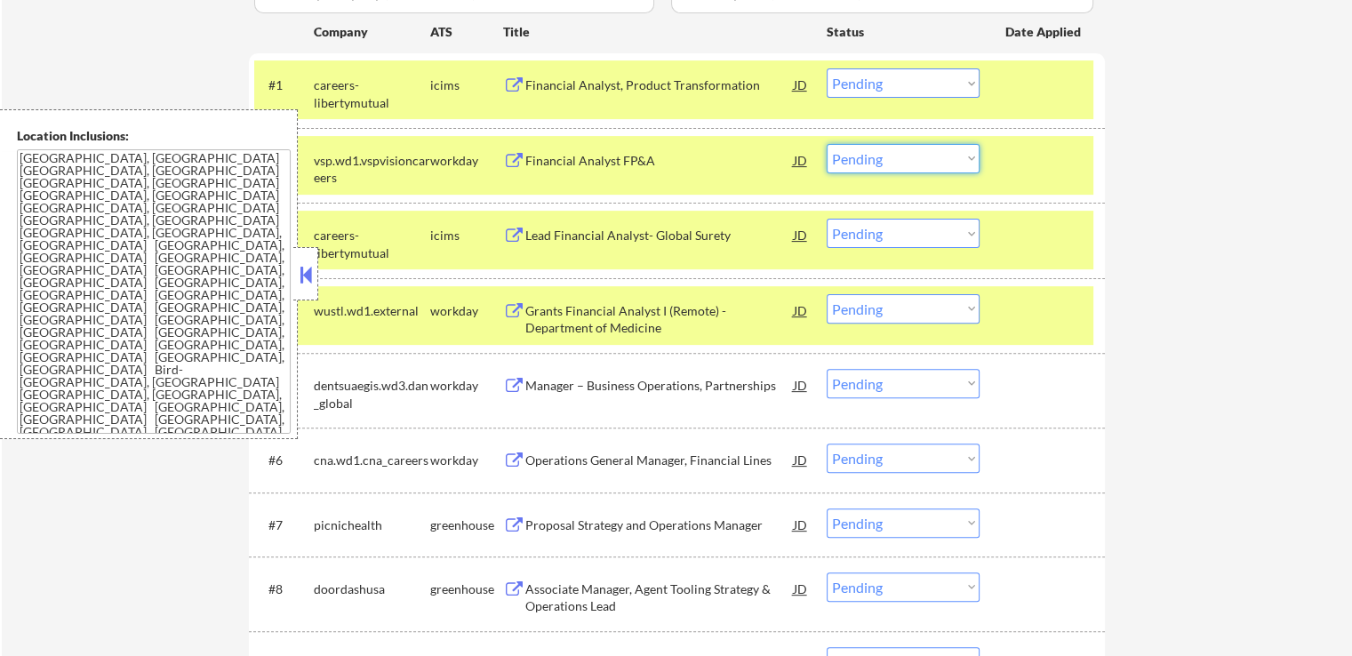
click at [903, 165] on select "Choose an option... Pending Applied Excluded (Questions) Excluded (Expired) Exc…" at bounding box center [903, 158] width 153 height 29
click at [827, 144] on select "Choose an option... Pending Applied Excluded (Questions) Excluded (Expired) Exc…" at bounding box center [903, 158] width 153 height 29
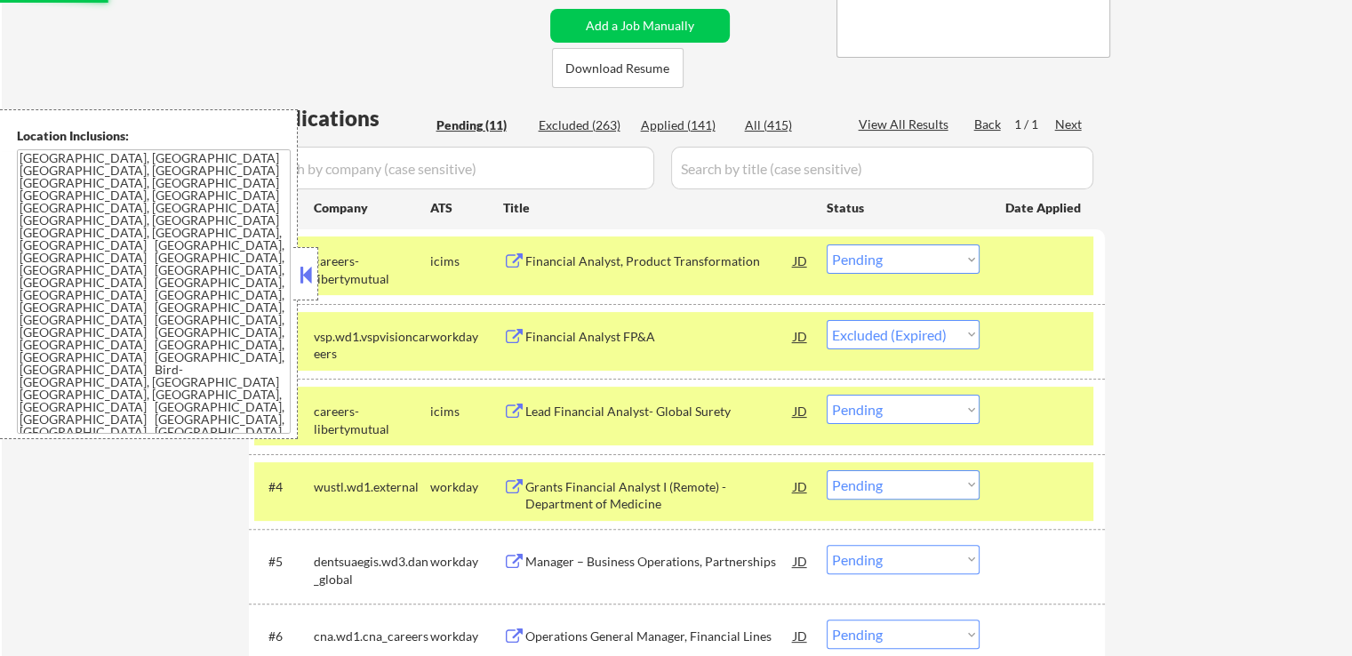
scroll to position [356, 0]
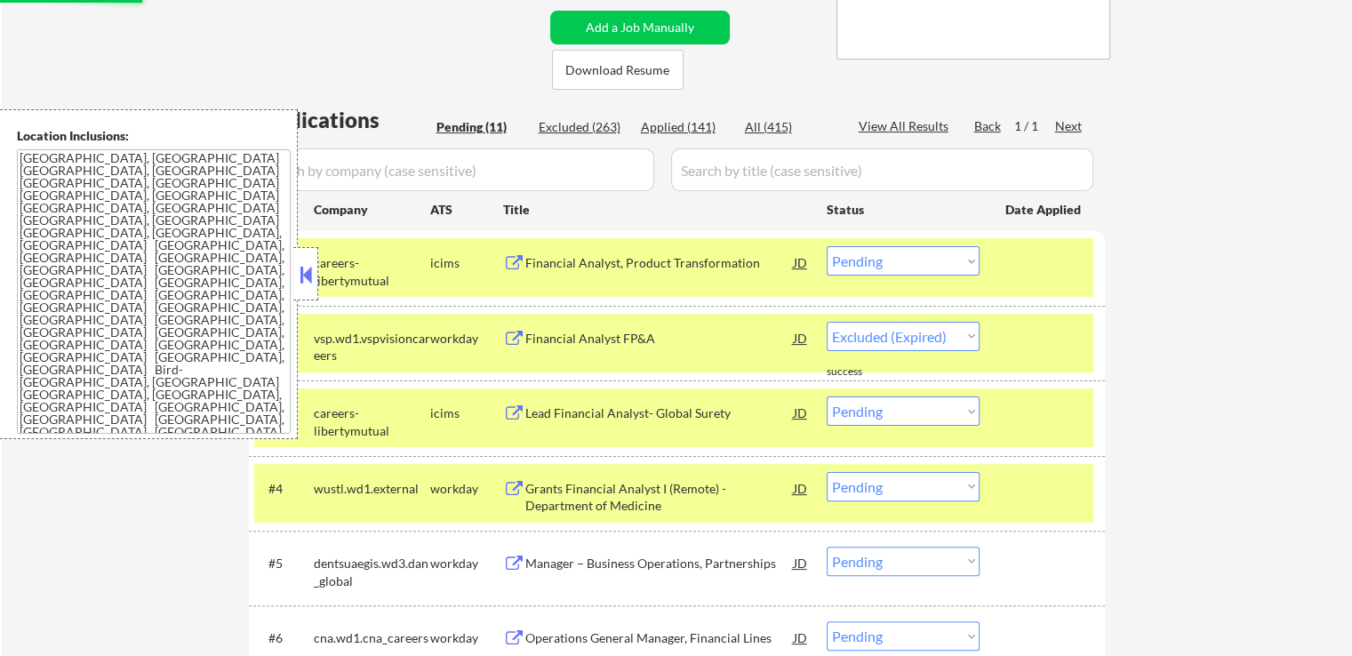
select select ""pending""
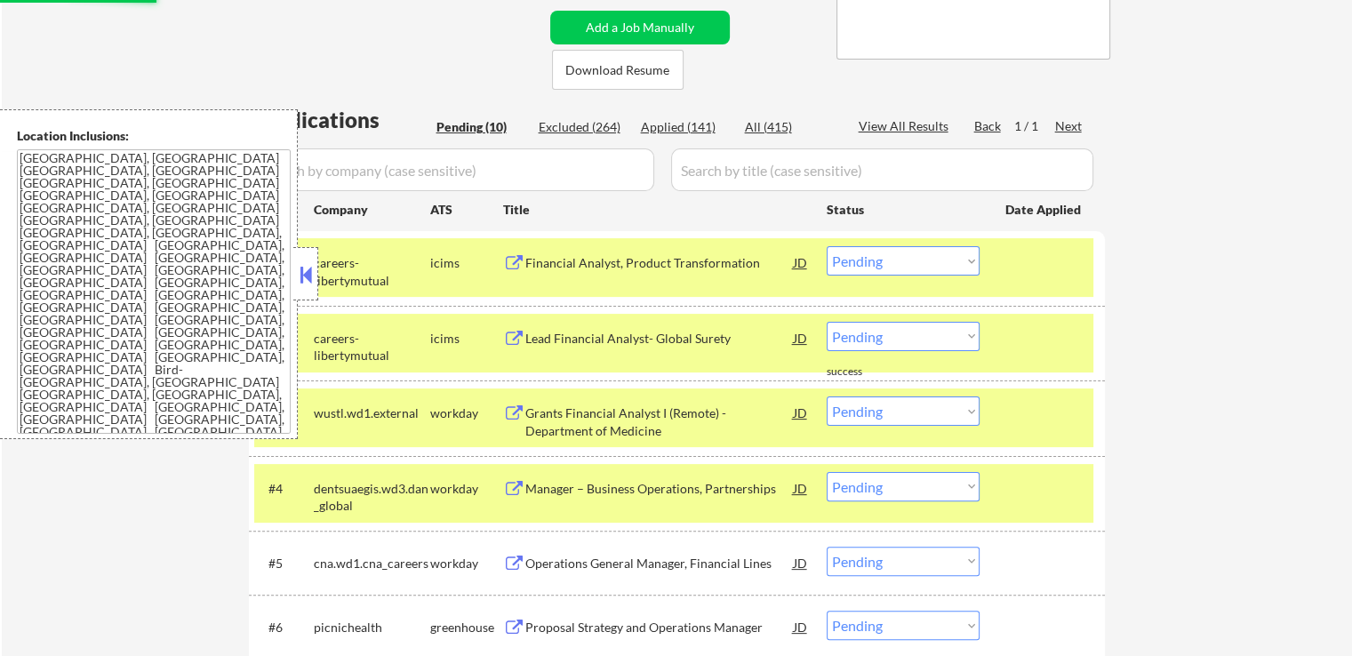
scroll to position [445, 0]
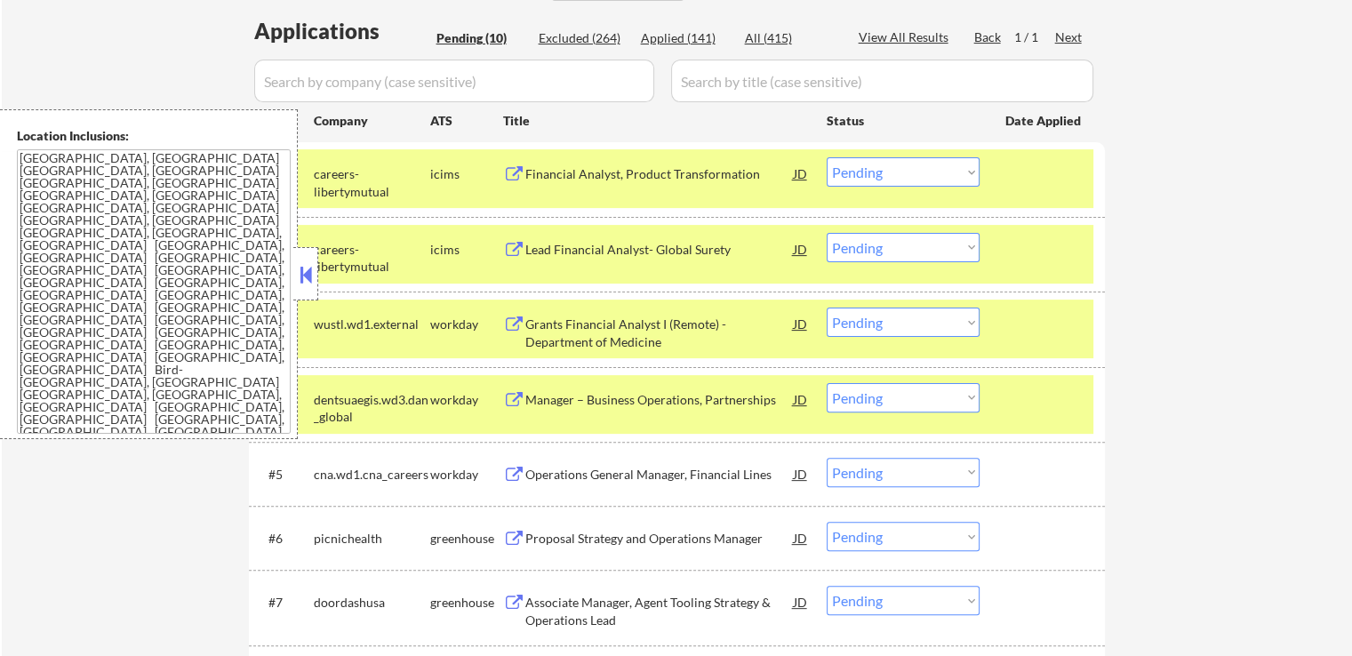
click at [691, 253] on div "Lead Financial Analyst- Global Surety" at bounding box center [660, 250] width 269 height 18
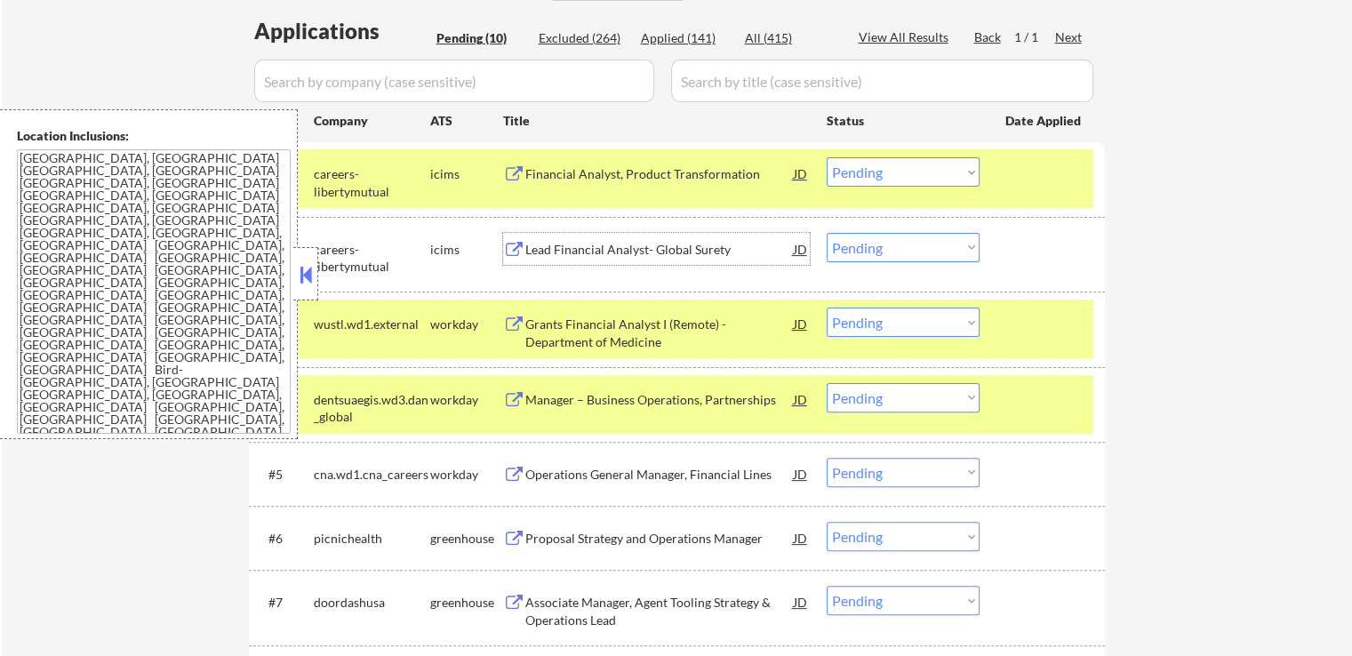
drag, startPoint x: 911, startPoint y: 165, endPoint x: 911, endPoint y: 181, distance: 16.0
click at [911, 165] on select "Choose an option... Pending Applied Excluded (Questions) Excluded (Expired) Exc…" at bounding box center [903, 171] width 153 height 29
select select ""excluded__expired_""
click at [827, 157] on select "Choose an option... Pending Applied Excluded (Questions) Excluded (Expired) Exc…" at bounding box center [903, 171] width 153 height 29
click at [888, 247] on select "Choose an option... Pending Applied Excluded (Questions) Excluded (Expired) Exc…" at bounding box center [903, 247] width 153 height 29
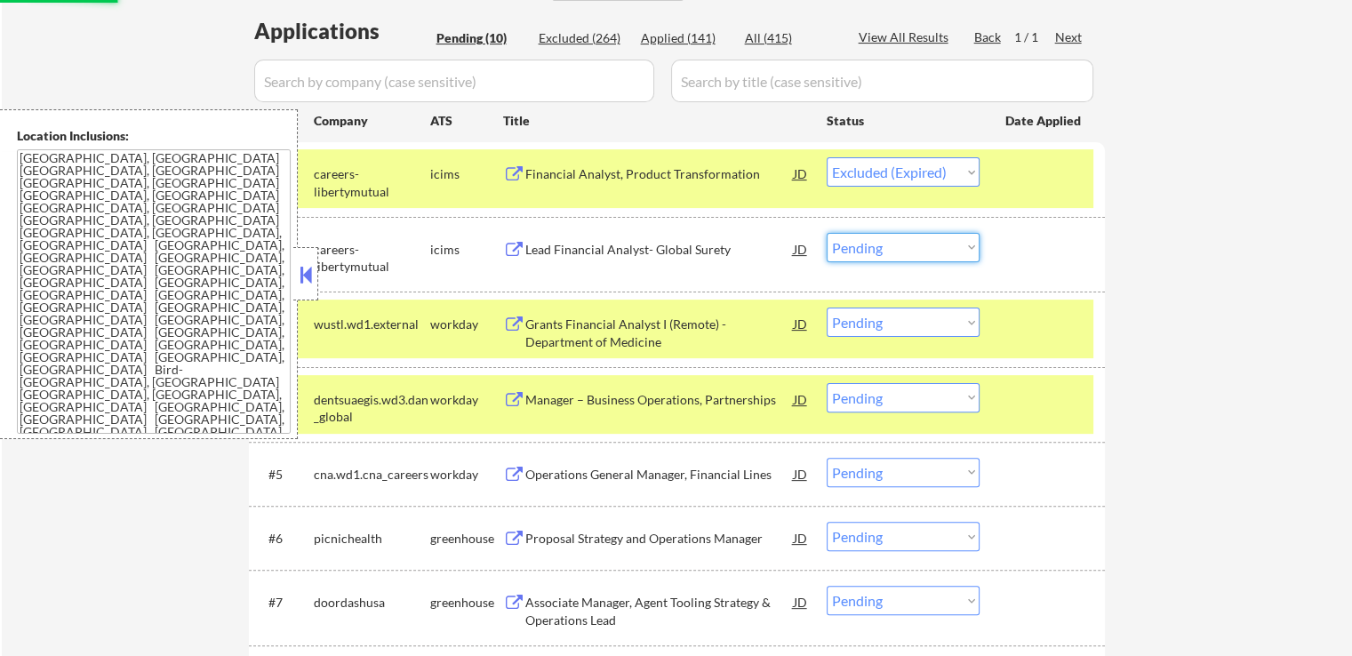
select select ""excluded__expired_""
click at [827, 233] on select "Choose an option... Pending Applied Excluded (Questions) Excluded (Expired) Exc…" at bounding box center [903, 247] width 153 height 29
select select ""pending""
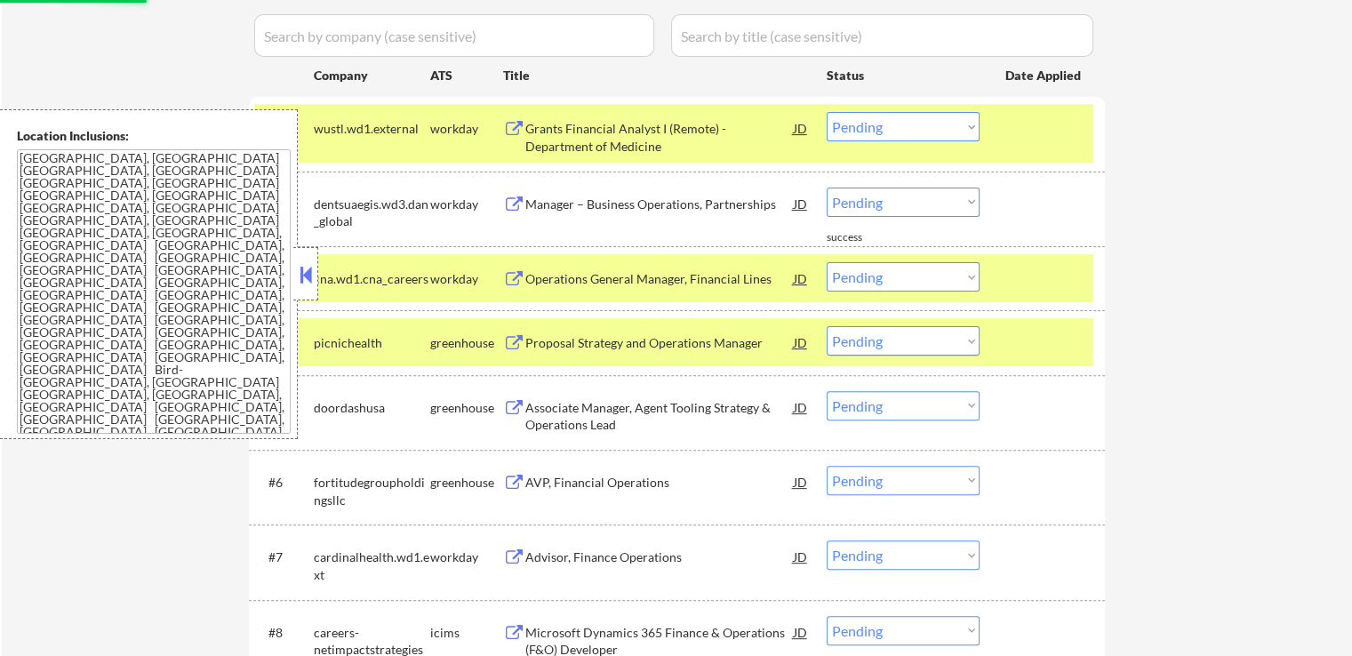
scroll to position [534, 0]
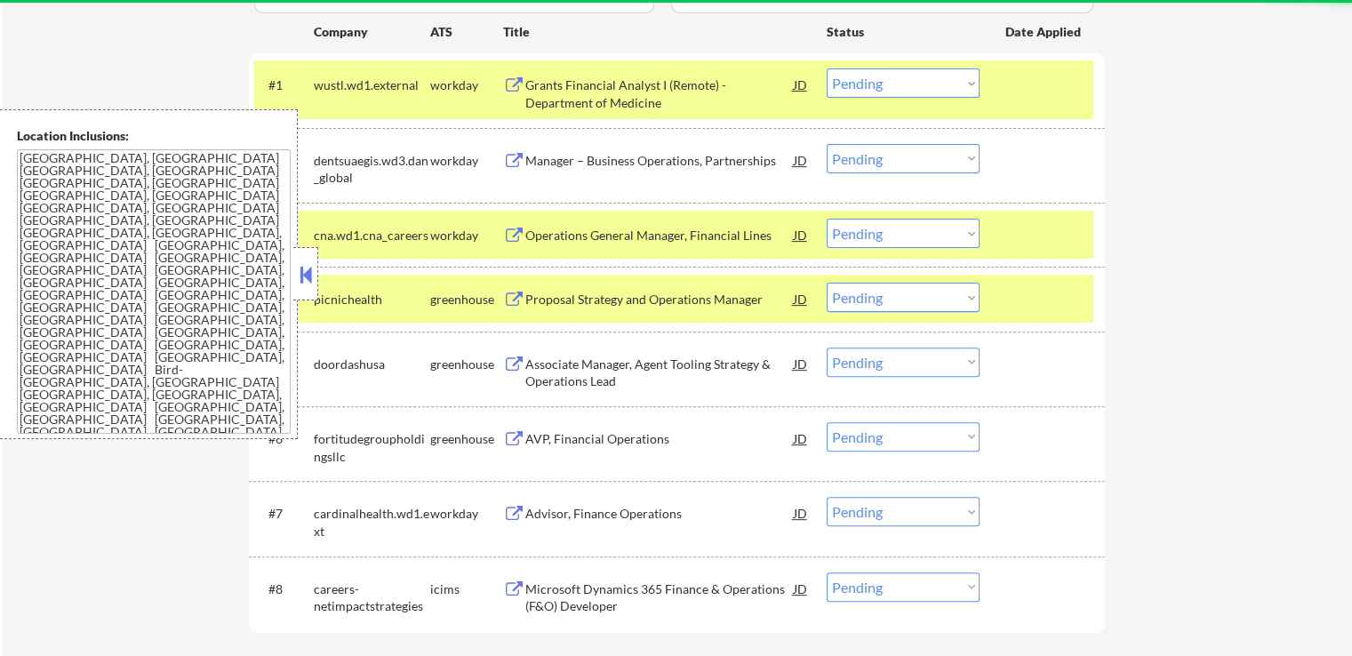
click at [692, 89] on div "Grants Financial Analyst I (Remote) - Department of Medicine" at bounding box center [660, 93] width 269 height 35
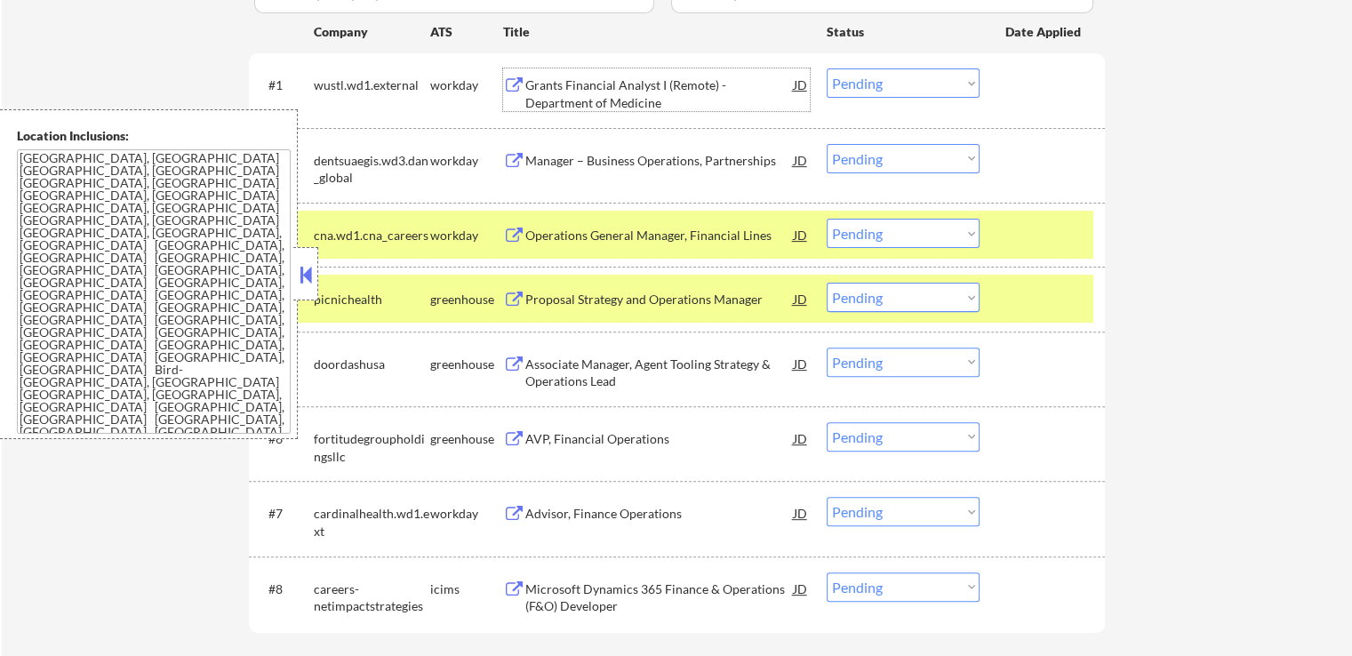
click at [728, 158] on div "Manager – Business Operations, Partnerships" at bounding box center [660, 161] width 269 height 18
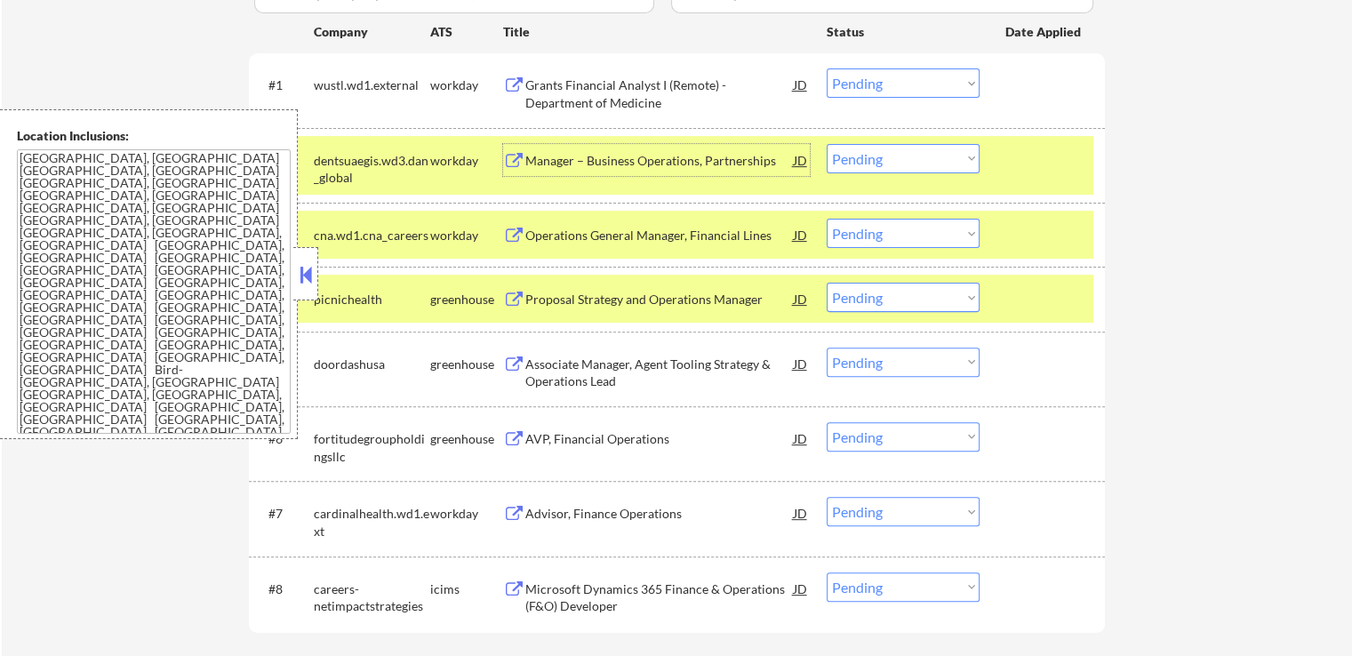
click at [875, 88] on select "Choose an option... Pending Applied Excluded (Questions) Excluded (Expired) Exc…" at bounding box center [903, 82] width 153 height 29
click at [827, 68] on select "Choose an option... Pending Applied Excluded (Questions) Excluded (Expired) Exc…" at bounding box center [903, 82] width 153 height 29
click at [708, 214] on div "#3 cna.wd1.cna_careers workday Operations General Manager, Financial Lines JD C…" at bounding box center [673, 235] width 839 height 48
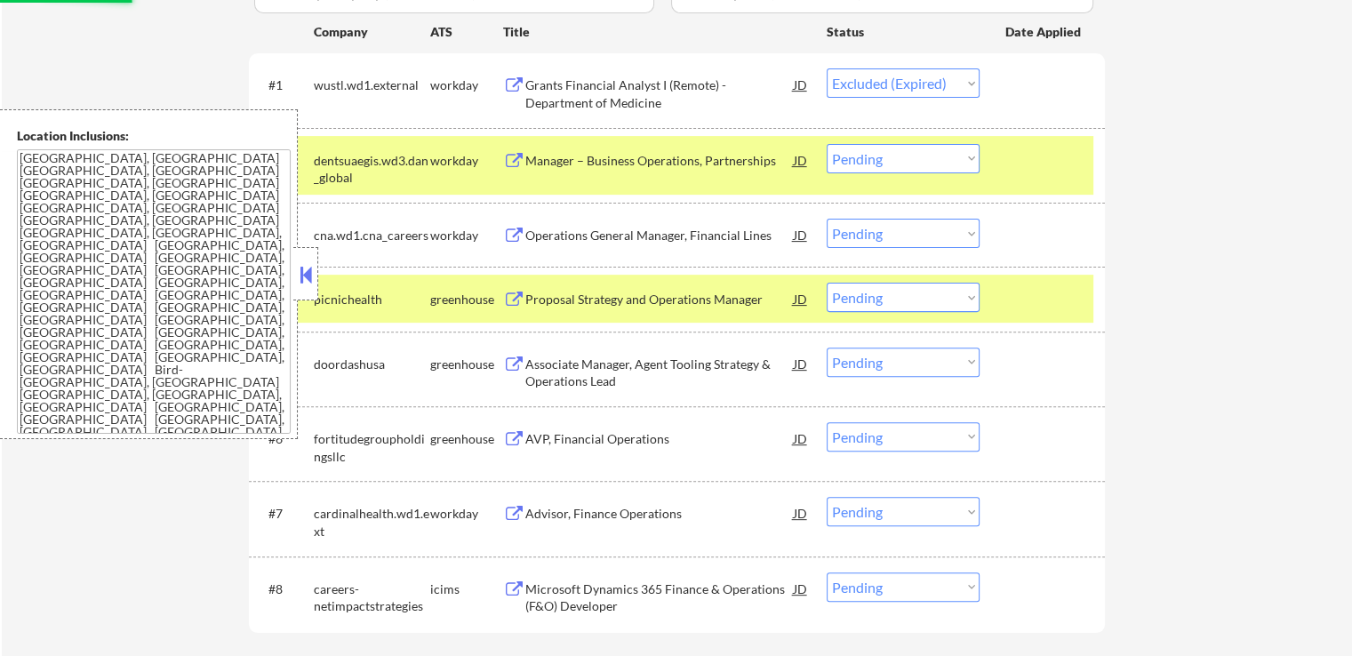
click at [737, 225] on div "Operations General Manager, Financial Lines" at bounding box center [660, 235] width 269 height 32
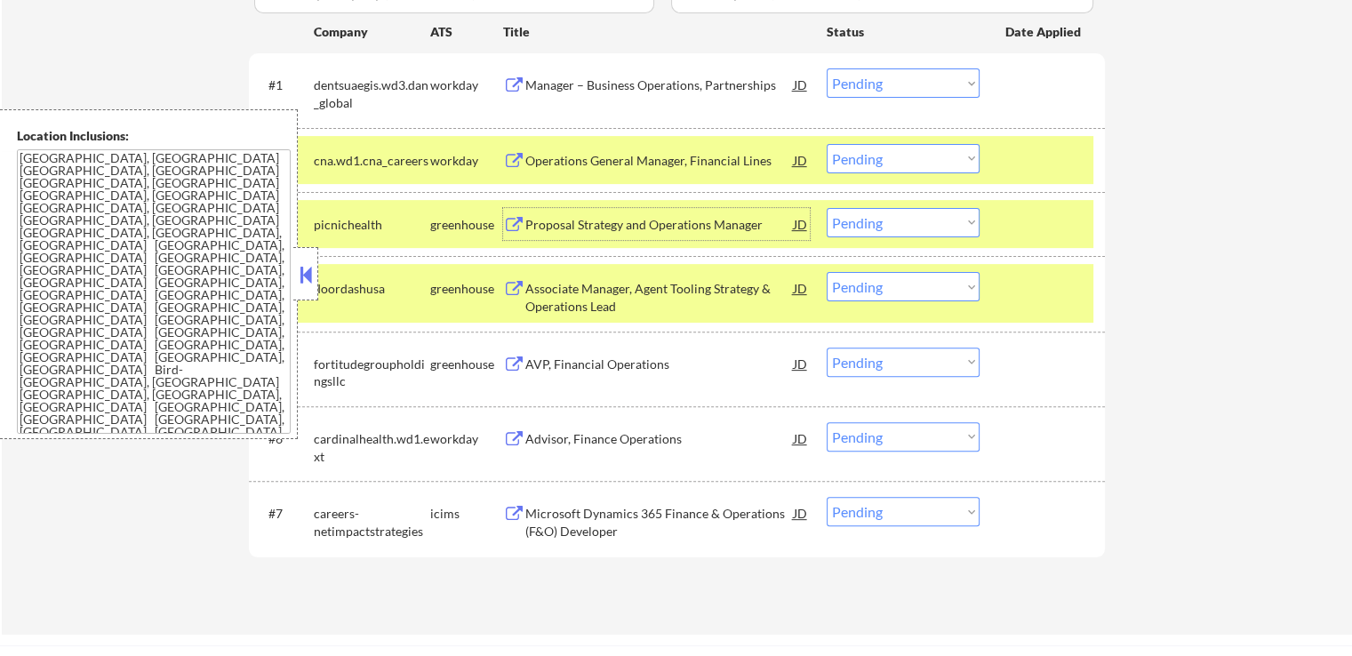
click at [878, 92] on select "Choose an option... Pending Applied Excluded (Questions) Excluded (Expired) Exc…" at bounding box center [903, 82] width 153 height 29
select select ""excluded__location_""
click at [827, 68] on select "Choose an option... Pending Applied Excluded (Questions) Excluded (Expired) Exc…" at bounding box center [903, 82] width 153 height 29
click at [911, 161] on select "Choose an option... Pending Applied Excluded (Questions) Excluded (Expired) Exc…" at bounding box center [903, 158] width 153 height 29
select select ""excluded__expired_""
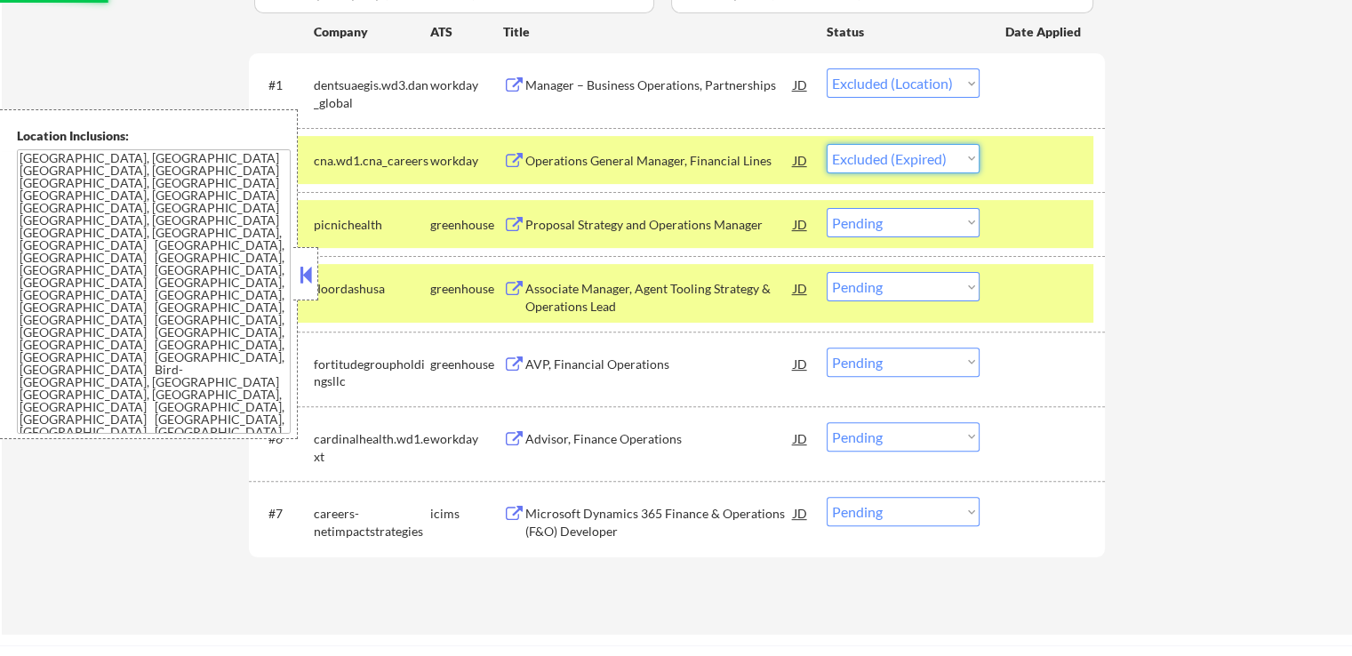
click at [827, 144] on select "Choose an option... Pending Applied Excluded (Questions) Excluded (Expired) Exc…" at bounding box center [903, 158] width 153 height 29
select select ""pending""
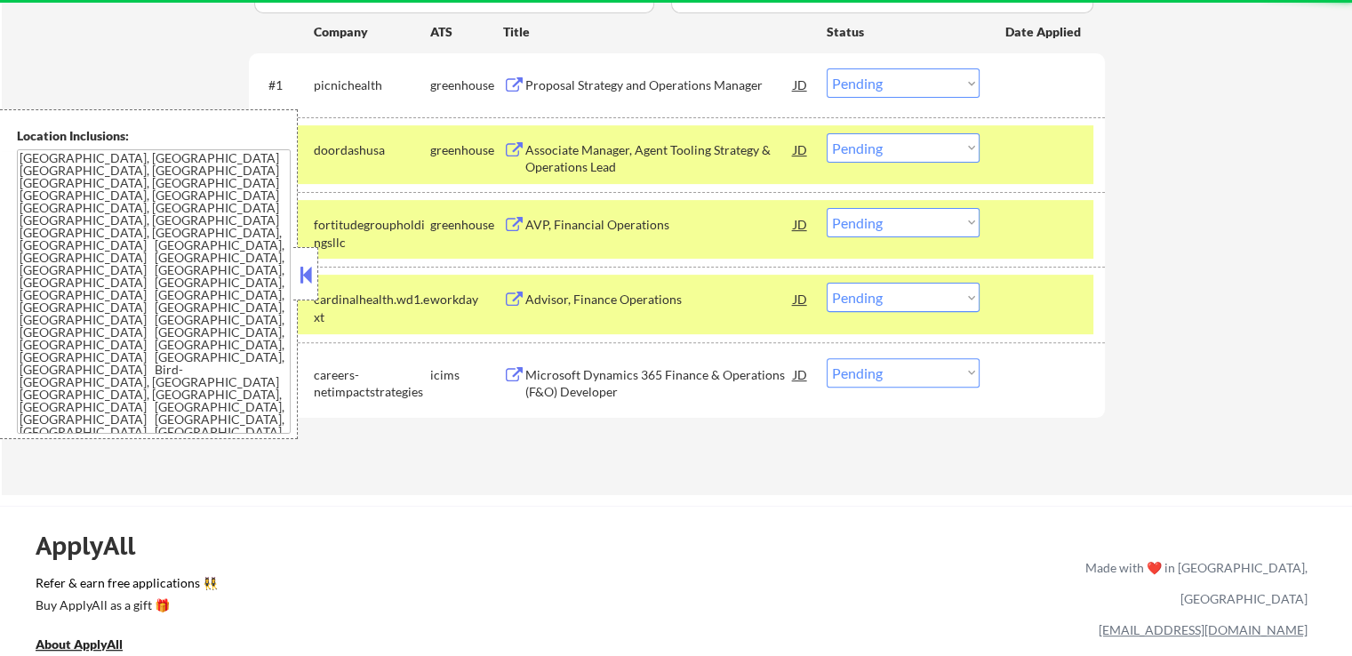
click at [695, 80] on div "Proposal Strategy and Operations Manager" at bounding box center [660, 85] width 269 height 18
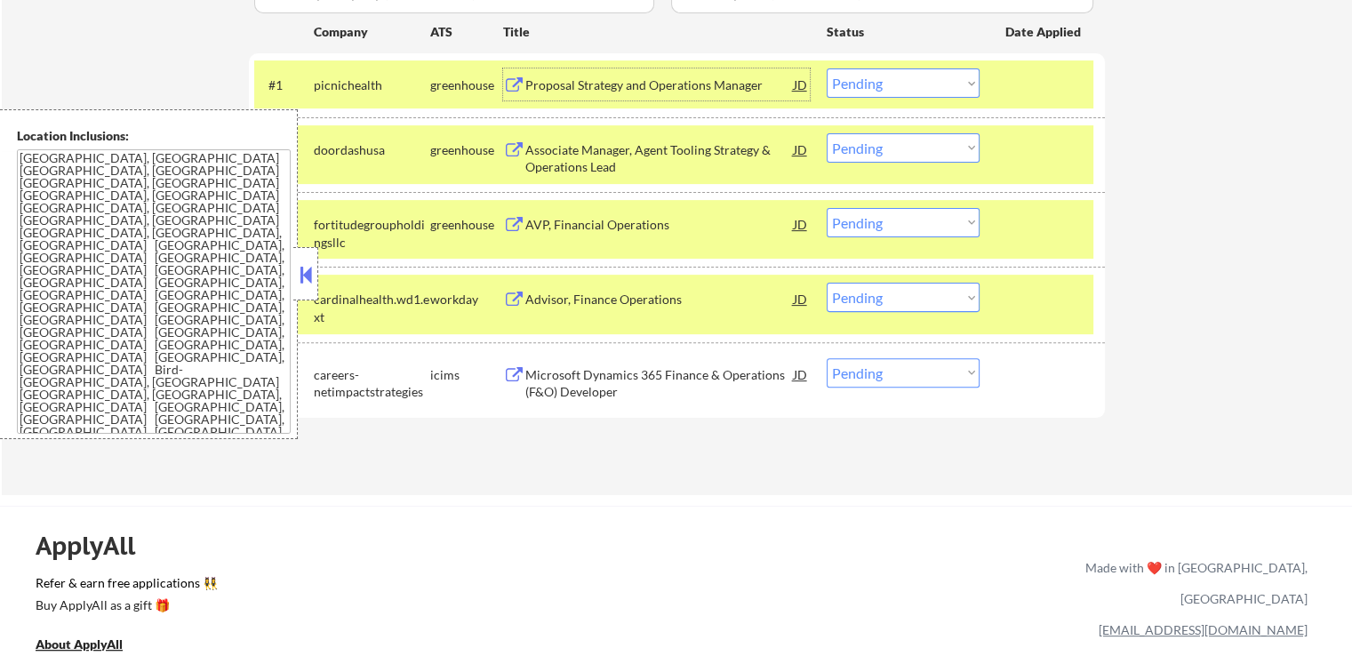
click at [734, 138] on div "Associate Manager, Agent Tooling Strategy & Operations Lead" at bounding box center [660, 154] width 269 height 43
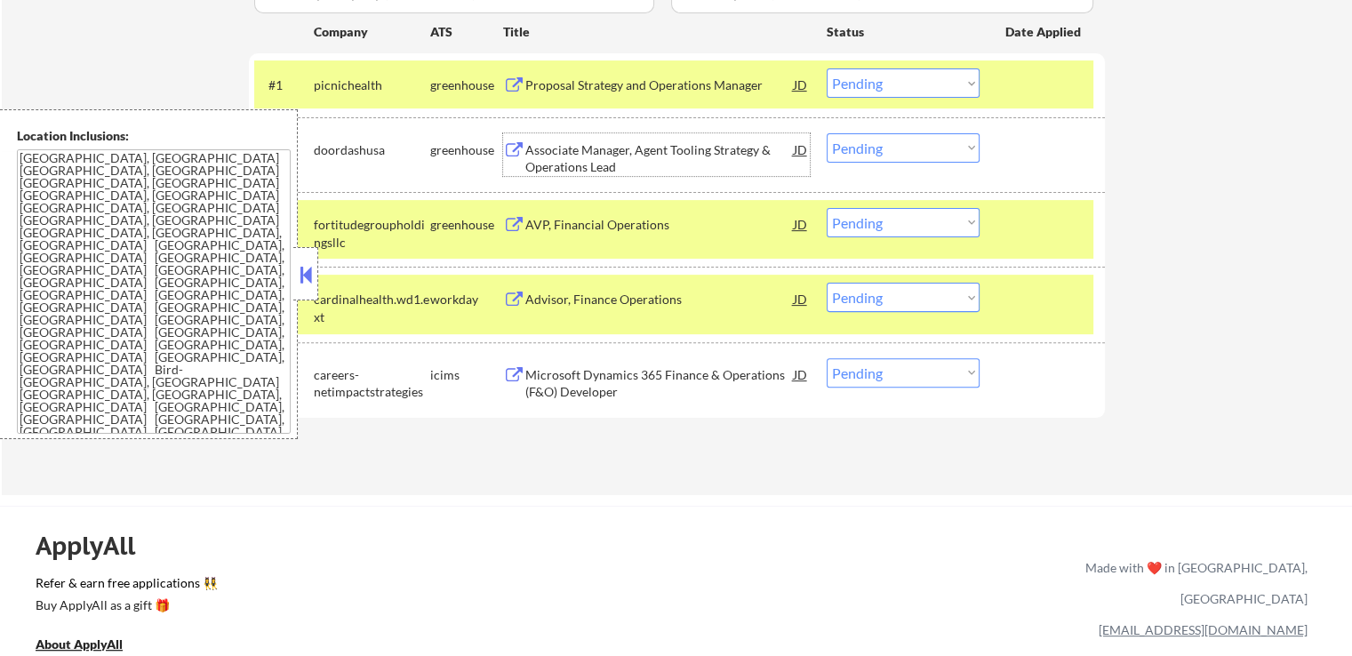
click at [882, 92] on select "Choose an option... Pending Applied Excluded (Questions) Excluded (Expired) Exc…" at bounding box center [903, 82] width 153 height 29
click at [827, 68] on select "Choose an option... Pending Applied Excluded (Questions) Excluded (Expired) Exc…" at bounding box center [903, 82] width 153 height 29
click at [695, 223] on div "AVP, Financial Operations" at bounding box center [660, 225] width 269 height 18
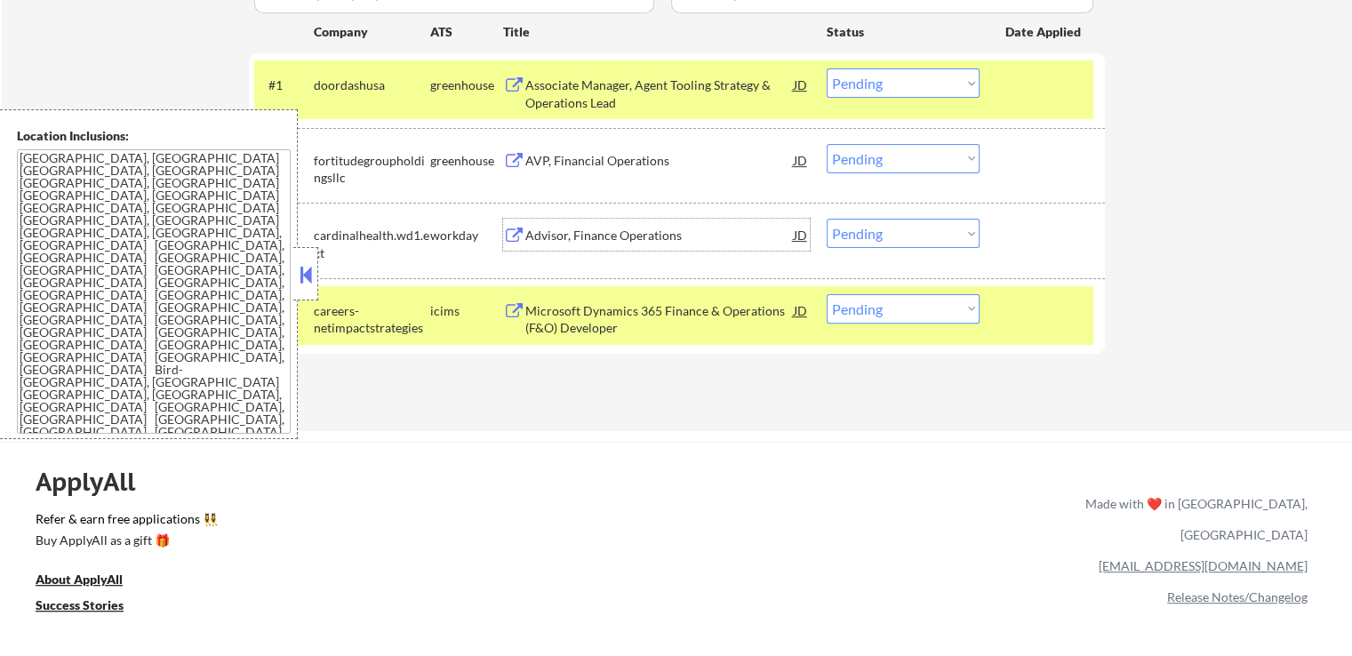
click at [898, 89] on select "Choose an option... Pending Applied Excluded (Questions) Excluded (Expired) Exc…" at bounding box center [903, 82] width 153 height 29
click at [827, 68] on select "Choose an option... Pending Applied Excluded (Questions) Excluded (Expired) Exc…" at bounding box center [903, 82] width 153 height 29
click at [694, 232] on div "Advisor, Finance Operations" at bounding box center [660, 236] width 269 height 18
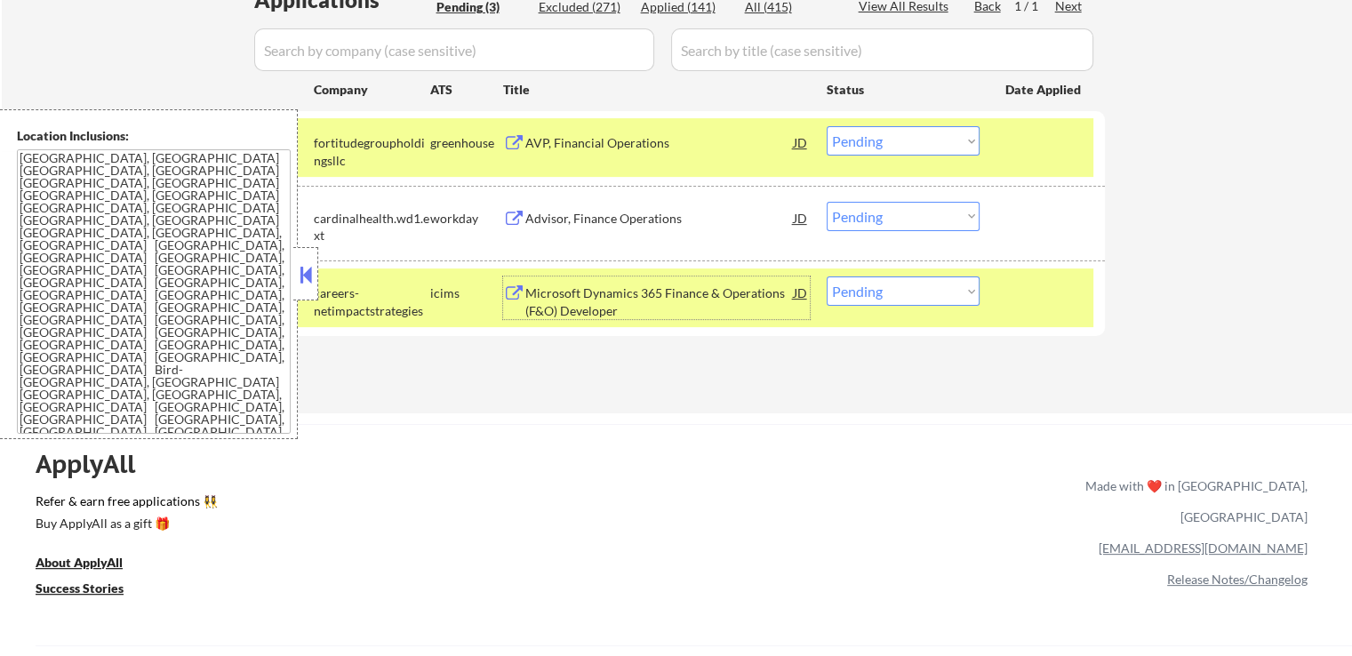
scroll to position [445, 0]
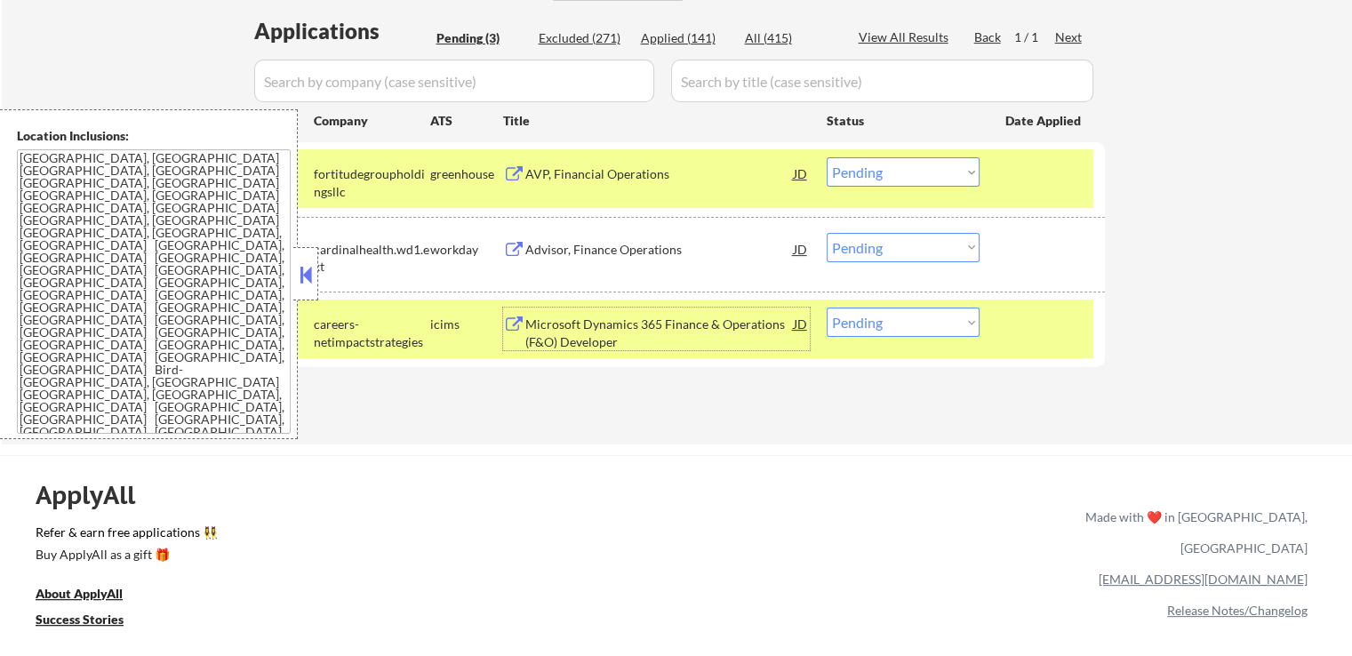
click at [900, 170] on select "Choose an option... Pending Applied Excluded (Questions) Excluded (Expired) Exc…" at bounding box center [903, 171] width 153 height 29
click at [827, 157] on select "Choose an option... Pending Applied Excluded (Questions) Excluded (Expired) Exc…" at bounding box center [903, 171] width 153 height 29
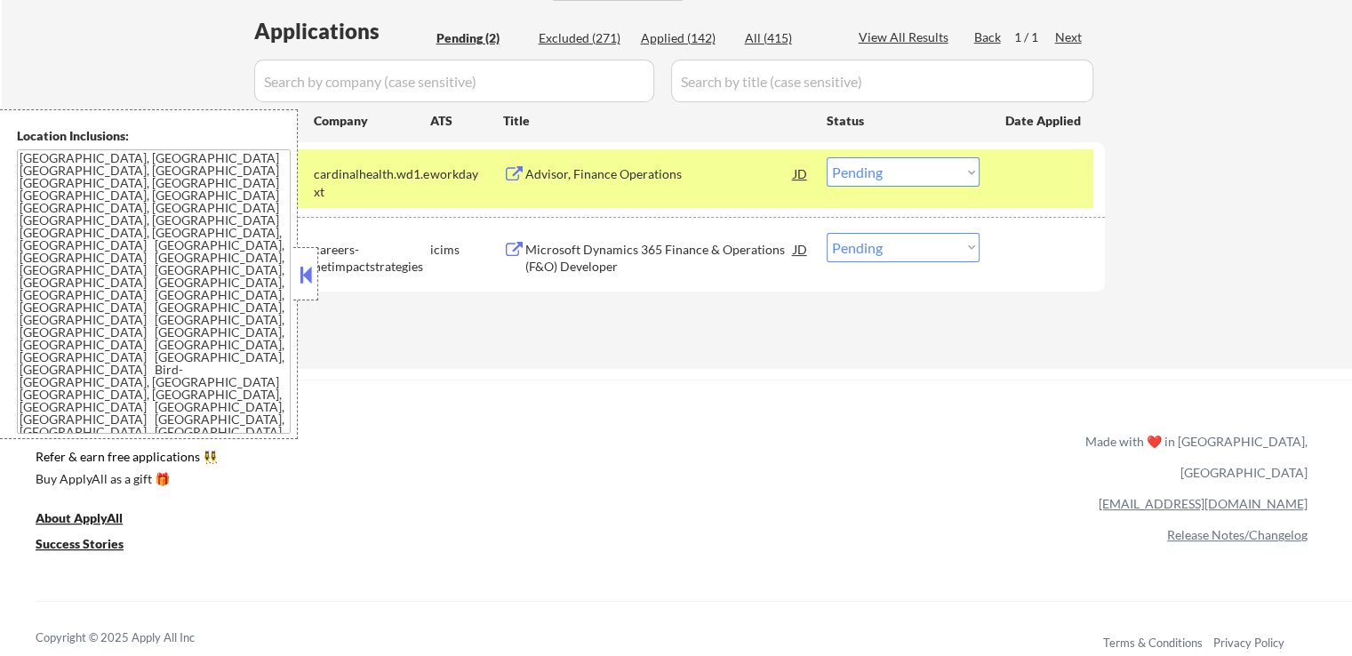
click at [691, 229] on div "#2 careers-netimpactstrategies icims Microsoft Dynamics 365 Finance & Operation…" at bounding box center [673, 254] width 839 height 59
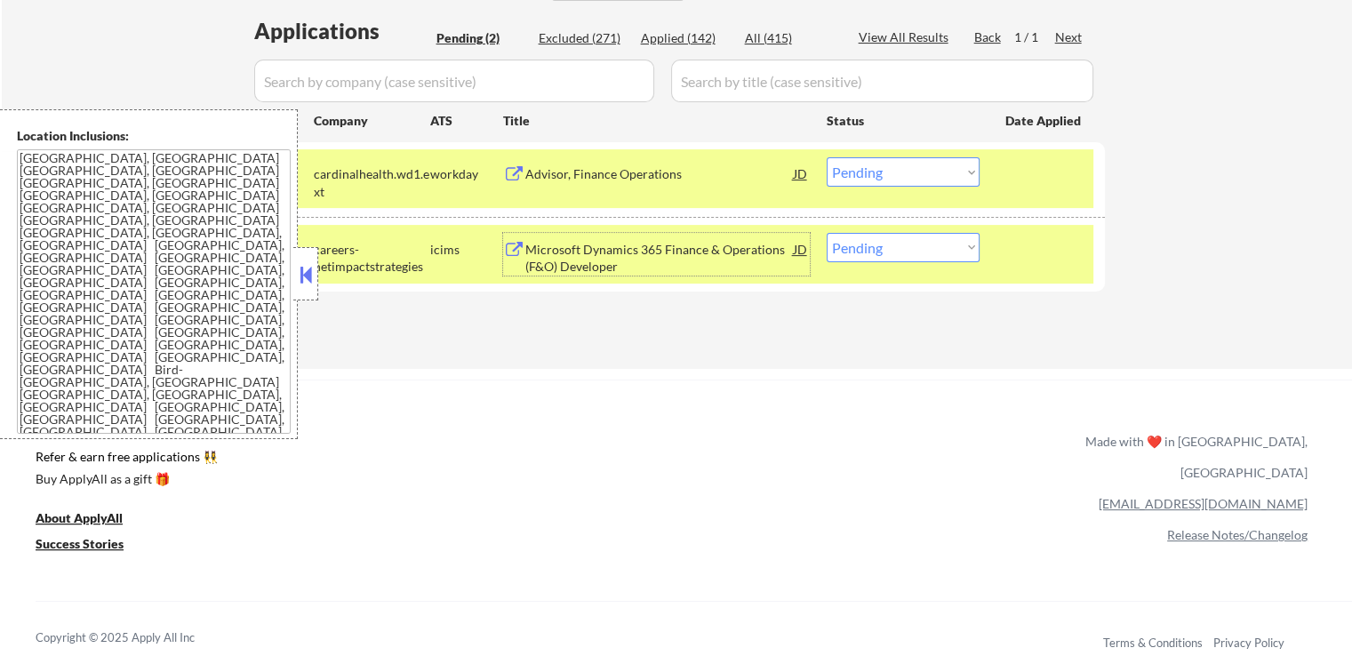
click at [732, 260] on div "Microsoft Dynamics 365 Finance & Operations (F&O) Developer" at bounding box center [660, 258] width 269 height 35
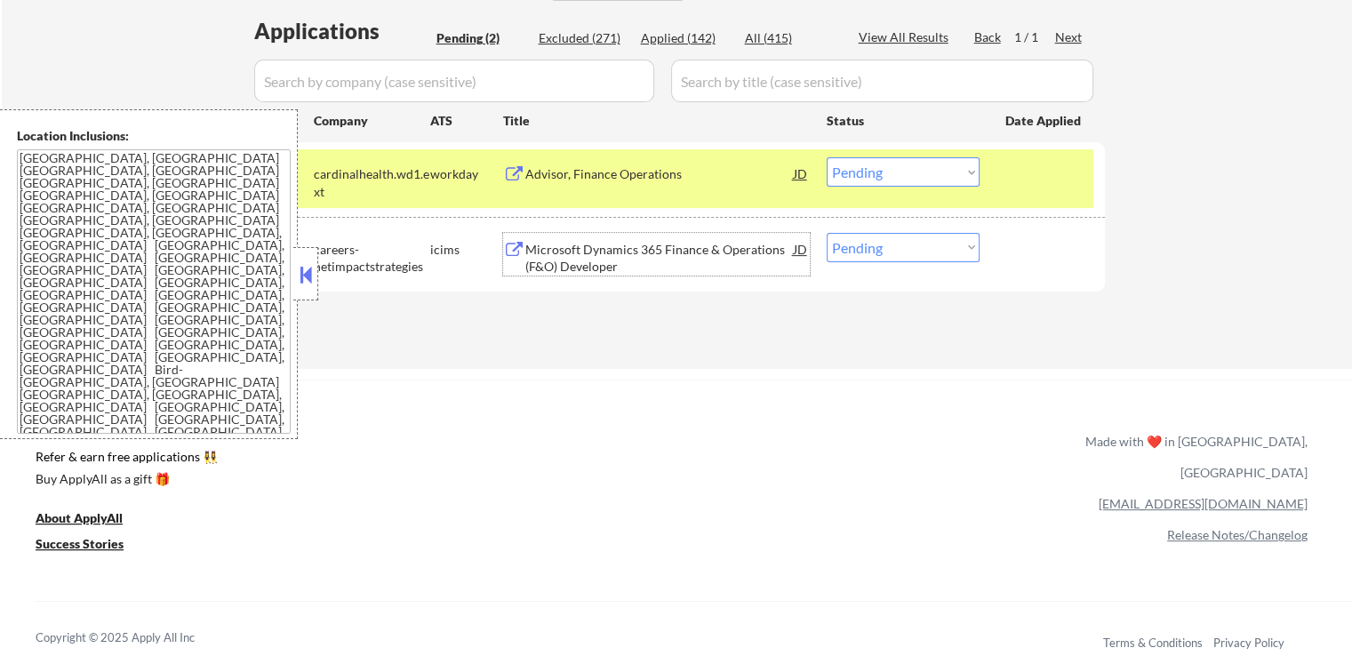
drag, startPoint x: 888, startPoint y: 163, endPoint x: 889, endPoint y: 182, distance: 19.6
click at [889, 164] on select "Choose an option... Pending Applied Excluded (Questions) Excluded (Expired) Exc…" at bounding box center [903, 171] width 153 height 29
click at [827, 157] on select "Choose an option... Pending Applied Excluded (Questions) Excluded (Expired) Exc…" at bounding box center [903, 171] width 153 height 29
click at [833, 371] on div "← Return to /applysquad Mailslurp Inbox Job Search Builder [PERSON_NAME] User E…" at bounding box center [676, 417] width 1352 height 1725
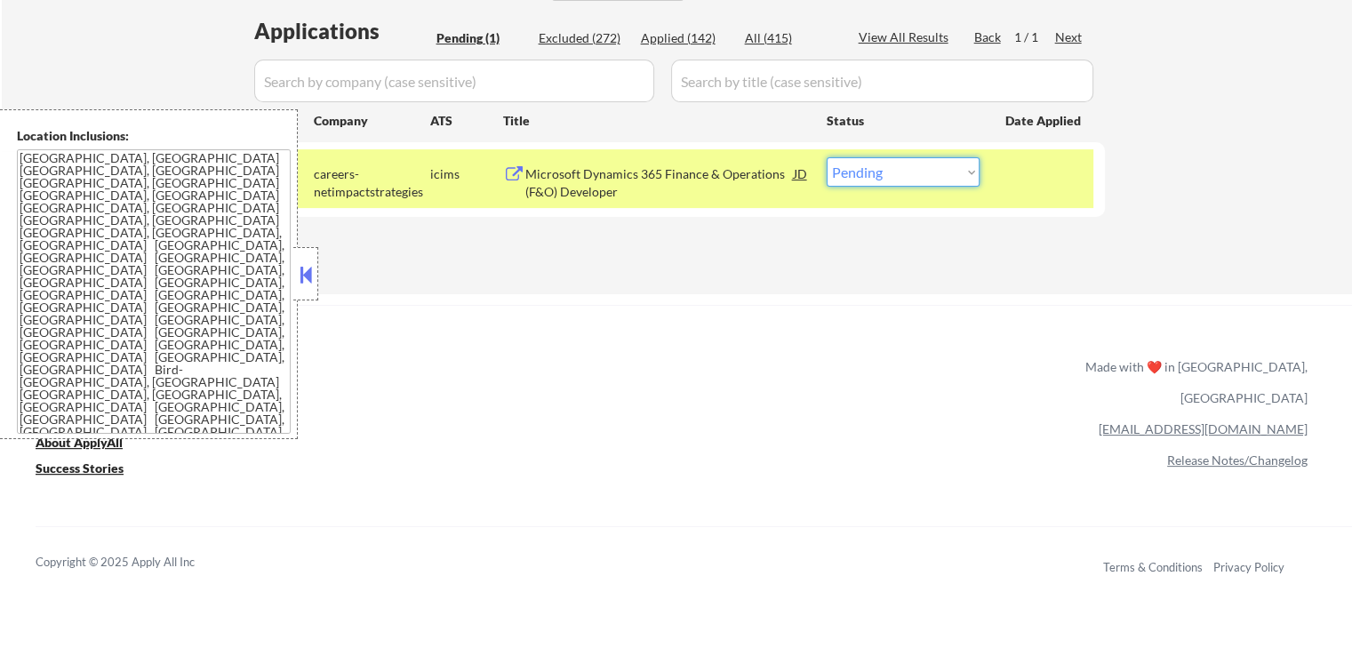
drag, startPoint x: 869, startPoint y: 162, endPoint x: 878, endPoint y: 186, distance: 25.6
click at [869, 165] on select "Choose an option... Pending Applied Excluded (Questions) Excluded (Expired) Exc…" at bounding box center [903, 171] width 153 height 29
select select ""excluded__salary_""
click at [827, 157] on select "Choose an option... Pending Applied Excluded (Questions) Excluded (Expired) Exc…" at bounding box center [903, 171] width 153 height 29
